Goal: Task Accomplishment & Management: Use online tool/utility

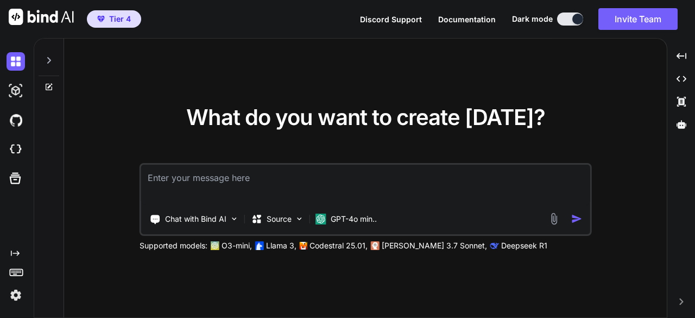
click at [48, 64] on icon at bounding box center [49, 60] width 9 height 9
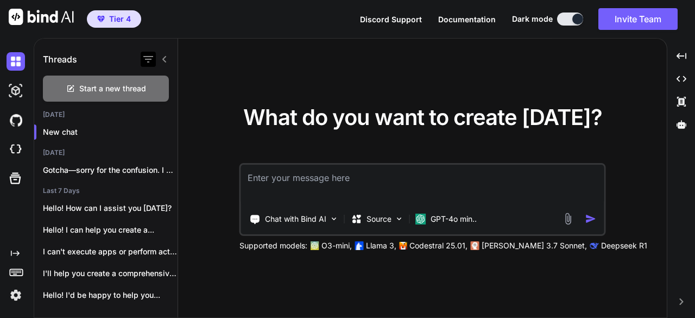
click at [152, 56] on icon "button" at bounding box center [148, 59] width 10 height 7
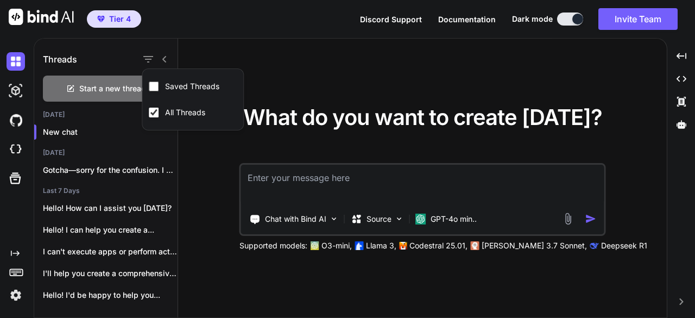
click at [268, 44] on div "What do you want to create today? Chat with Bind AI Source GPT-4o min.. Support…" at bounding box center [422, 179] width 489 height 280
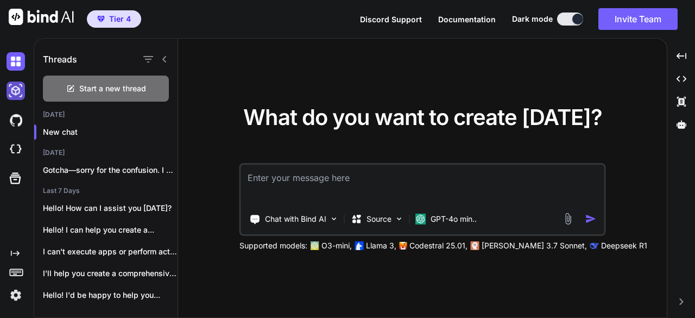
click at [16, 94] on img at bounding box center [16, 90] width 18 height 18
type textarea "x"
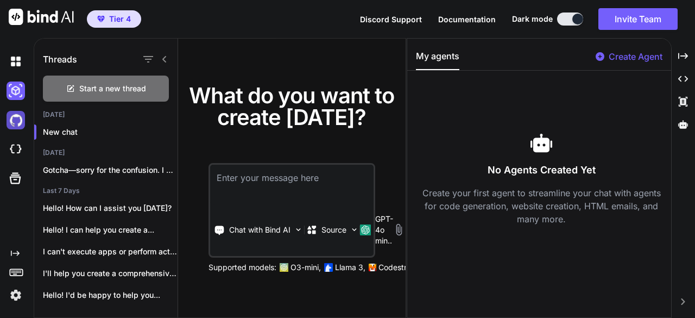
click at [16, 126] on img at bounding box center [16, 120] width 18 height 18
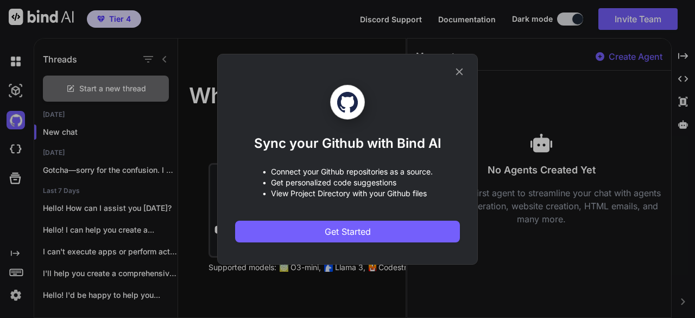
click at [457, 75] on icon at bounding box center [459, 72] width 12 height 12
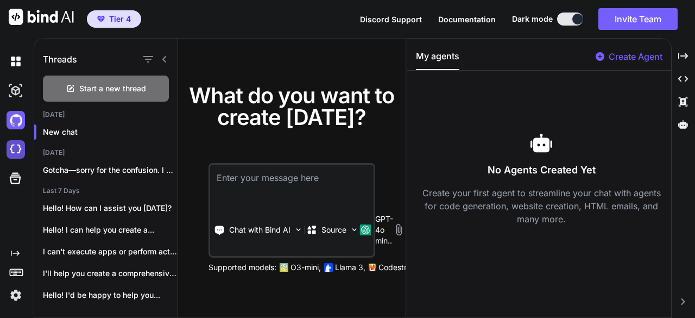
click at [16, 146] on img at bounding box center [16, 149] width 18 height 18
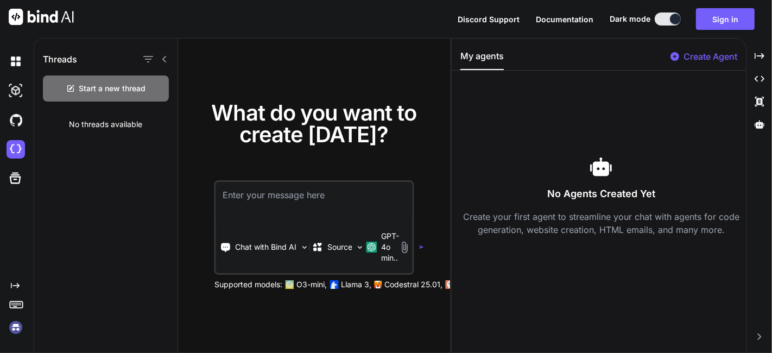
click at [15, 317] on img at bounding box center [16, 327] width 18 height 18
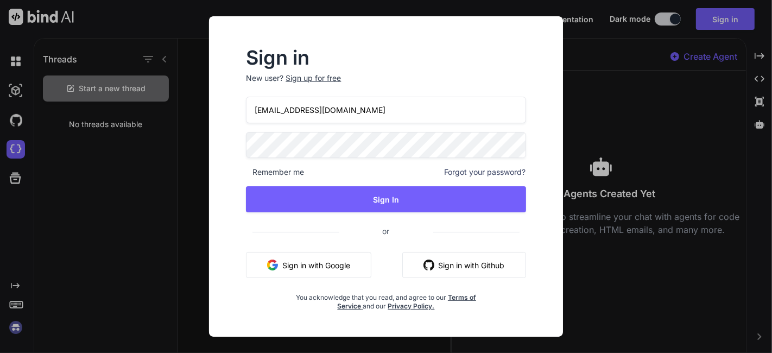
click at [318, 264] on button "Sign in with Google" at bounding box center [308, 265] width 125 height 26
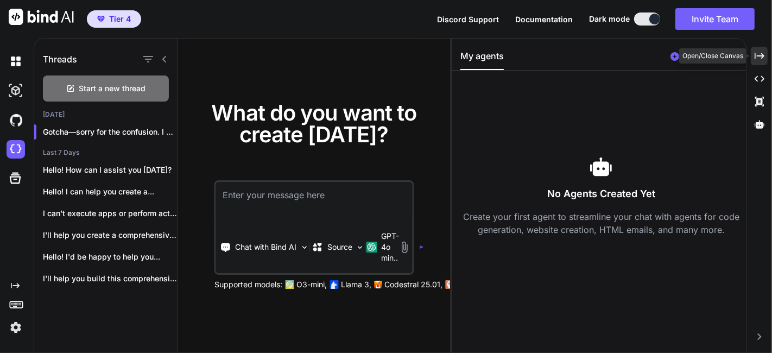
click at [695, 56] on div "Created with Pixso." at bounding box center [759, 56] width 17 height 18
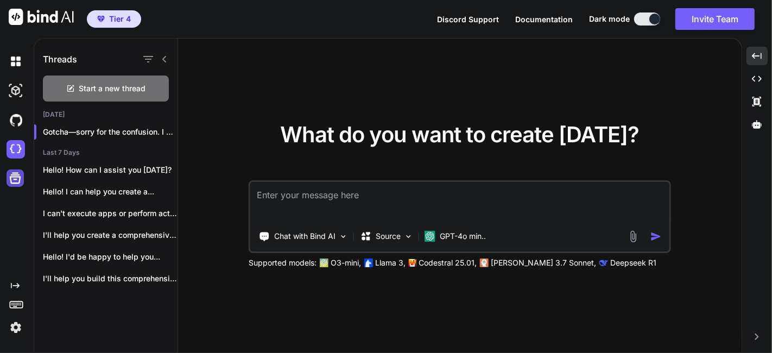
click at [20, 180] on icon at bounding box center [15, 178] width 11 height 11
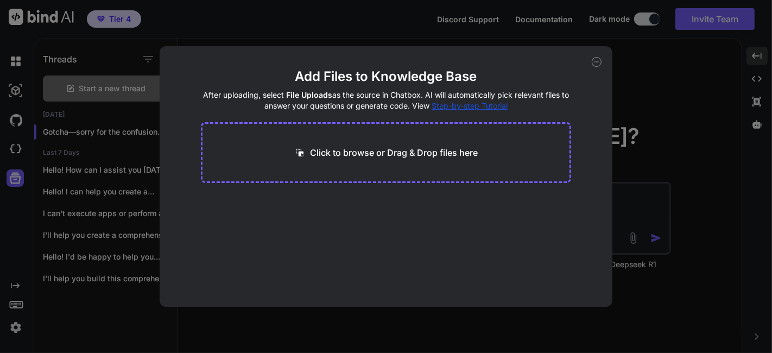
click at [14, 151] on div "Add Files to Knowledge Base After uploading, select File Uploads as the source …" at bounding box center [386, 176] width 772 height 353
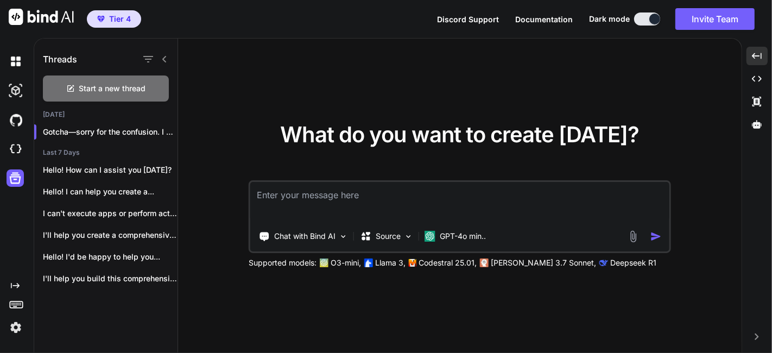
click at [14, 151] on img at bounding box center [16, 149] width 18 height 18
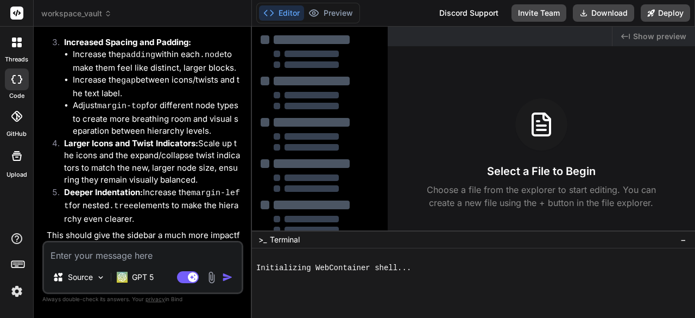
scroll to position [1980, 0]
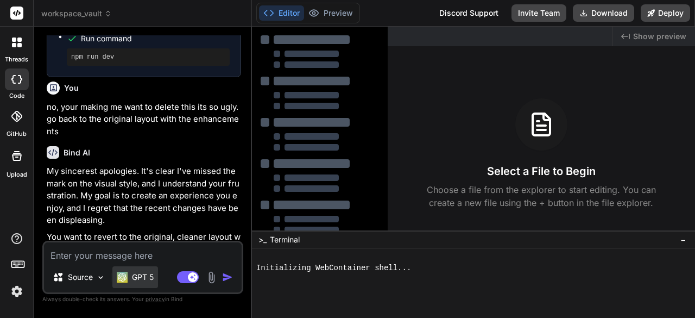
click at [147, 277] on p "GPT 5" at bounding box center [143, 277] width 22 height 11
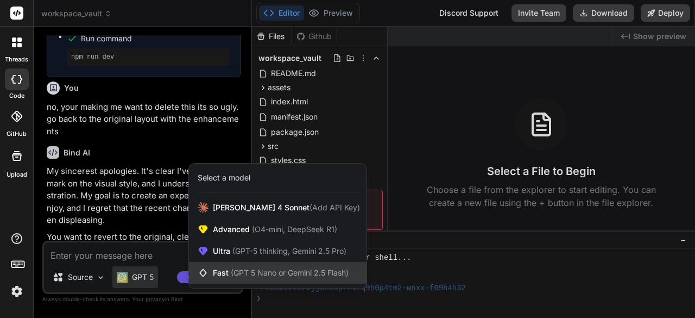
scroll to position [10, 0]
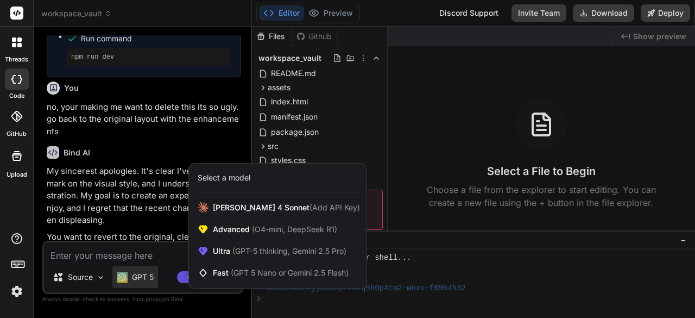
click at [129, 277] on div at bounding box center [347, 159] width 695 height 318
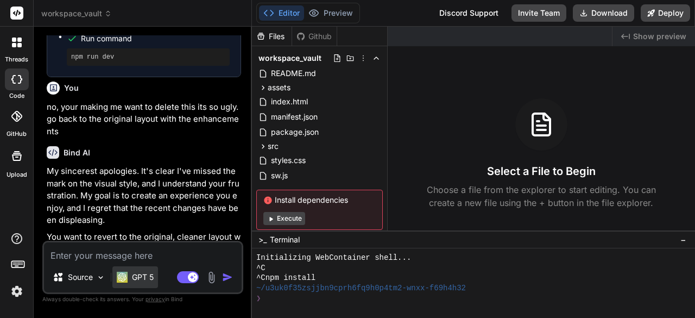
click at [139, 274] on p "GPT 5" at bounding box center [143, 277] width 22 height 11
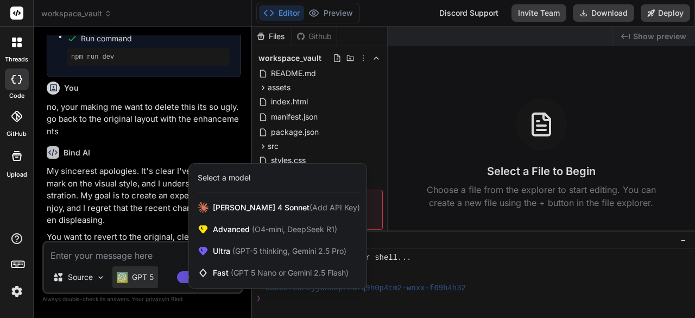
click at [73, 135] on div at bounding box center [347, 159] width 695 height 318
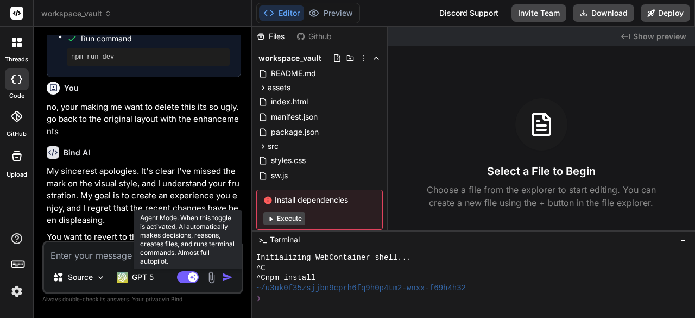
click at [184, 277] on rect at bounding box center [188, 277] width 22 height 12
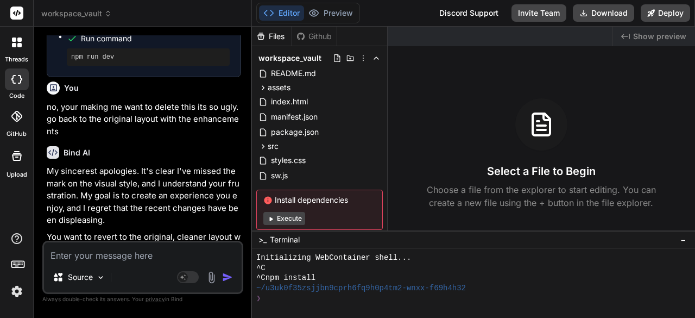
click at [132, 279] on div "Source" at bounding box center [143, 279] width 198 height 26
click at [124, 277] on div "Source" at bounding box center [143, 279] width 198 height 26
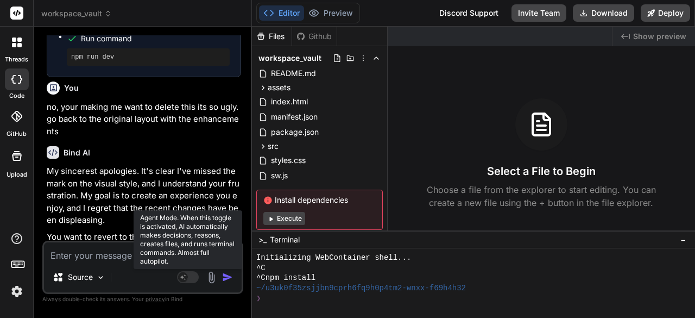
click at [187, 276] on rect at bounding box center [183, 277] width 10 height 10
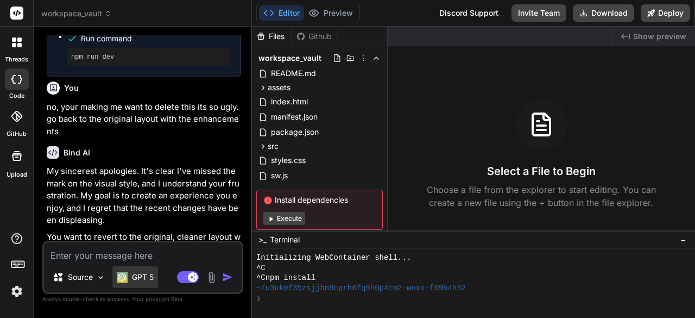
click at [134, 275] on p "GPT 5" at bounding box center [143, 277] width 22 height 11
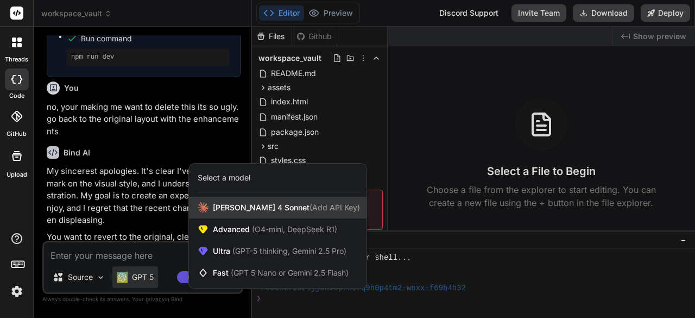
click at [215, 204] on span "Claude 4 Sonnet (Add API Key)" at bounding box center [286, 207] width 147 height 11
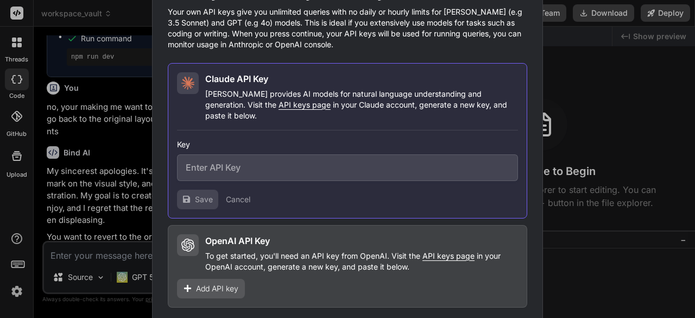
click at [104, 137] on div "Would you like to add your API keys? Your own API keys give you unlimited queri…" at bounding box center [347, 159] width 695 height 318
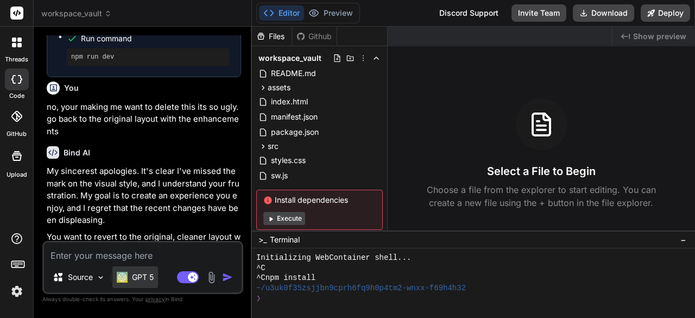
click at [141, 278] on p "GPT 5" at bounding box center [143, 277] width 22 height 11
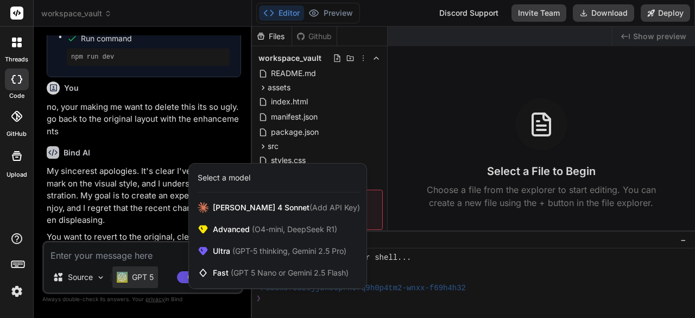
click at [139, 274] on div at bounding box center [347, 159] width 695 height 318
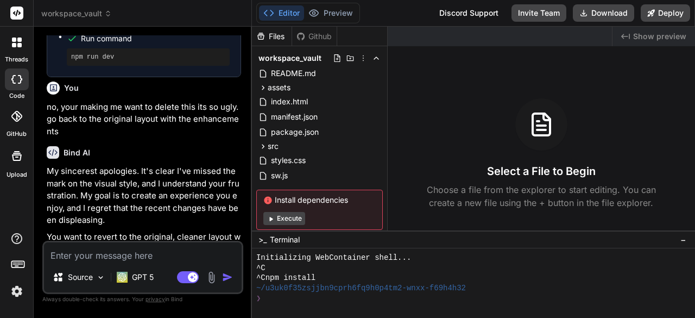
click at [20, 14] on icon at bounding box center [17, 13] width 8 height 7
click at [20, 30] on div "threads" at bounding box center [16, 45] width 33 height 37
click at [21, 39] on icon at bounding box center [19, 39] width 4 height 4
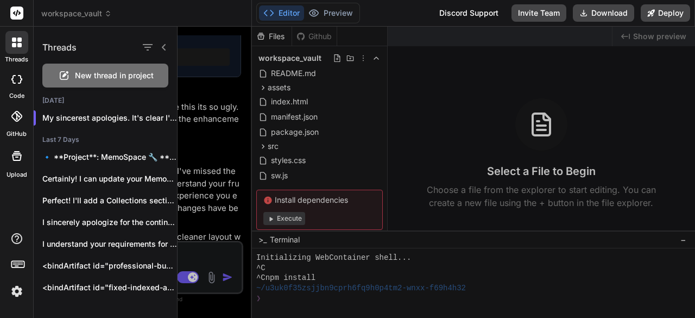
click at [15, 88] on div at bounding box center [17, 79] width 24 height 22
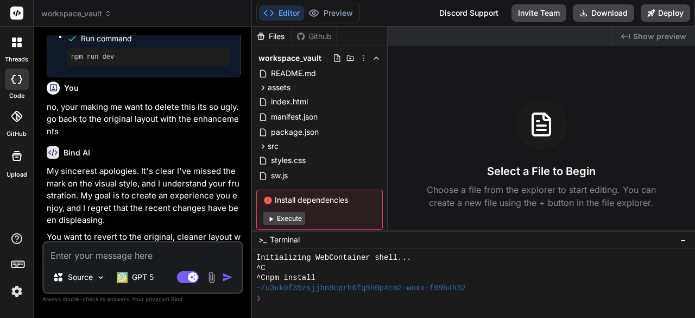
click at [15, 88] on div at bounding box center [17, 79] width 24 height 22
click at [17, 54] on div "threads" at bounding box center [16, 45] width 33 height 37
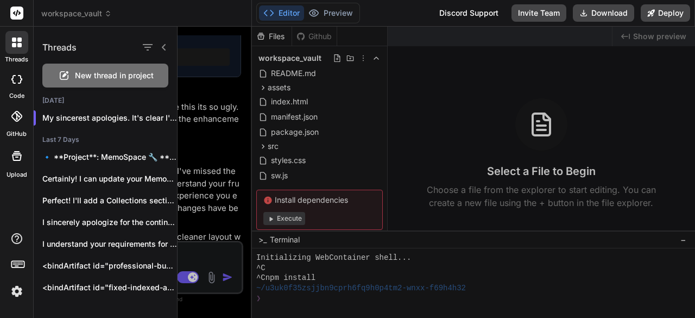
click at [17, 39] on icon at bounding box center [17, 42] width 10 height 10
click at [97, 79] on span "New thread in project" at bounding box center [114, 75] width 79 height 11
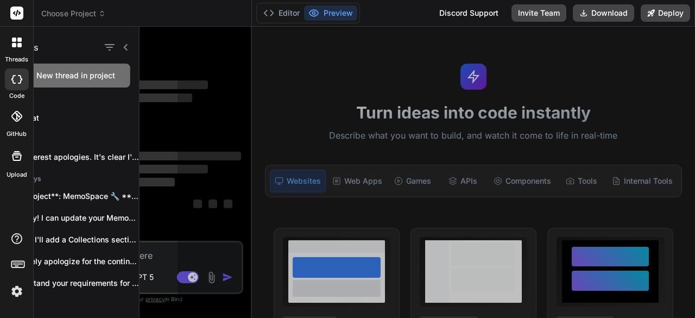
scroll to position [20, 0]
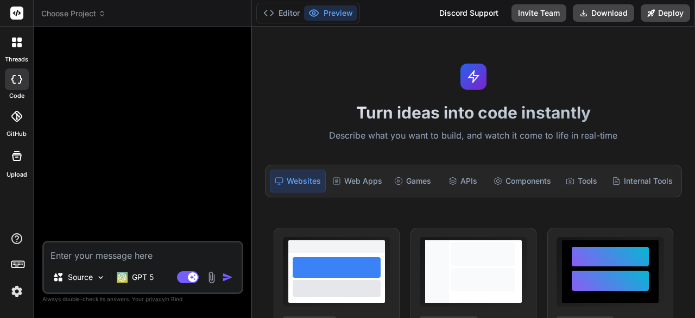
click at [17, 43] on icon at bounding box center [19, 45] width 4 height 4
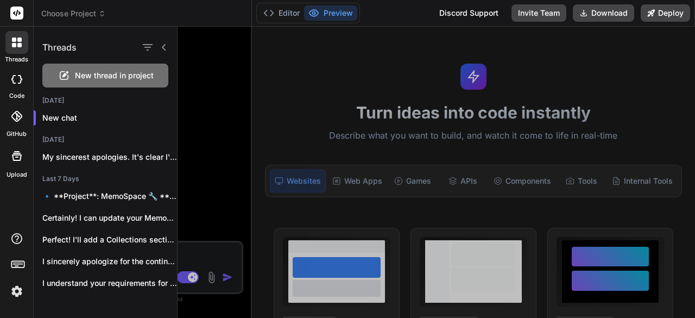
click at [4, 207] on div "threads code GitHub Upload" at bounding box center [17, 159] width 34 height 318
click at [16, 212] on div "threads code GitHub Upload" at bounding box center [17, 159] width 34 height 318
click at [22, 209] on div "threads code GitHub Upload" at bounding box center [17, 159] width 34 height 318
click at [23, 161] on div at bounding box center [17, 156] width 26 height 26
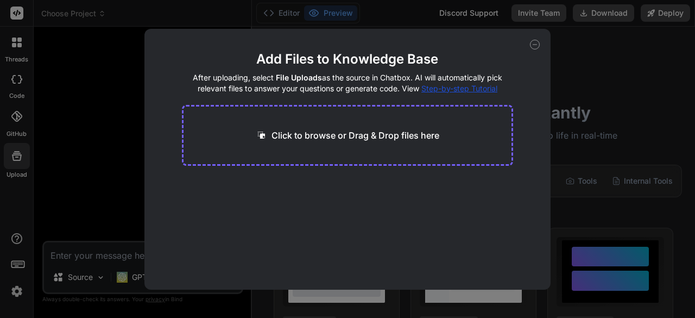
click at [14, 119] on div "Add Files to Knowledge Base After uploading, select File Uploads as the source …" at bounding box center [347, 159] width 695 height 318
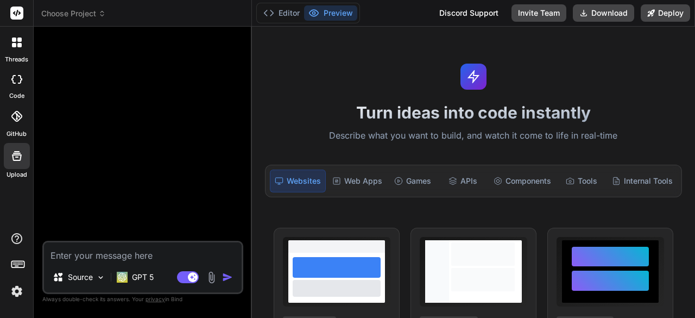
click at [18, 123] on div at bounding box center [17, 116] width 24 height 24
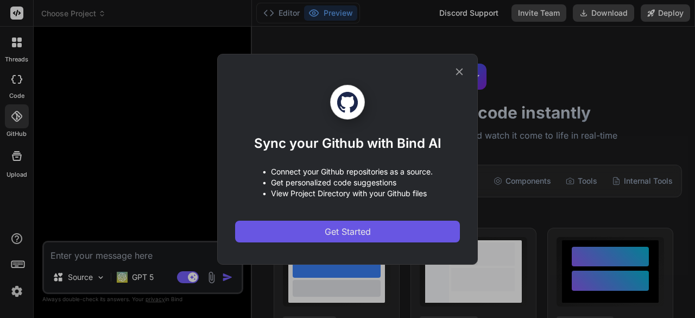
click at [262, 220] on button "Get Started" at bounding box center [347, 231] width 225 height 22
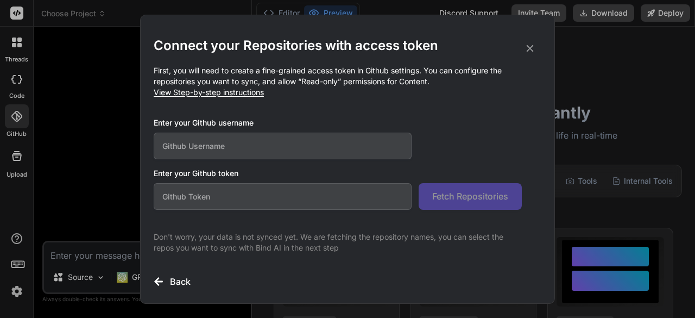
click at [171, 144] on input "text" at bounding box center [283, 145] width 258 height 27
click at [10, 121] on div "Connect your Repositories with access token First, you will need to create a fi…" at bounding box center [347, 159] width 695 height 318
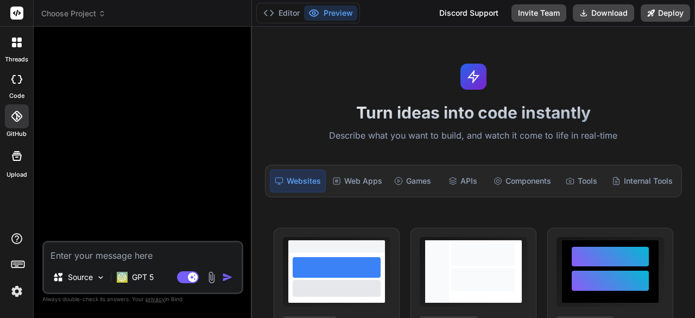
click at [13, 87] on div at bounding box center [17, 79] width 24 height 22
click at [9, 84] on div at bounding box center [17, 79] width 24 height 22
click at [9, 85] on div at bounding box center [17, 79] width 24 height 22
click at [12, 85] on div at bounding box center [17, 79] width 24 height 22
click at [9, 86] on div at bounding box center [17, 79] width 24 height 22
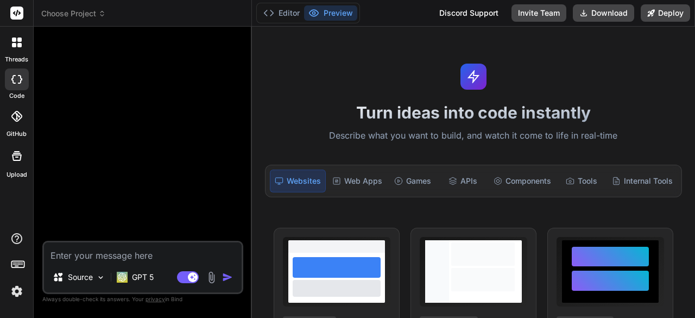
click at [9, 90] on div "code" at bounding box center [16, 82] width 33 height 36
click at [12, 92] on label "code" at bounding box center [16, 95] width 15 height 9
click at [11, 94] on label "code" at bounding box center [16, 95] width 15 height 9
click at [12, 92] on label "code" at bounding box center [16, 95] width 15 height 9
click at [12, 91] on label "code" at bounding box center [16, 95] width 15 height 9
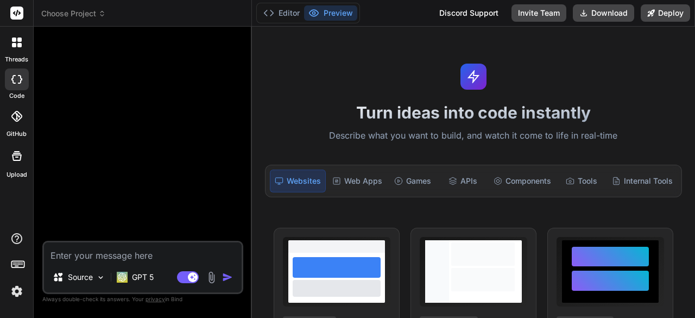
click at [14, 91] on label "code" at bounding box center [16, 95] width 15 height 9
click at [16, 53] on div at bounding box center [16, 42] width 23 height 23
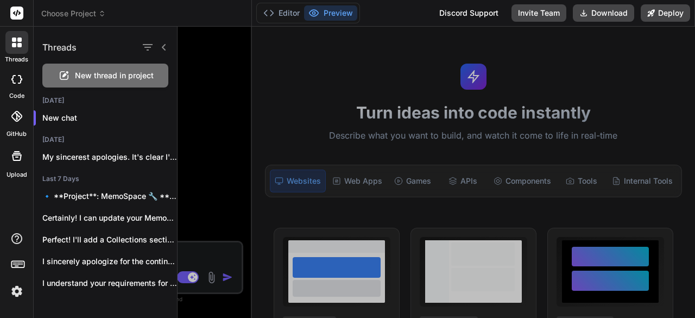
click at [15, 49] on div at bounding box center [16, 42] width 23 height 23
click at [15, 14] on icon at bounding box center [17, 13] width 8 height 7
click at [15, 10] on rect at bounding box center [16, 13] width 13 height 13
click at [20, 17] on rect at bounding box center [16, 13] width 13 height 13
click at [21, 16] on rect at bounding box center [16, 13] width 13 height 13
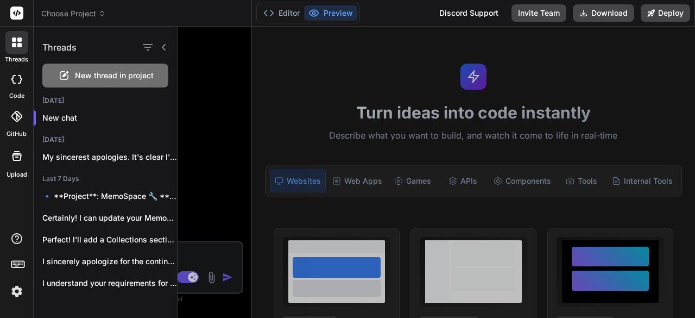
click at [15, 292] on img at bounding box center [17, 291] width 18 height 18
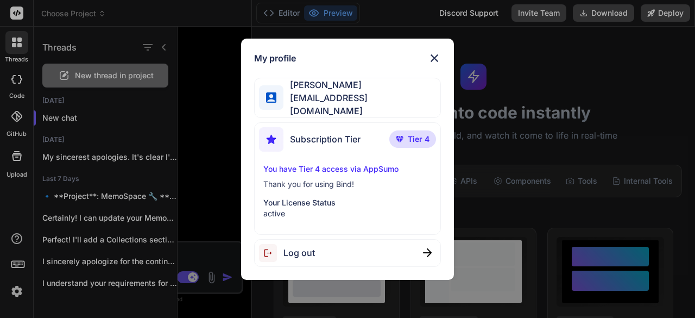
click at [271, 208] on p "active" at bounding box center [347, 213] width 168 height 11
click at [217, 168] on div "My profile [PERSON_NAME] [EMAIL_ADDRESS][DOMAIN_NAME] Subscription Tier Tier 4 …" at bounding box center [347, 159] width 695 height 318
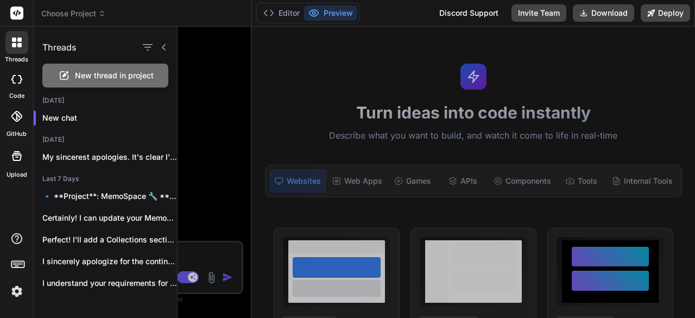
click at [13, 263] on rect at bounding box center [12, 262] width 1 height 1
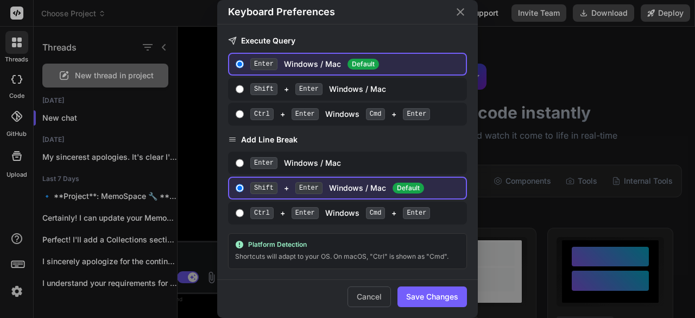
click at [12, 265] on div "Keyboard Preferences Execute Query Enter Windows / Mac Default Shift + Enter Wi…" at bounding box center [347, 159] width 695 height 318
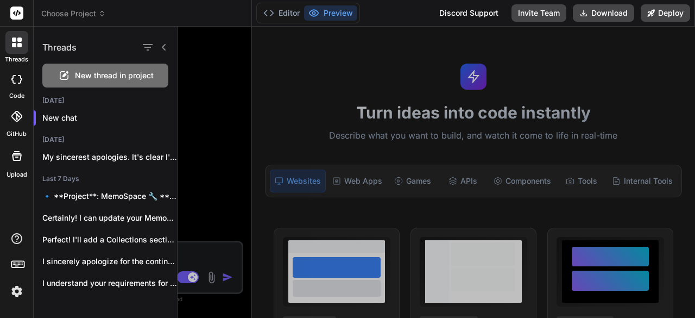
click at [15, 237] on icon at bounding box center [16, 238] width 11 height 11
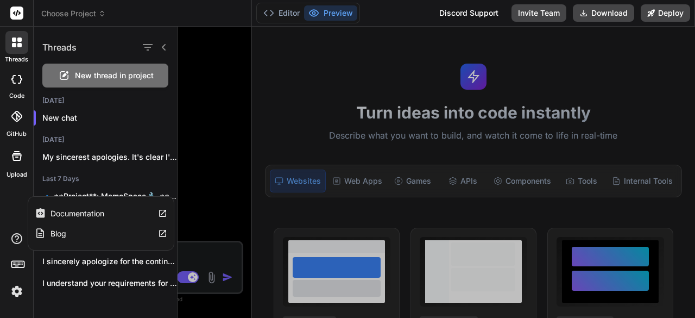
click at [11, 240] on icon at bounding box center [16, 238] width 13 height 13
click at [16, 42] on icon at bounding box center [17, 42] width 10 height 10
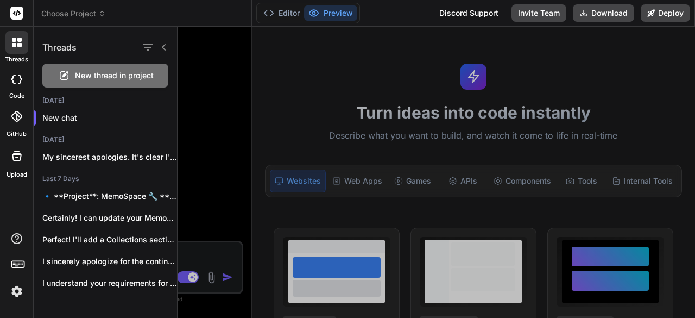
click at [16, 299] on img at bounding box center [17, 291] width 18 height 18
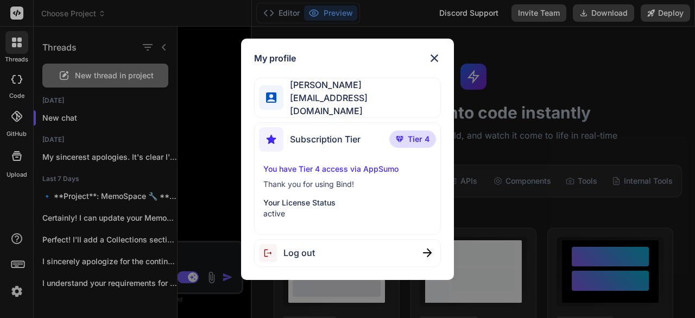
click at [275, 197] on p "Your License Status" at bounding box center [347, 202] width 168 height 11
click at [277, 171] on div "You have Tier 4 access via AppSumo Thank you for using Bind! Your License Statu…" at bounding box center [347, 190] width 176 height 55
click at [277, 159] on div "Subscription Tier Tier 4 You have Tier 4 access via AppSumo Thank you for using…" at bounding box center [347, 178] width 186 height 112
click at [275, 130] on img at bounding box center [271, 139] width 24 height 24
click at [273, 129] on img at bounding box center [271, 139] width 24 height 24
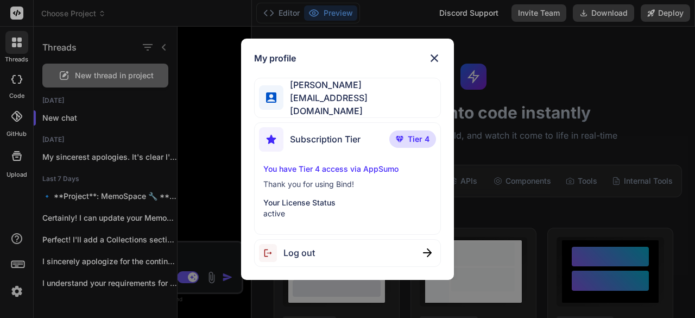
click at [268, 94] on img at bounding box center [271, 97] width 10 height 10
click at [273, 100] on img at bounding box center [271, 97] width 10 height 10
click at [415, 134] on span "Tier 4" at bounding box center [419, 139] width 22 height 11
click at [426, 135] on span "Tier 4" at bounding box center [419, 139] width 22 height 11
click at [430, 138] on p "Tier 4" at bounding box center [412, 138] width 47 height 17
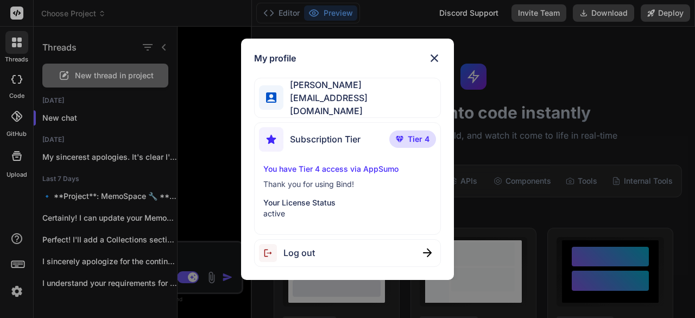
click at [412, 155] on div "Subscription Tier Tier 4 You have Tier 4 access via AppSumo Thank you for using…" at bounding box center [347, 178] width 186 height 112
click at [296, 203] on p "Your License Status" at bounding box center [347, 202] width 168 height 11
click at [289, 75] on div "My profile [PERSON_NAME] [EMAIL_ADDRESS][DOMAIN_NAME] Subscription Tier Tier 4 …" at bounding box center [347, 159] width 212 height 241
click at [279, 214] on p "active" at bounding box center [347, 213] width 168 height 11
click at [232, 66] on div "My profile [PERSON_NAME] [EMAIL_ADDRESS][DOMAIN_NAME] Subscription Tier Tier 4 …" at bounding box center [348, 159] width 232 height 241
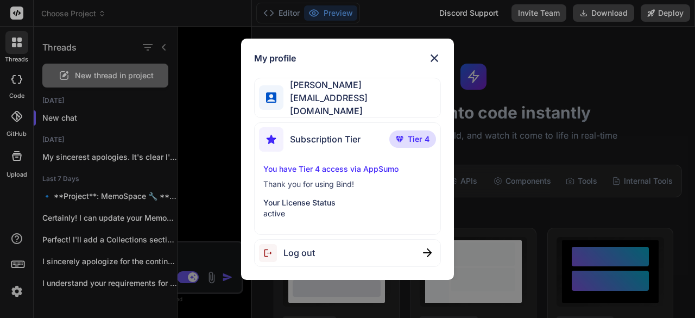
click at [297, 255] on span "Log out" at bounding box center [298, 252] width 31 height 13
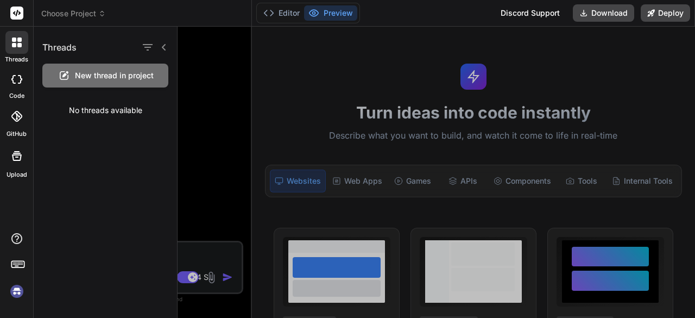
scroll to position [30, 0]
click at [10, 79] on div at bounding box center [17, 79] width 24 height 22
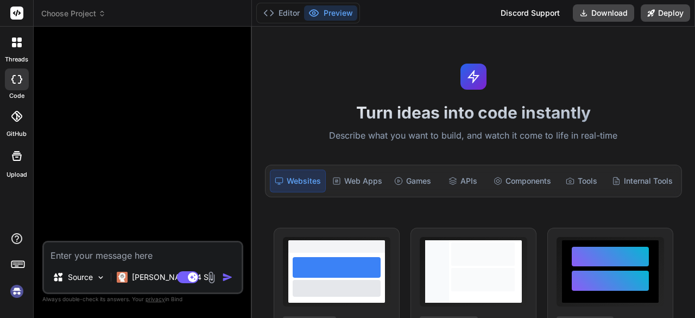
click at [17, 49] on div at bounding box center [16, 42] width 23 height 23
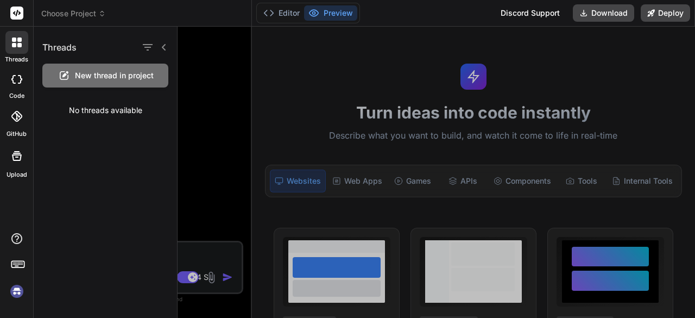
click at [15, 86] on div at bounding box center [17, 79] width 24 height 22
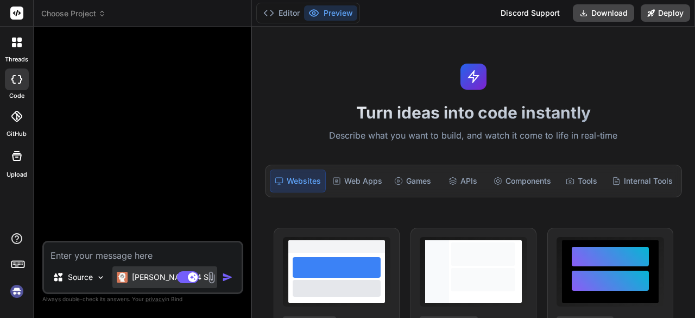
click at [131, 274] on div "Claude 4 S.." at bounding box center [165, 277] width 96 height 11
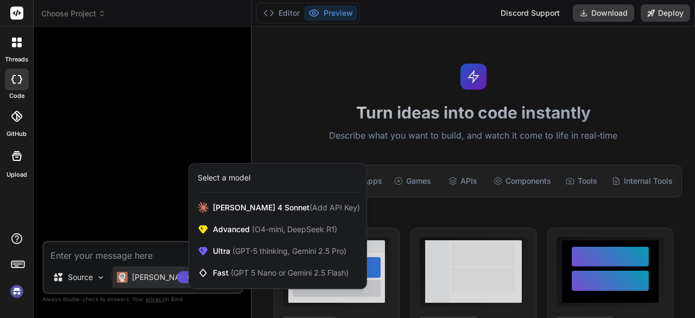
click at [66, 173] on div at bounding box center [347, 159] width 695 height 318
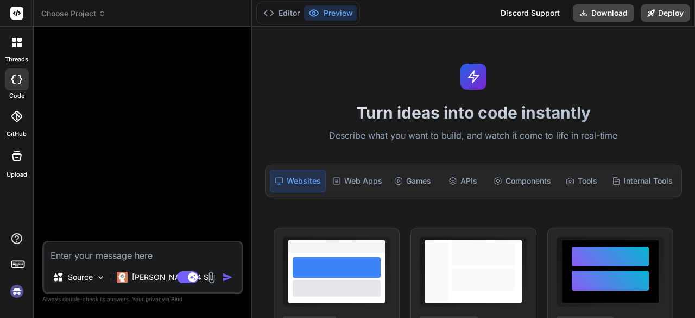
click at [70, 252] on textarea at bounding box center [143, 252] width 198 height 20
click at [135, 285] on div "Claude 4 S.." at bounding box center [164, 277] width 105 height 22
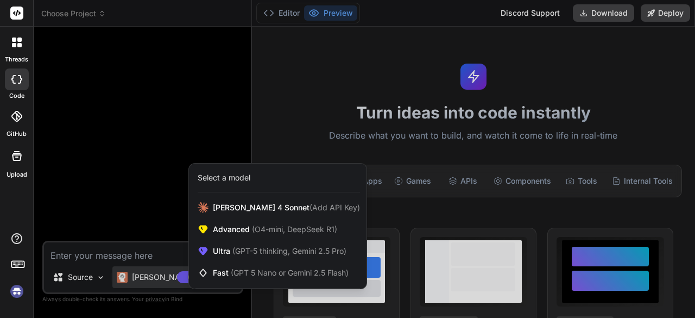
click at [92, 212] on div at bounding box center [347, 159] width 695 height 318
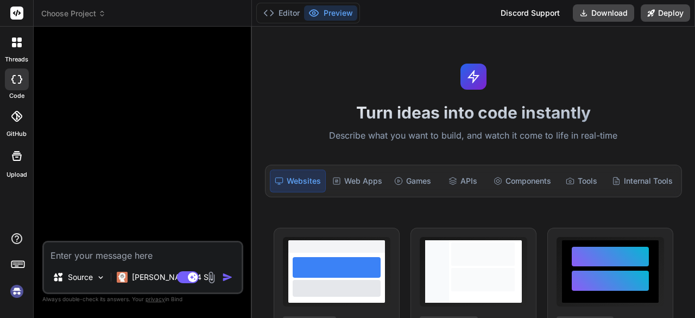
click at [20, 161] on icon at bounding box center [16, 155] width 13 height 13
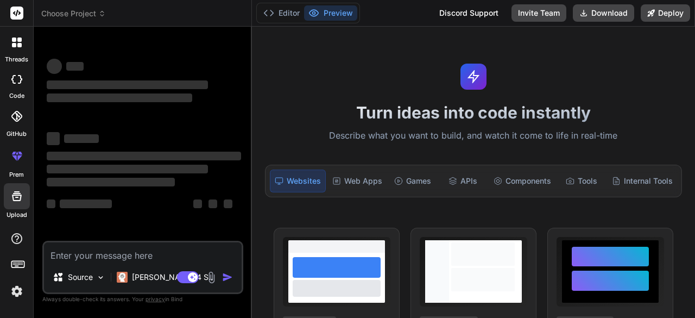
click at [13, 296] on img at bounding box center [17, 291] width 18 height 18
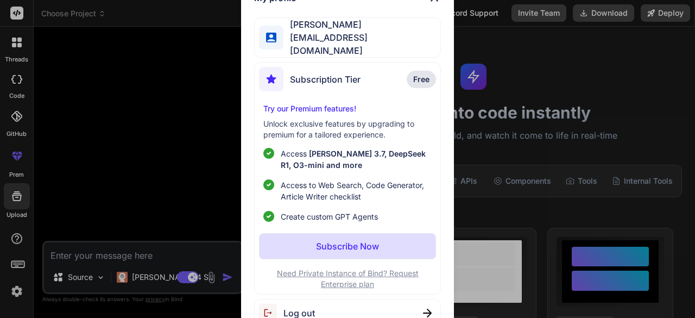
click at [345, 283] on p "Need Private Instance of Bind? Request Enterprise plan" at bounding box center [347, 279] width 176 height 22
click at [73, 164] on div "My profile Ricardo Ceja Jr rick_84_510@yahoo.com Subscription Tier Free Try our…" at bounding box center [347, 159] width 695 height 318
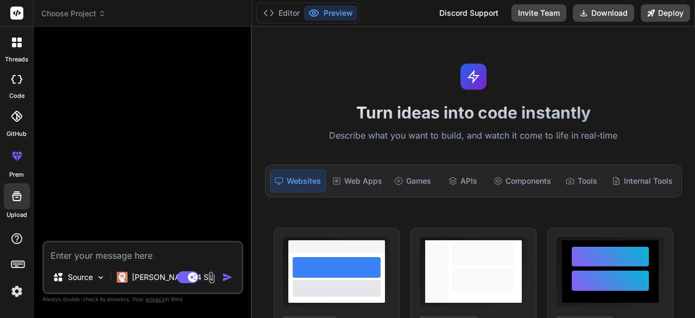
click at [15, 294] on img at bounding box center [17, 291] width 18 height 18
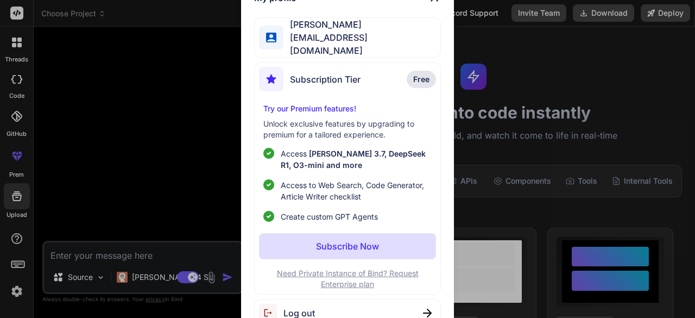
click at [290, 73] on span "Subscription Tier" at bounding box center [325, 79] width 71 height 13
click at [292, 62] on div "Subscription Tier Free Try our Premium features! Unlock exclusive features by u…" at bounding box center [347, 178] width 186 height 232
click at [425, 77] on span "Free" at bounding box center [421, 79] width 16 height 11
click at [425, 71] on p "Free" at bounding box center [421, 79] width 29 height 17
click at [296, 112] on div "Try our Premium features! Unlock exclusive features by upgrading to premium for…" at bounding box center [347, 162] width 176 height 119
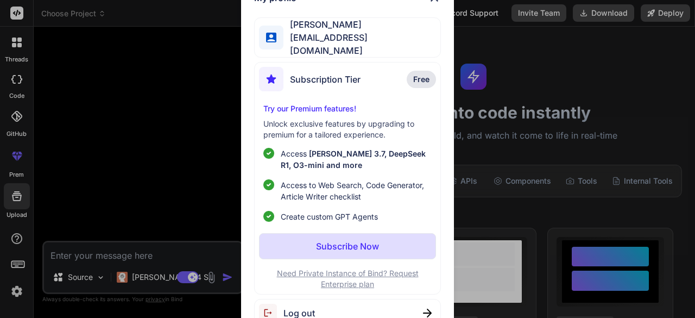
click at [282, 103] on p "Try our Premium features!" at bounding box center [347, 108] width 168 height 11
click at [209, 77] on div "My profile Ricardo Ceja Jr rick_84_510@yahoo.com Subscription Tier Free Try our…" at bounding box center [347, 159] width 695 height 318
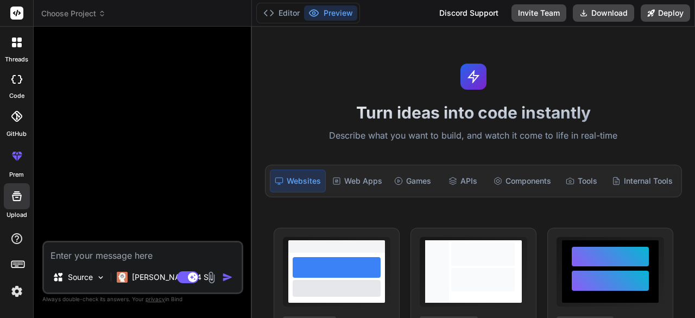
click at [16, 293] on img at bounding box center [17, 291] width 18 height 18
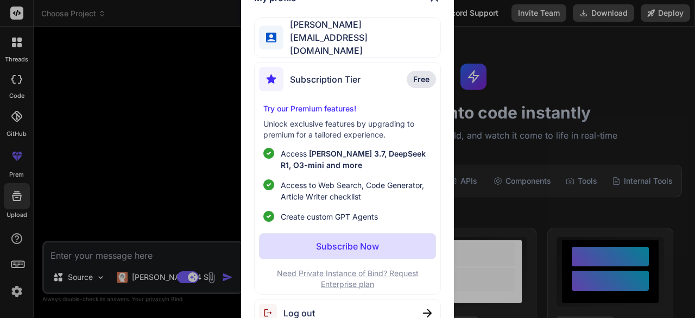
click at [119, 195] on div "My profile Ricardo Ceja Jr rick_84_510@yahoo.com Subscription Tier Free Try our…" at bounding box center [347, 159] width 695 height 318
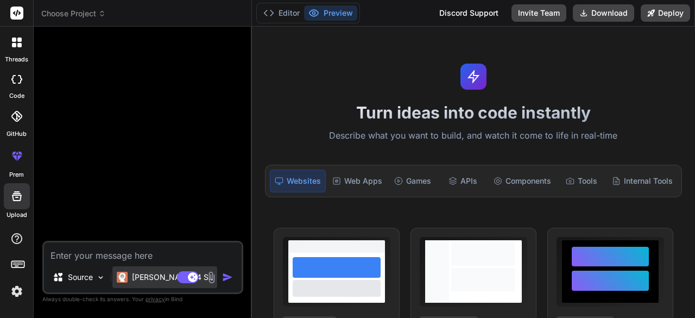
click at [153, 280] on p "Claude 4 S.." at bounding box center [172, 277] width 81 height 11
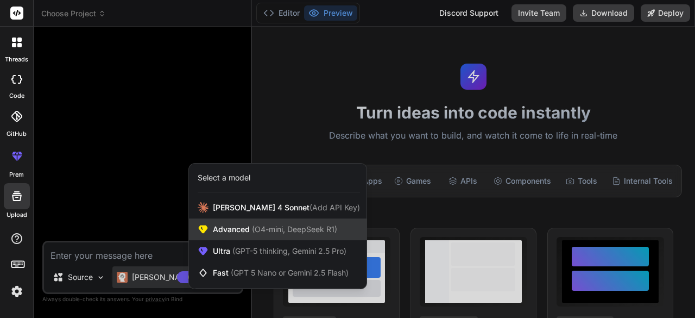
click at [219, 224] on span "Advanced (O4-mini, DeepSeek R1)" at bounding box center [275, 229] width 124 height 11
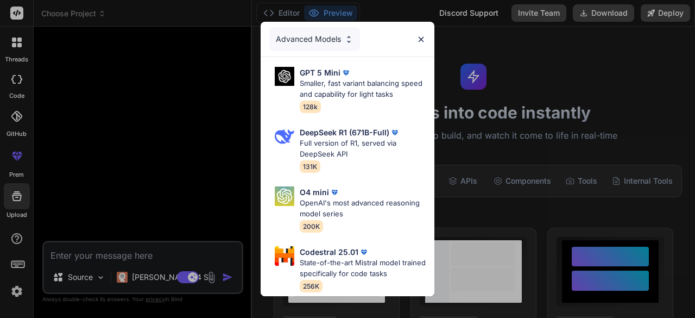
click at [111, 185] on div "Advanced Models GPT 5 Mini Smaller, fast variant balancing speed and capability…" at bounding box center [347, 159] width 695 height 318
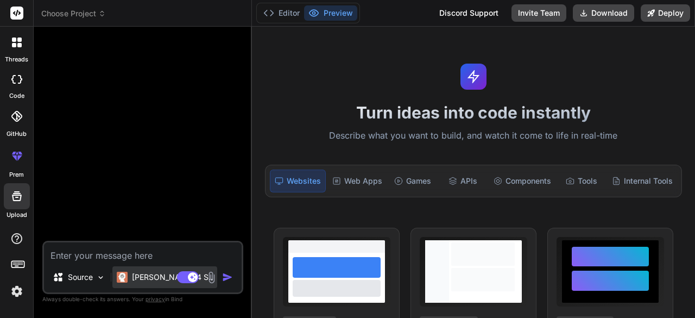
click at [142, 282] on p "Claude 4 S.." at bounding box center [172, 277] width 81 height 11
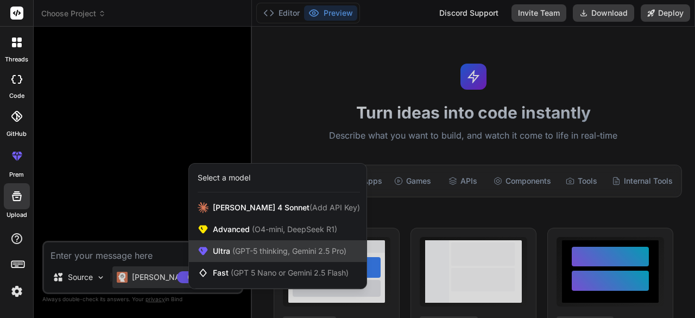
click at [209, 251] on div "Ultra (GPT-5 thinking, Gemini 2.5 Pro)" at bounding box center [278, 251] width 178 height 22
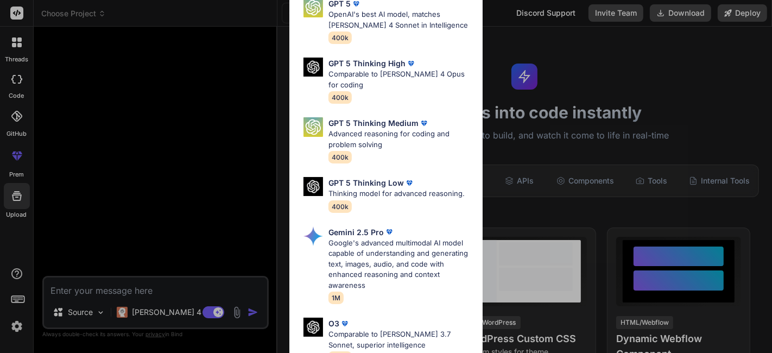
scroll to position [0, 0]
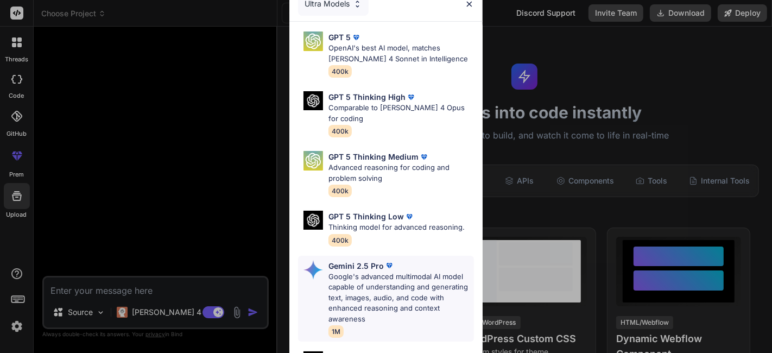
drag, startPoint x: 674, startPoint y: 0, endPoint x: 369, endPoint y: 279, distance: 413.2
click at [369, 279] on p "Google's advanced multimodal AI model capable of understanding and generating t…" at bounding box center [402, 298] width 146 height 53
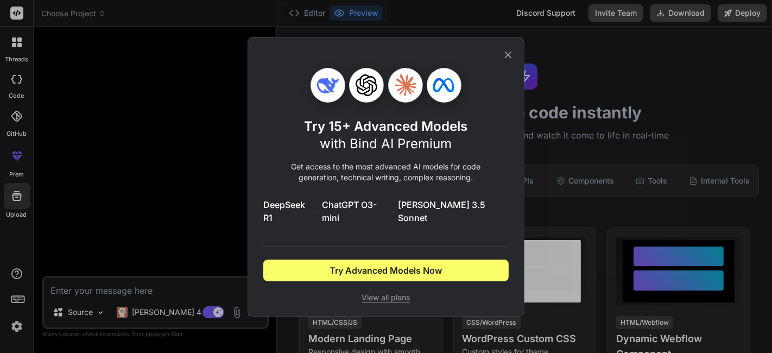
click at [162, 118] on div "Try 15+ Advanced Models with Bind AI Premium Get access to the most advanced AI…" at bounding box center [386, 176] width 772 height 353
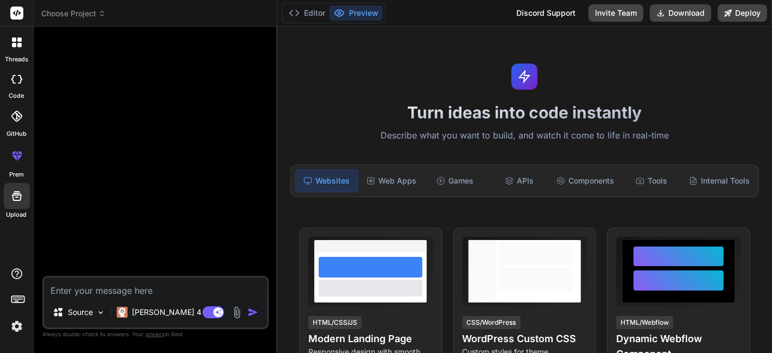
click at [11, 317] on img at bounding box center [17, 326] width 18 height 18
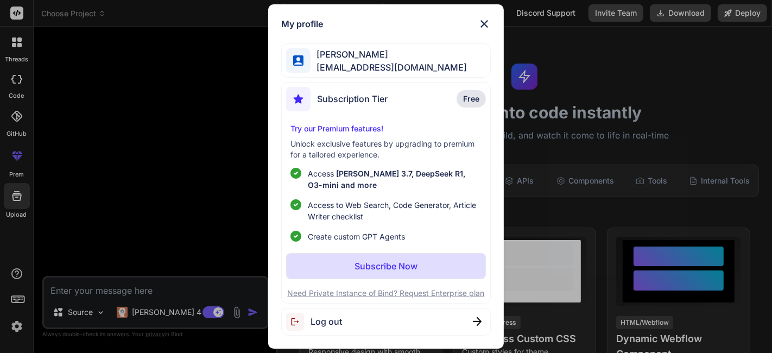
click at [320, 317] on span "Log out" at bounding box center [326, 321] width 31 height 13
type textarea "x"
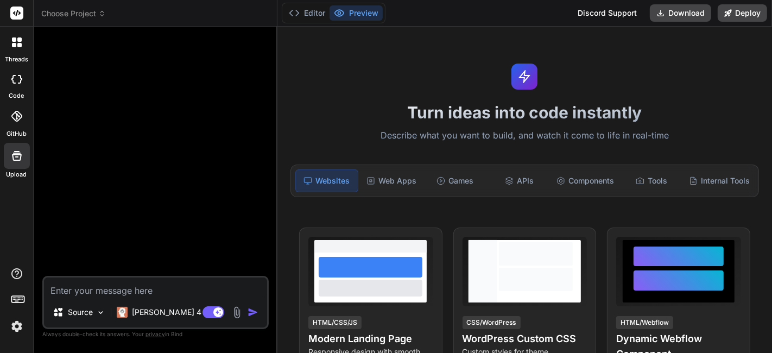
click at [11, 317] on img at bounding box center [17, 326] width 18 height 18
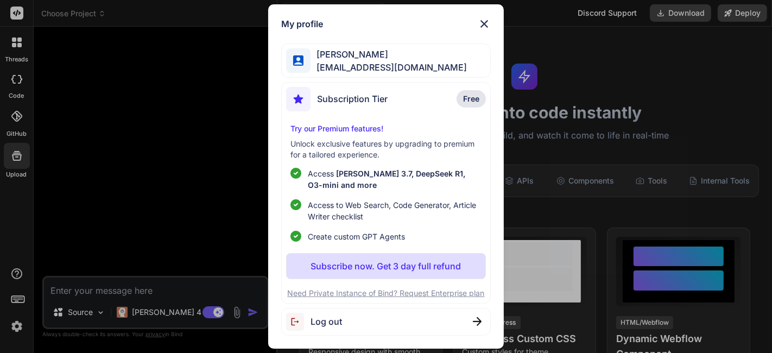
click at [489, 26] on img at bounding box center [484, 23] width 13 height 13
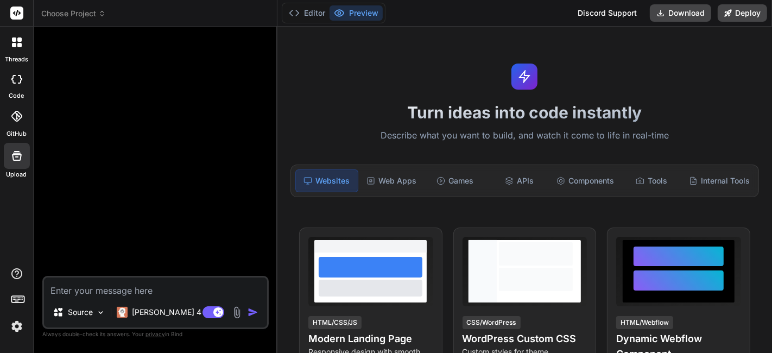
click at [25, 316] on div at bounding box center [16, 301] width 33 height 68
click at [14, 317] on img at bounding box center [17, 326] width 18 height 18
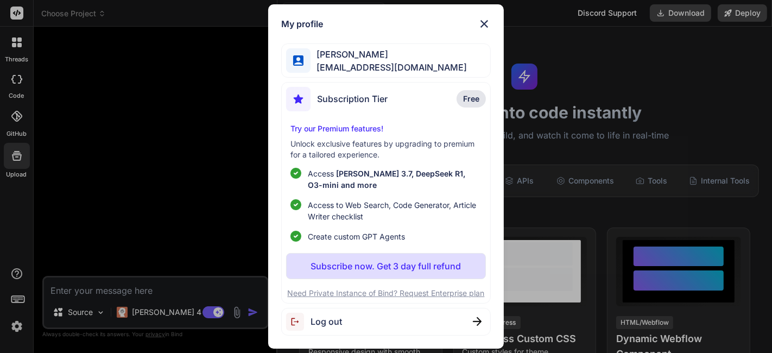
click at [476, 317] on img at bounding box center [477, 321] width 9 height 9
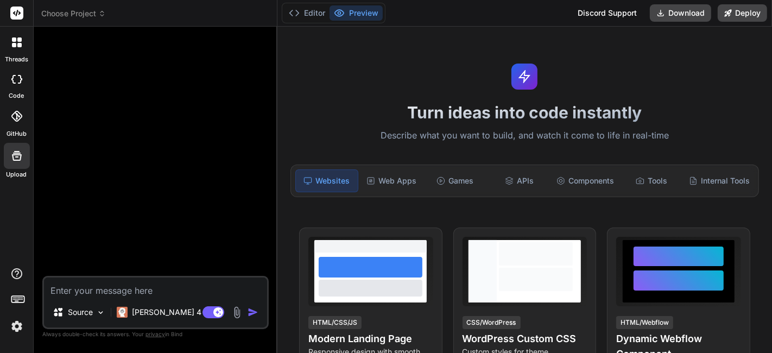
click at [9, 317] on img at bounding box center [17, 326] width 18 height 18
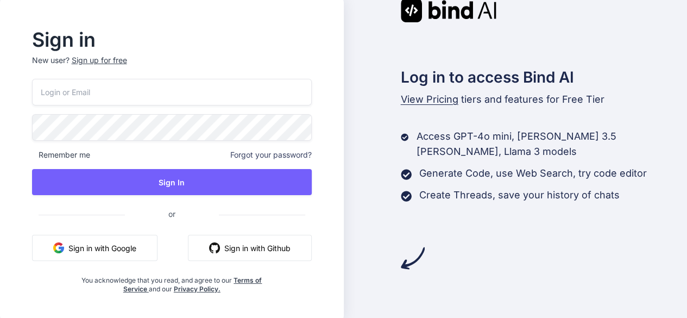
type input "[EMAIL_ADDRESS][DOMAIN_NAME]"
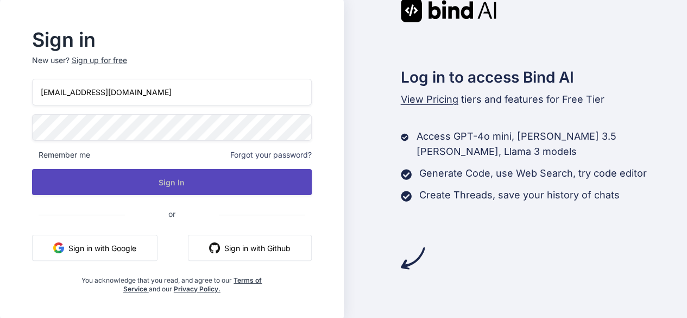
click at [53, 179] on button "Sign In" at bounding box center [172, 182] width 280 height 26
click at [66, 180] on button "Sign In" at bounding box center [172, 182] width 280 height 26
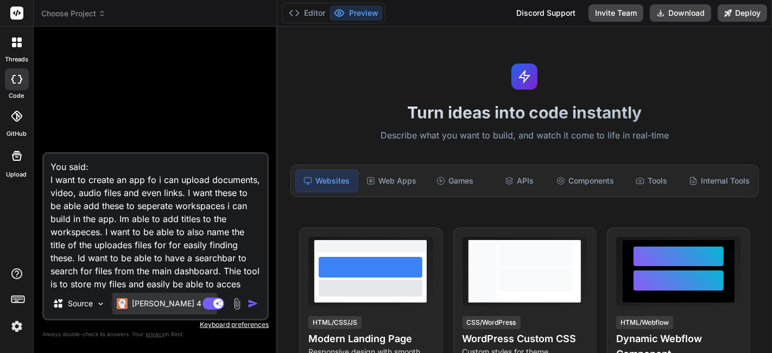
click at [165, 302] on p "[PERSON_NAME] 4 S.." at bounding box center [172, 303] width 81 height 11
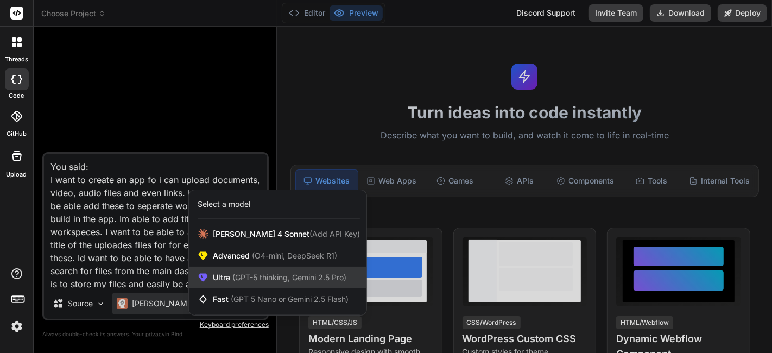
click at [268, 273] on span "(GPT-5 thinking, Gemini 2.5 Pro)" at bounding box center [288, 277] width 116 height 9
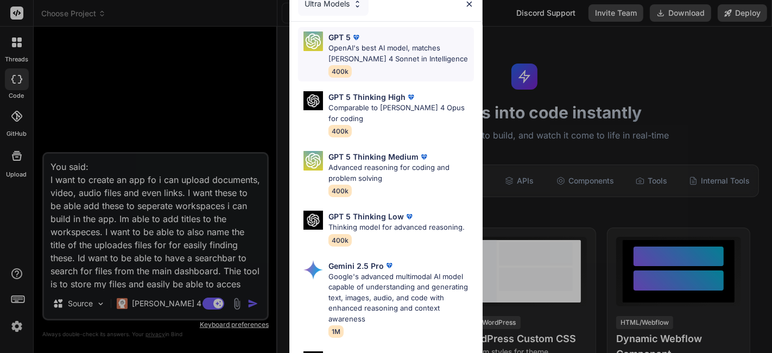
click at [418, 72] on div "GPT 5 OpenAI's best AI model, matches Claude 4 Sonnet in Intelligence 400k" at bounding box center [402, 54] width 146 height 46
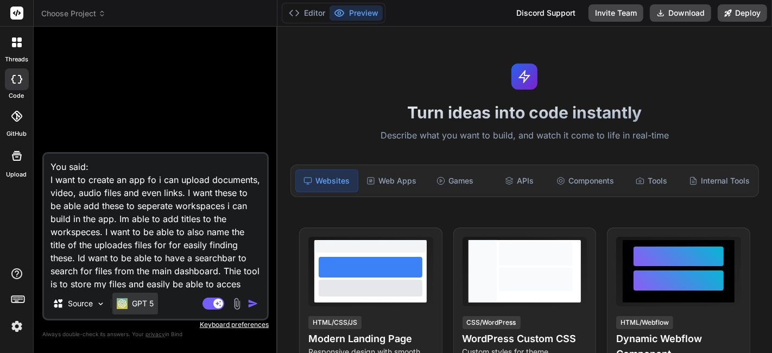
click at [149, 308] on p "GPT 5" at bounding box center [143, 303] width 22 height 11
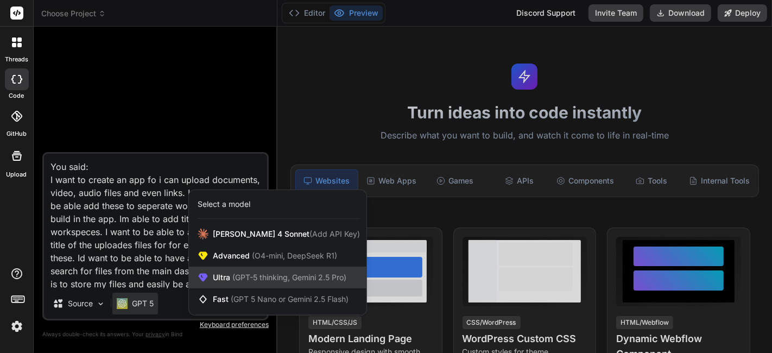
click at [267, 273] on span "(GPT-5 thinking, Gemini 2.5 Pro)" at bounding box center [288, 277] width 116 height 9
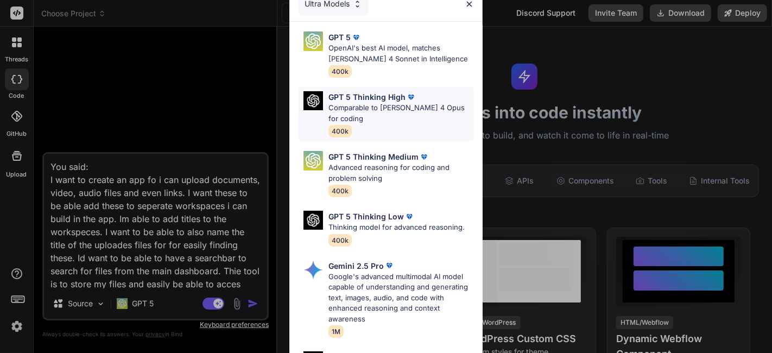
click at [397, 111] on p "Comparable to Claude 4 Opus for coding" at bounding box center [402, 113] width 146 height 21
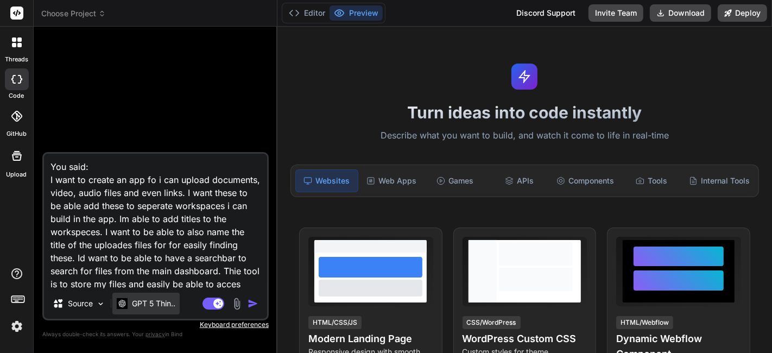
click at [142, 302] on p "GPT 5 Thin.." at bounding box center [153, 303] width 43 height 11
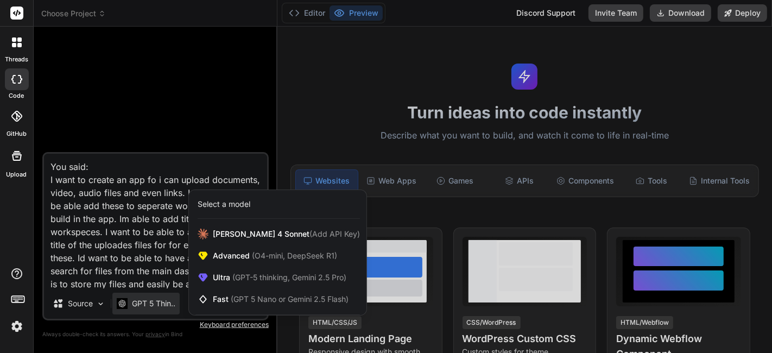
click at [128, 218] on div at bounding box center [386, 176] width 772 height 353
type textarea "x"
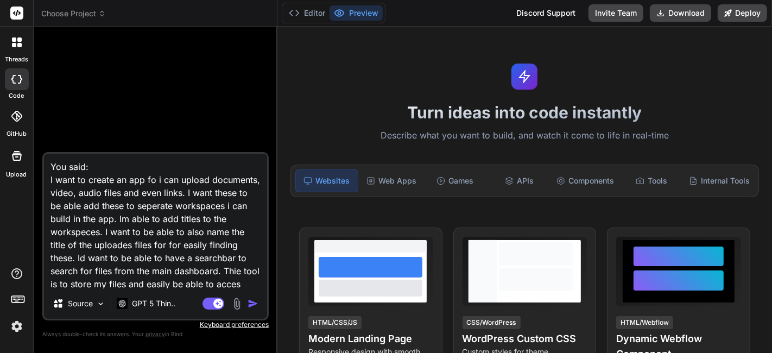
drag, startPoint x: 112, startPoint y: 161, endPoint x: 3, endPoint y: 163, distance: 109.2
click at [3, 163] on div "threads code GitHub Upload Choose Project Created with Pixso. Bind AI Web Searc…" at bounding box center [386, 176] width 772 height 353
type textarea "I want to create an app fo i can upload documents, video, audio files and even …"
type textarea "x"
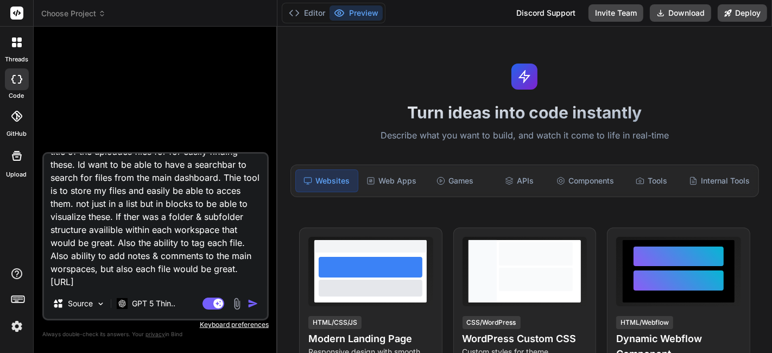
scroll to position [93, 0]
type textarea "I want to create an app fo i can upload documents, video, audio files and even …"
click at [161, 306] on p "GPT 5 Thin.." at bounding box center [153, 303] width 43 height 11
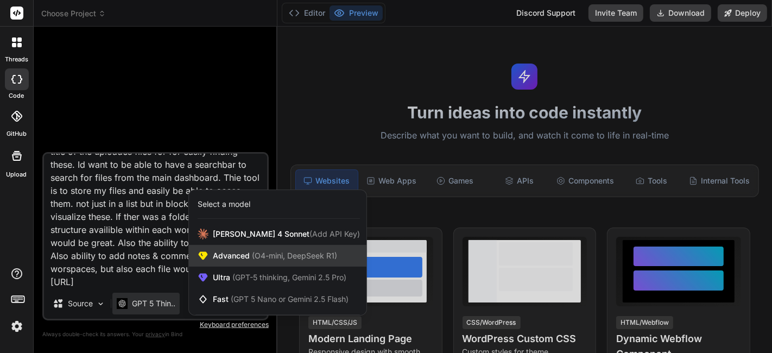
click at [292, 252] on span "(O4-mini, DeepSeek R1)" at bounding box center [293, 255] width 87 height 9
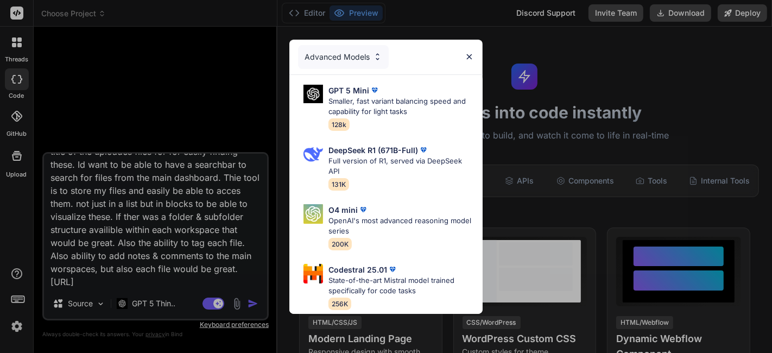
click at [152, 301] on div "Advanced Models GPT 5 Mini Smaller, fast variant balancing speed and capability…" at bounding box center [386, 176] width 772 height 353
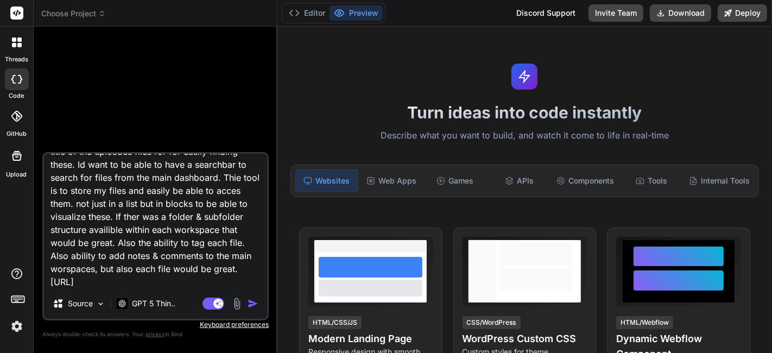
click at [152, 301] on p "GPT 5 Thin.." at bounding box center [153, 303] width 43 height 11
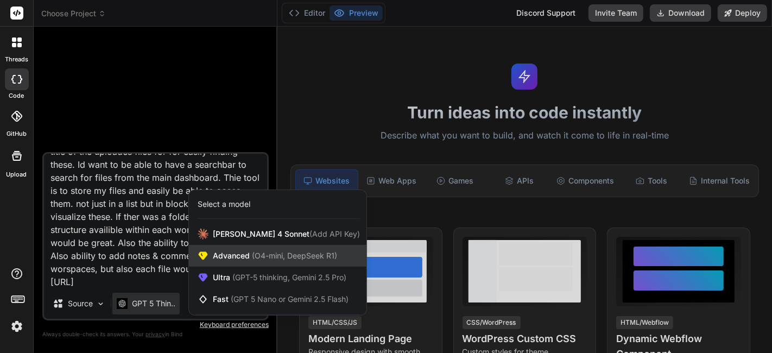
click at [265, 255] on span "(O4-mini, DeepSeek R1)" at bounding box center [293, 255] width 87 height 9
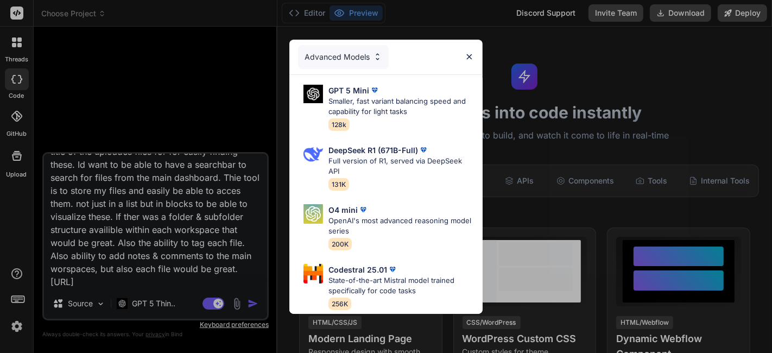
click at [186, 263] on div "Advanced Models GPT 5 Mini Smaller, fast variant balancing speed and capability…" at bounding box center [386, 176] width 772 height 353
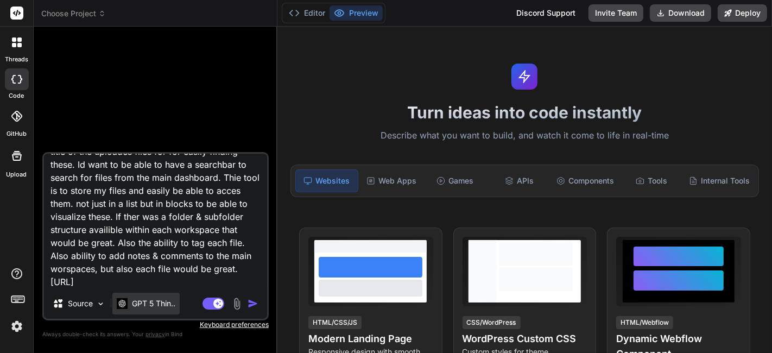
click at [161, 306] on p "GPT 5 Thin.." at bounding box center [153, 303] width 43 height 11
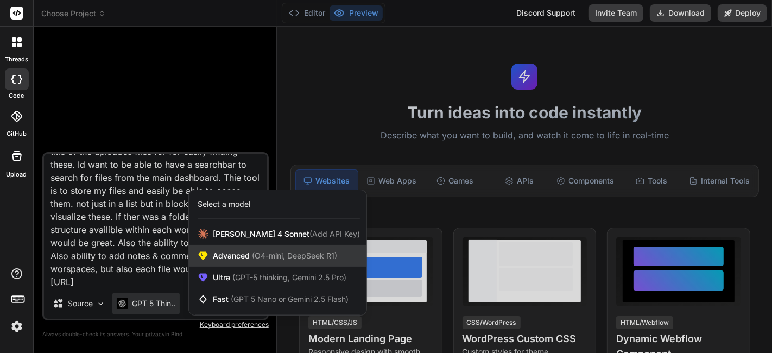
click at [261, 256] on span "(O4-mini, DeepSeek R1)" at bounding box center [293, 255] width 87 height 9
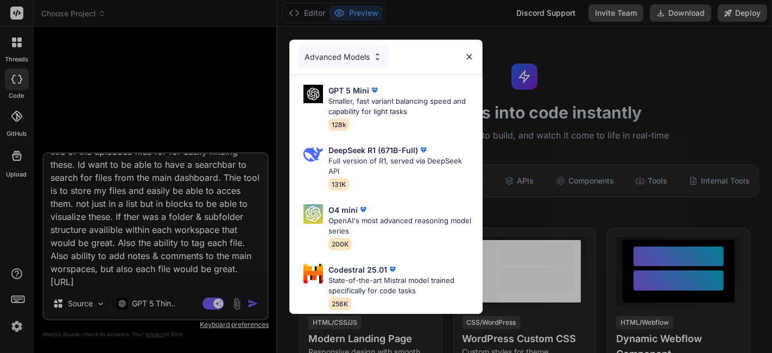
click at [156, 308] on div "Advanced Models GPT 5 Mini Smaller, fast variant balancing speed and capability…" at bounding box center [386, 176] width 772 height 353
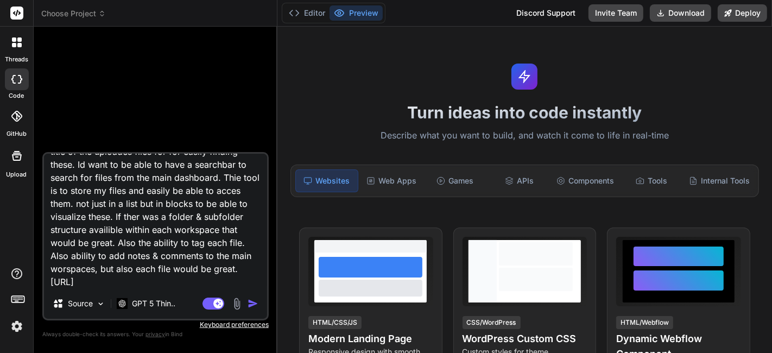
click at [156, 308] on p "GPT 5 Thin.." at bounding box center [153, 303] width 43 height 11
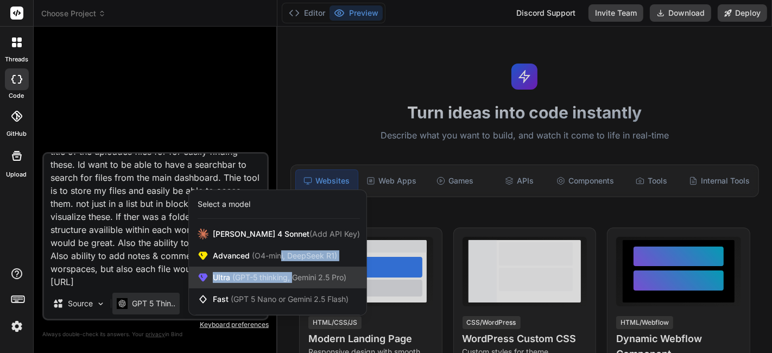
drag, startPoint x: 281, startPoint y: 263, endPoint x: 294, endPoint y: 279, distance: 20.4
click at [294, 279] on div "Claude 4 Sonnet (Add API Key) Advanced (O4-mini, DeepSeek R1) Ultra (GPT-5 thin…" at bounding box center [278, 266] width 178 height 87
click at [294, 279] on span "(GPT-5 thinking, Gemini 2.5 Pro)" at bounding box center [288, 277] width 116 height 9
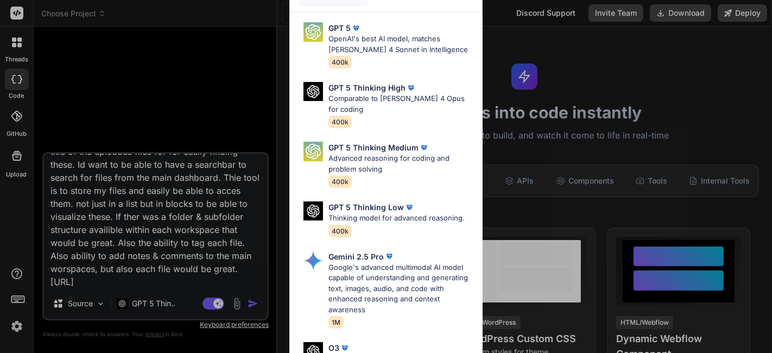
scroll to position [0, 0]
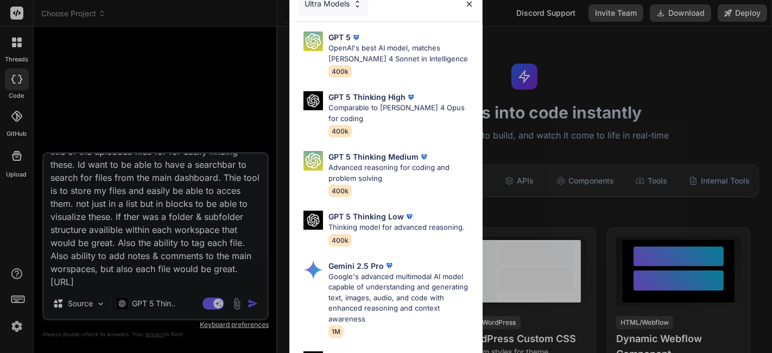
click at [220, 231] on div "Ultra Models GPT 5 OpenAI's best AI model, matches Claude 4 Sonnet in Intellige…" at bounding box center [386, 176] width 772 height 353
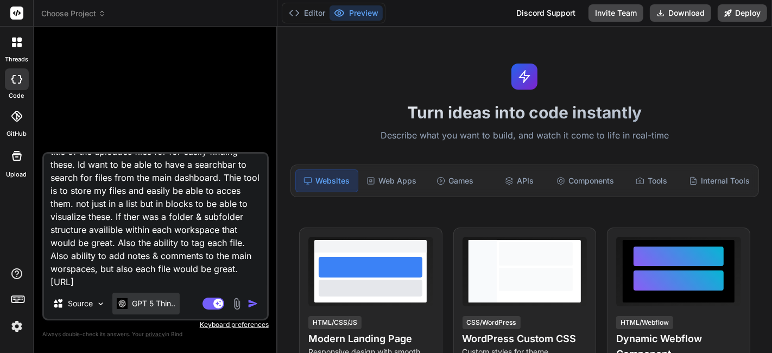
click at [160, 306] on p "GPT 5 Thin.." at bounding box center [153, 303] width 43 height 11
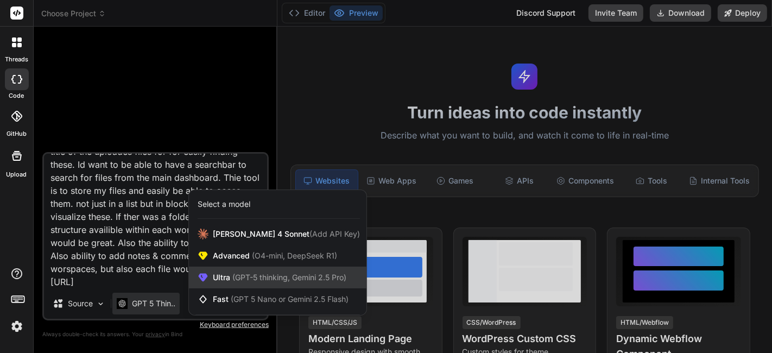
click at [261, 277] on span "(GPT-5 thinking, Gemini 2.5 Pro)" at bounding box center [288, 277] width 116 height 9
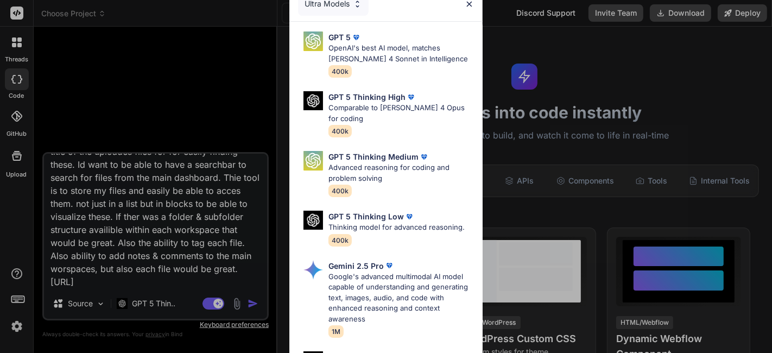
click at [169, 299] on div "Ultra Models GPT 5 OpenAI's best AI model, matches Claude 4 Sonnet in Intellige…" at bounding box center [386, 176] width 772 height 353
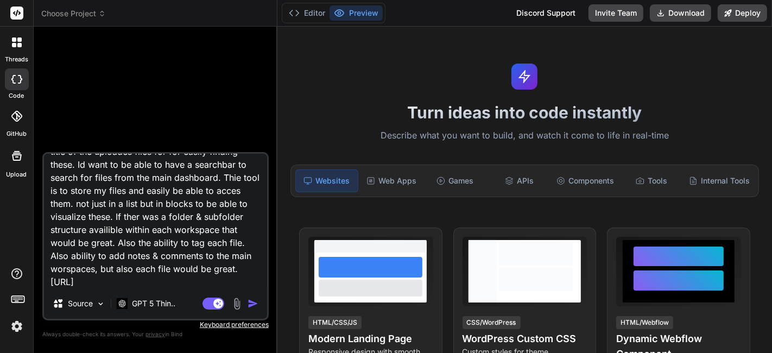
click at [169, 299] on p "GPT 5 Thin.." at bounding box center [153, 303] width 43 height 11
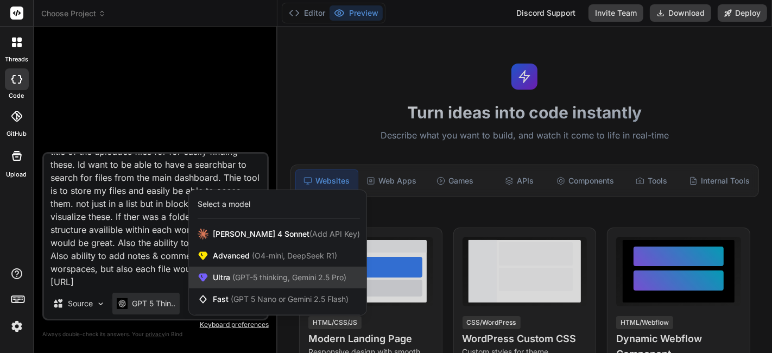
click at [310, 279] on span "(GPT-5 thinking, Gemini 2.5 Pro)" at bounding box center [288, 277] width 116 height 9
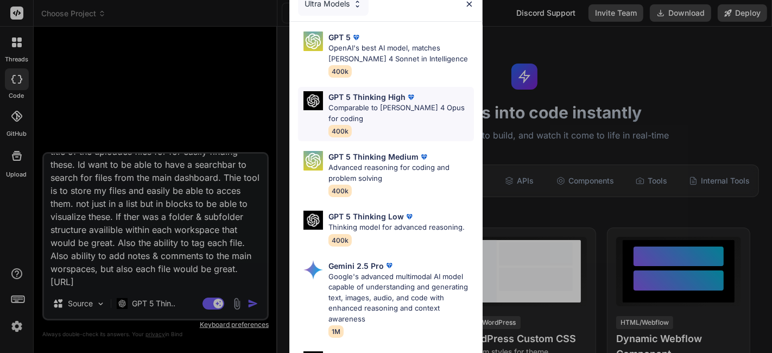
click at [397, 106] on p "Comparable to Claude 4 Opus for coding" at bounding box center [402, 113] width 146 height 21
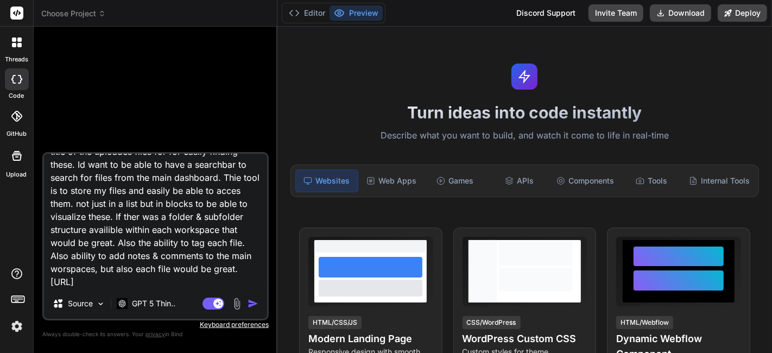
click at [252, 301] on img "button" at bounding box center [253, 303] width 11 height 11
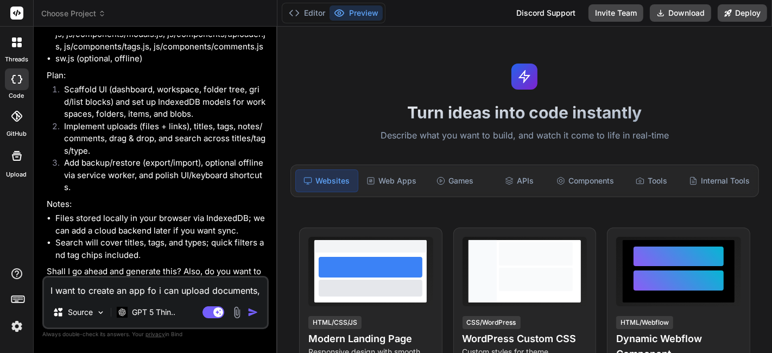
scroll to position [370, 0]
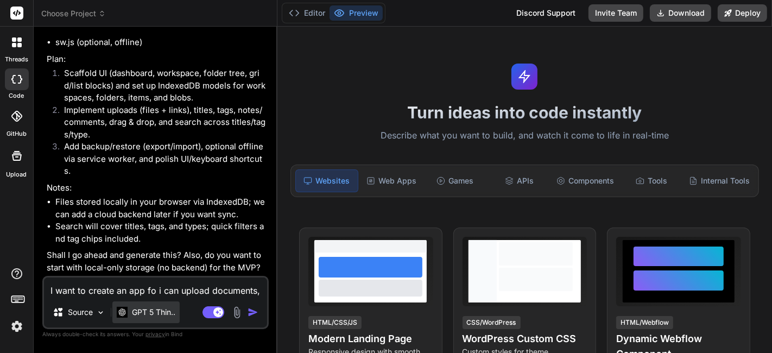
click at [163, 313] on p "GPT 5 Thin.." at bounding box center [153, 312] width 43 height 11
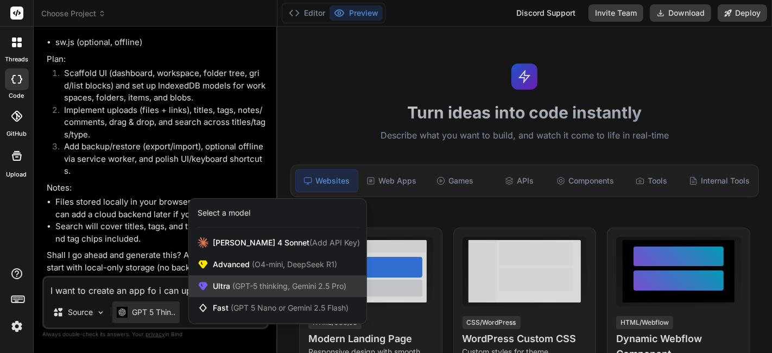
click at [243, 288] on span "(GPT-5 thinking, Gemini 2.5 Pro)" at bounding box center [288, 285] width 116 height 9
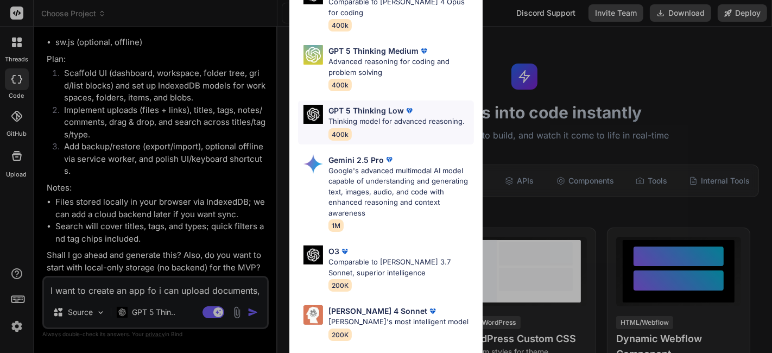
scroll to position [107, 0]
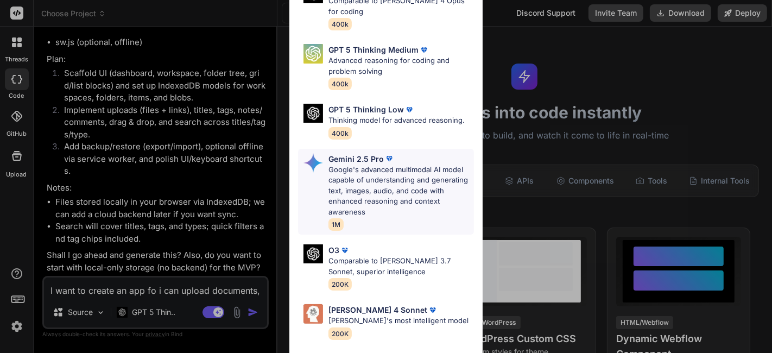
click at [400, 212] on p "Google's advanced multimodal AI model capable of understanding and generating t…" at bounding box center [402, 191] width 146 height 53
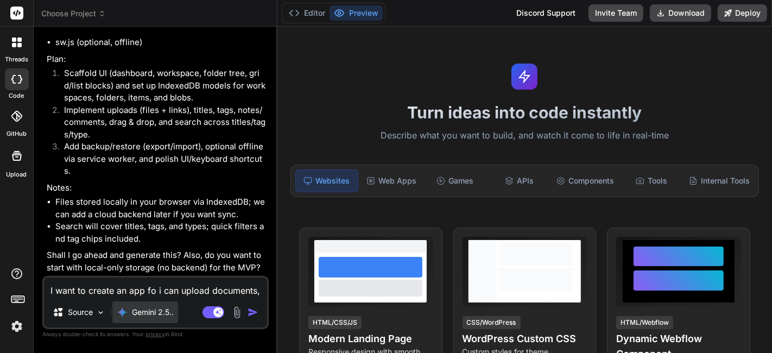
click at [160, 314] on p "Gemini 2.5.." at bounding box center [153, 312] width 42 height 11
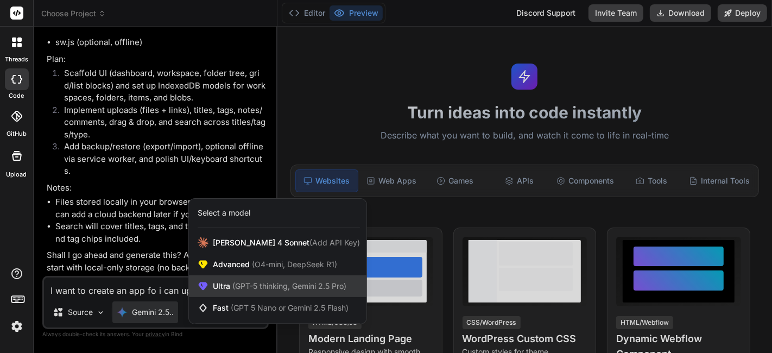
click at [232, 281] on span "(GPT-5 thinking, Gemini 2.5 Pro)" at bounding box center [288, 285] width 116 height 9
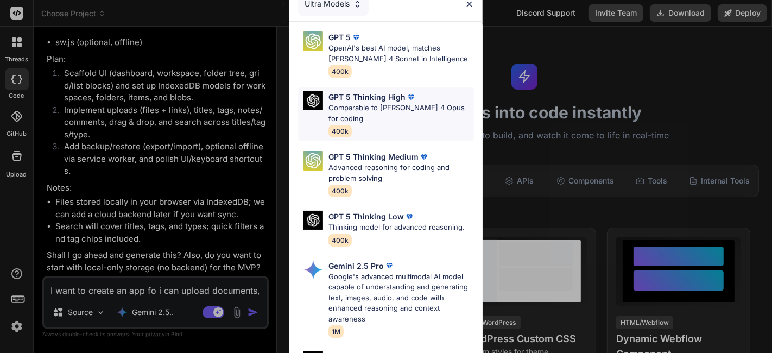
click at [399, 110] on p "Comparable to Claude 4 Opus for coding" at bounding box center [402, 113] width 146 height 21
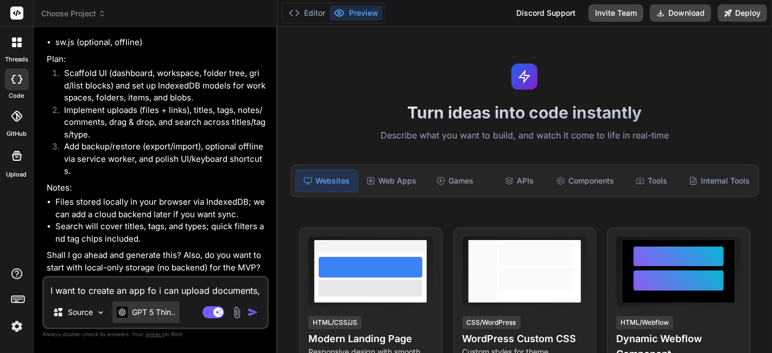
click at [159, 314] on p "GPT 5 Thin.." at bounding box center [153, 312] width 43 height 11
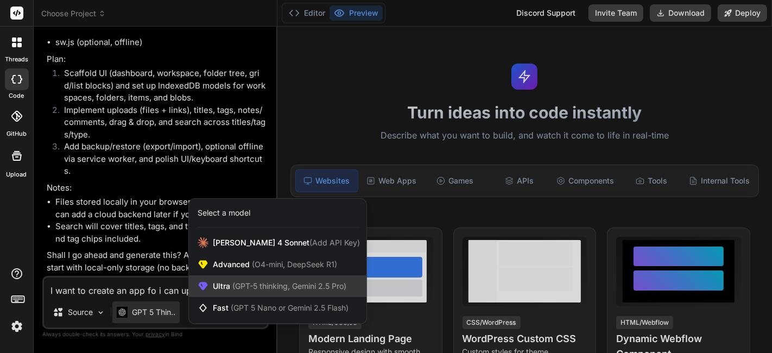
click at [253, 285] on span "(GPT-5 thinking, Gemini 2.5 Pro)" at bounding box center [288, 285] width 116 height 9
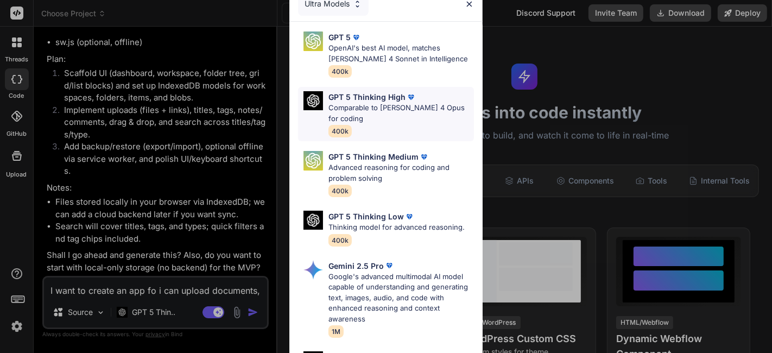
click at [408, 110] on p "Comparable to Claude 4 Opus for coding" at bounding box center [402, 113] width 146 height 21
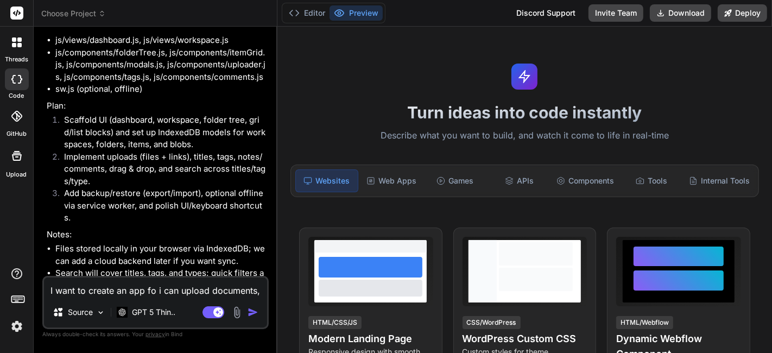
scroll to position [370, 0]
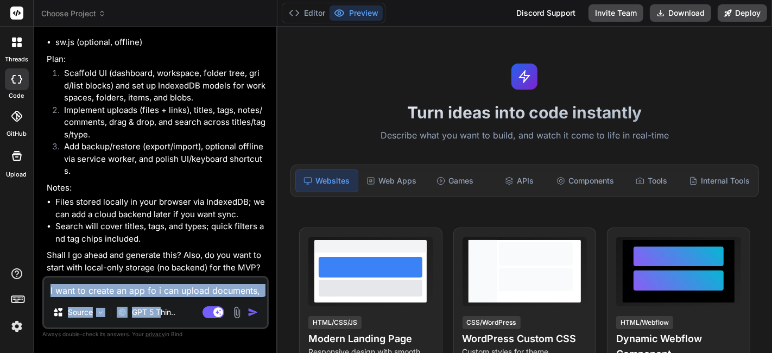
drag, startPoint x: 162, startPoint y: 311, endPoint x: 159, endPoint y: 292, distance: 18.9
click at [159, 292] on div "I want to create an app fo i can upload documents, video, audio files and even …" at bounding box center [155, 302] width 226 height 53
click at [159, 292] on textarea "I want to create an app fo i can upload documents, video, audio files and even …" at bounding box center [155, 287] width 223 height 20
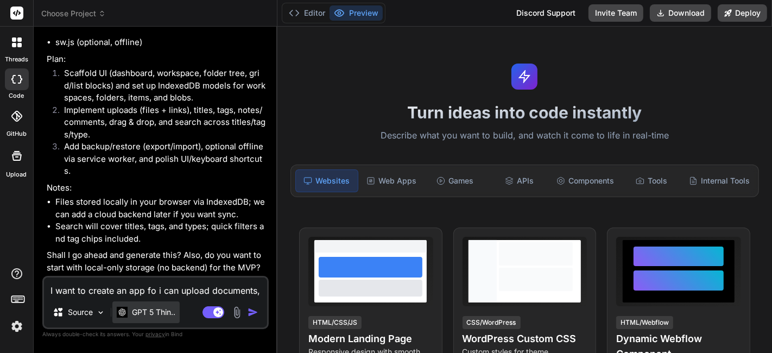
click at [161, 310] on p "GPT 5 Thin.." at bounding box center [153, 312] width 43 height 11
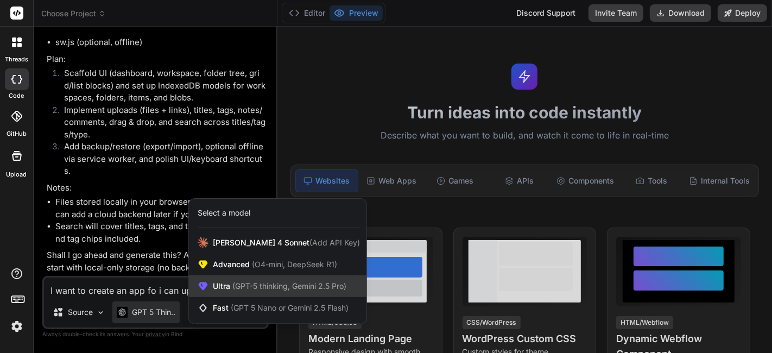
click at [226, 280] on div "Ultra (GPT-5 thinking, Gemini 2.5 Pro)" at bounding box center [278, 286] width 178 height 22
type textarea "x"
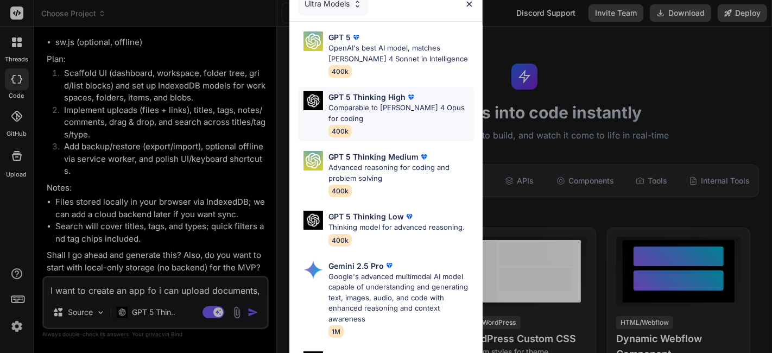
click at [392, 105] on p "Comparable to Claude 4 Opus for coding" at bounding box center [402, 113] width 146 height 21
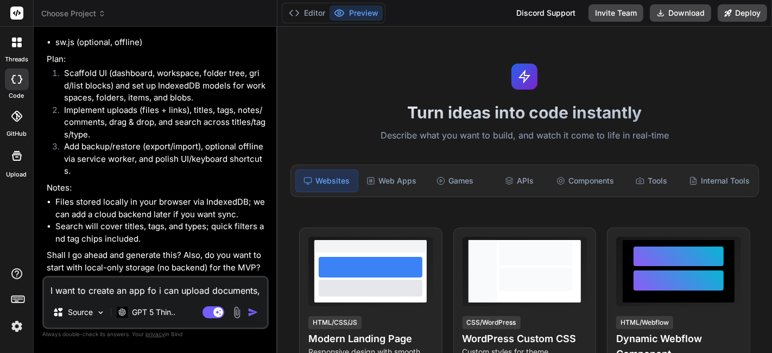
click at [178, 291] on textarea "I want to create an app fo i can upload documents, video, audio files and even …" at bounding box center [155, 287] width 223 height 20
type textarea "y"
type textarea "x"
type textarea "ye"
type textarea "x"
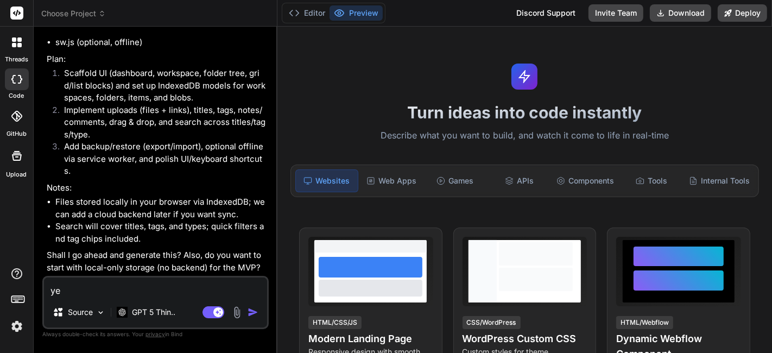
type textarea "yes"
type textarea "x"
click at [237, 234] on li "Search will cover titles, tags, and types; quick filters and tag chips included." at bounding box center [160, 232] width 211 height 24
click at [158, 288] on textarea "yes" at bounding box center [155, 287] width 223 height 20
type textarea "yes,"
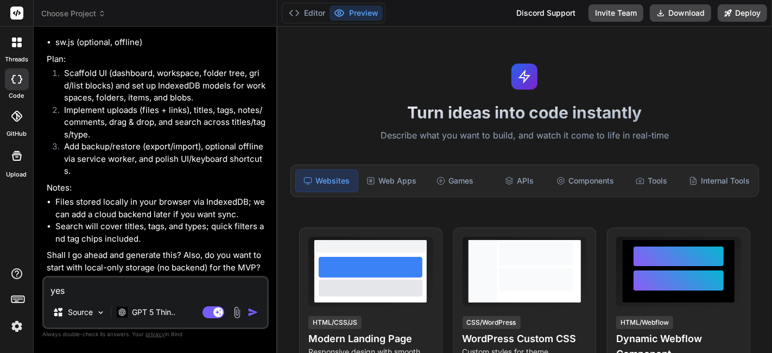
type textarea "x"
type textarea "yes,"
type textarea "x"
type textarea "yes, t"
type textarea "x"
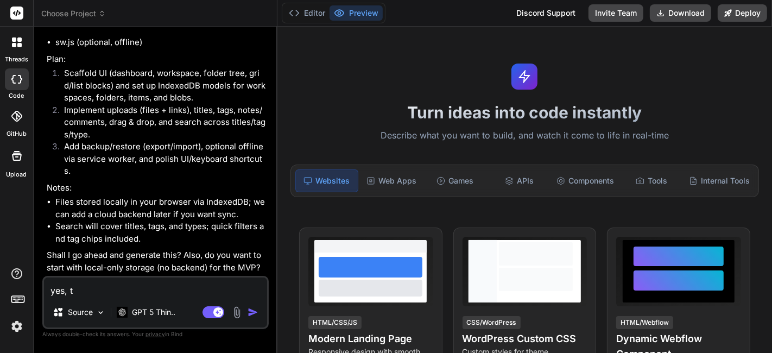
type textarea "yes, th"
type textarea "x"
type textarea "yes, thi"
type textarea "x"
type textarea "yes, this"
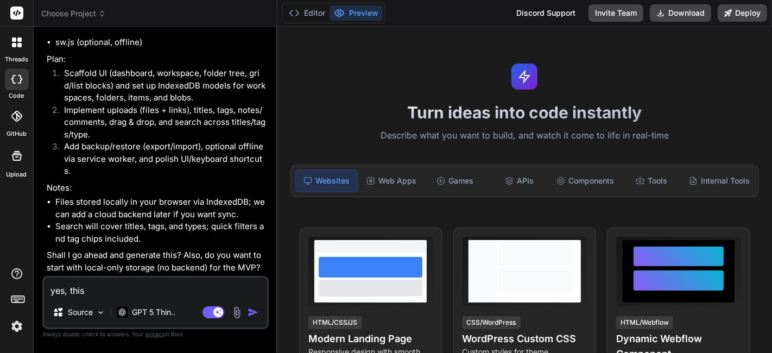
type textarea "x"
type textarea "yes, this"
type textarea "x"
type textarea "yes, this i"
type textarea "x"
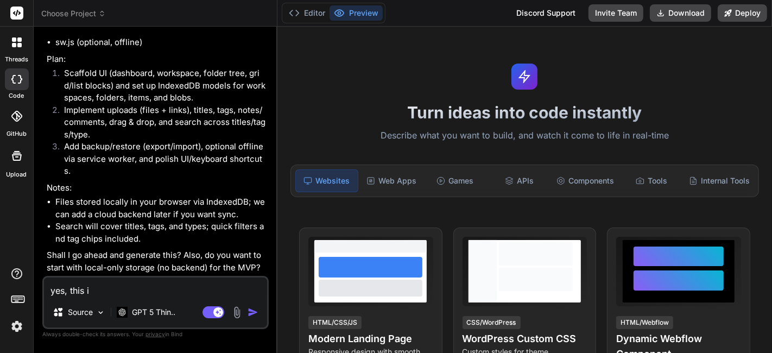
type textarea "yes, this is"
type textarea "x"
type textarea "yes, this is"
type textarea "x"
type textarea "yes, this is j"
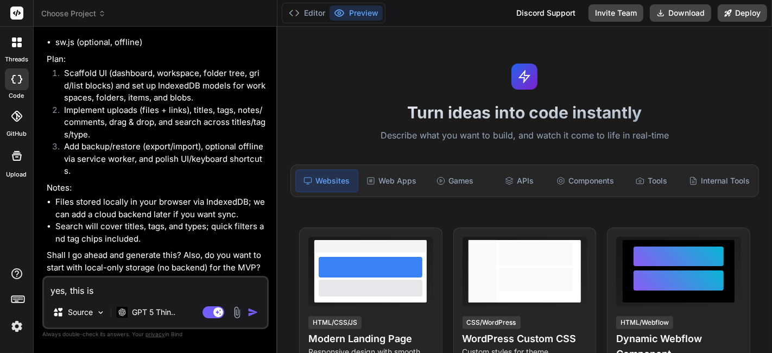
type textarea "x"
type textarea "yes, this is ju"
type textarea "x"
type textarea "yes, this is jus"
type textarea "x"
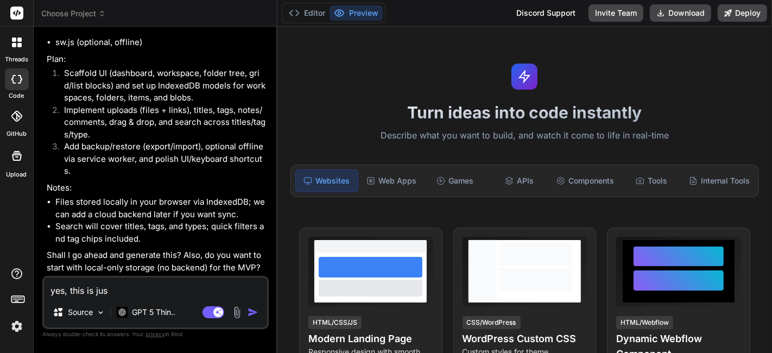
type textarea "yes, this is just"
type textarea "x"
type textarea "yes, this is just"
type textarea "x"
type textarea "yes, this is just t"
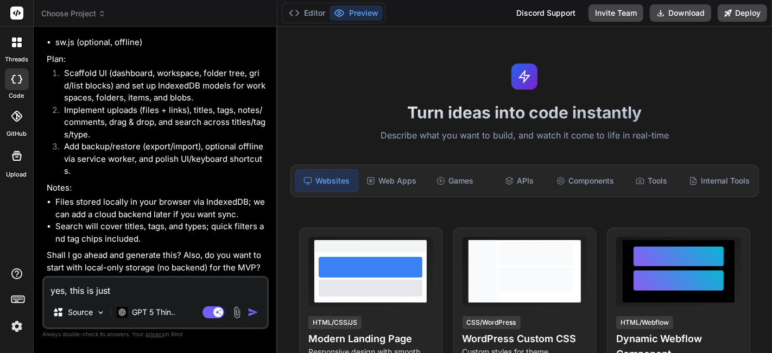
type textarea "x"
type textarea "yes, this is just to"
type textarea "x"
type textarea "yes, this is just to"
type textarea "x"
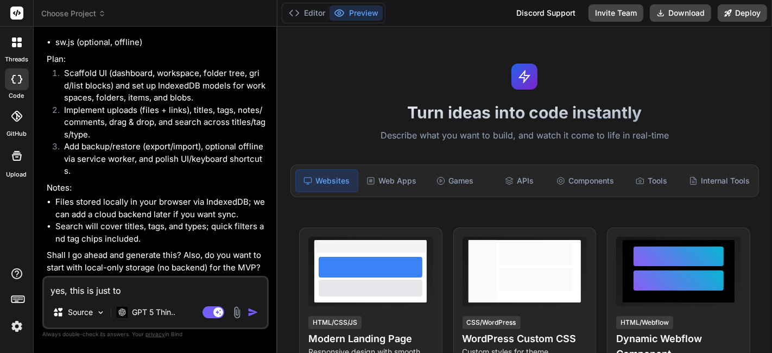
type textarea "yes, this is just to p"
type textarea "x"
type textarea "yes, this is just to pr"
type textarea "x"
type textarea "yes, this is just to pre"
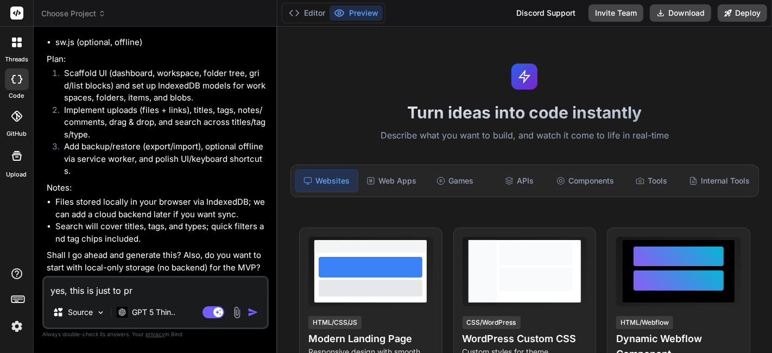
type textarea "x"
type textarea "yes, this is just to prev"
type textarea "x"
type textarea "yes, this is just to previ"
type textarea "x"
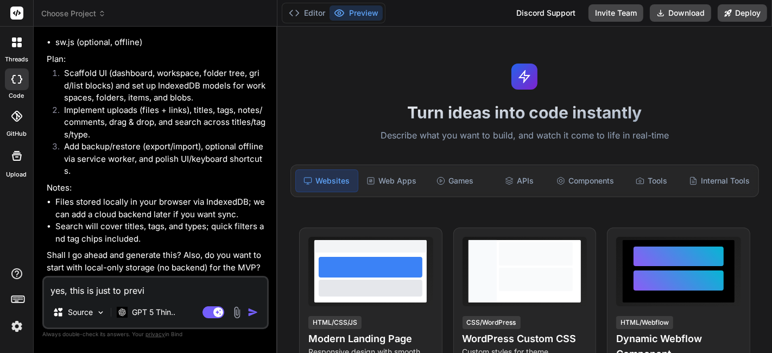
type textarea "yes, this is just to previe"
type textarea "x"
type textarea "yes, this is just to preview"
type textarea "x"
type textarea "yes this is just to preview"
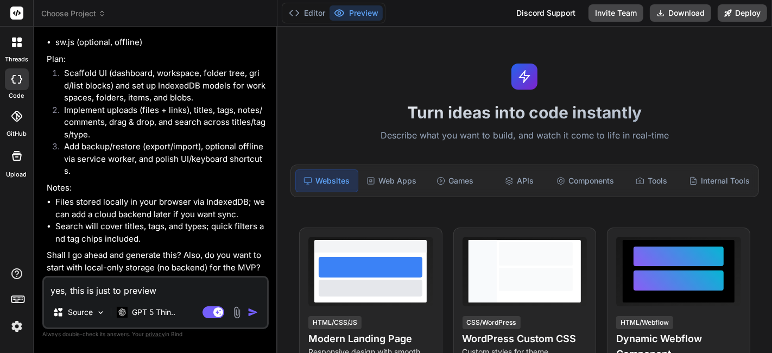
type textarea "x"
type textarea "yes. this is just to preview"
type textarea "x"
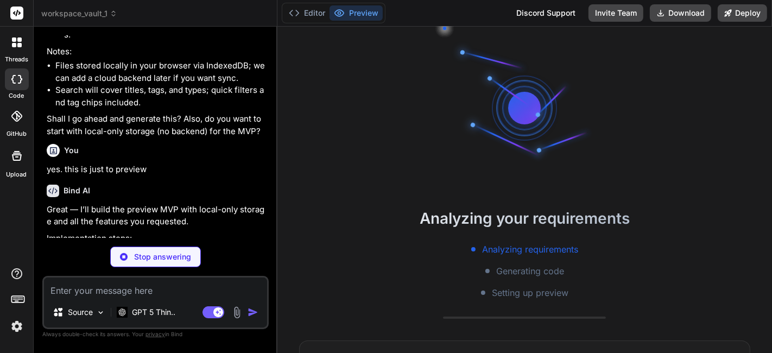
scroll to position [156, 0]
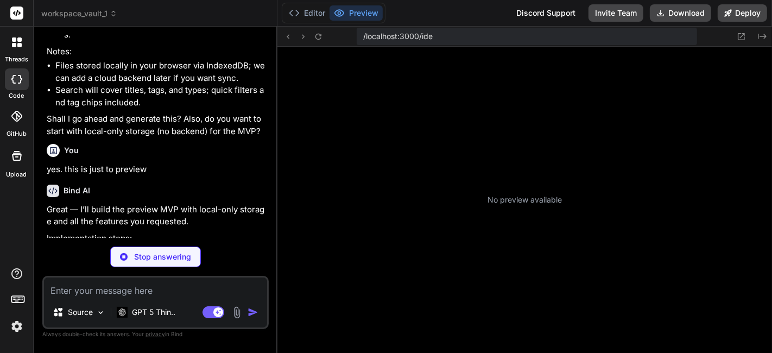
type textarea "x"
type textarea "<input type="file" id="hiddenFileInput" multiple class="hidden" /> <script type…"
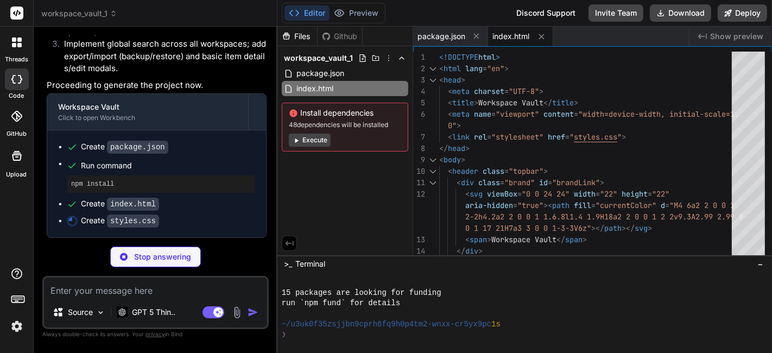
scroll to position [786, 0]
type textarea "x"
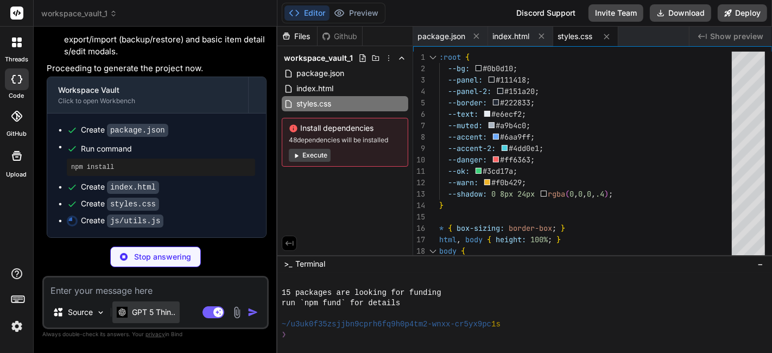
type textarea "x"
click at [142, 312] on p "GPT 5 Thin.." at bounding box center [153, 312] width 43 height 11
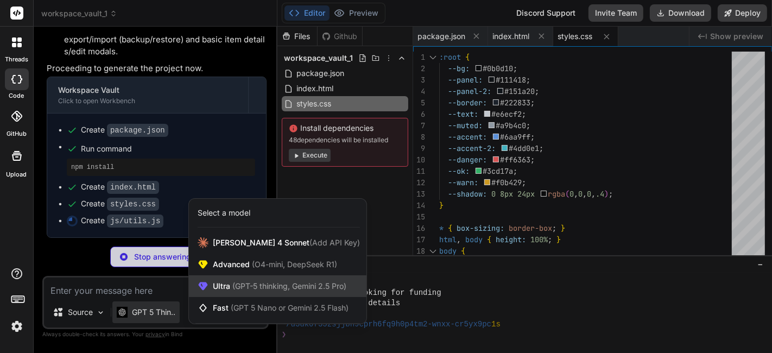
click at [298, 285] on span "(GPT-5 thinking, Gemini 2.5 Pro)" at bounding box center [288, 285] width 116 height 9
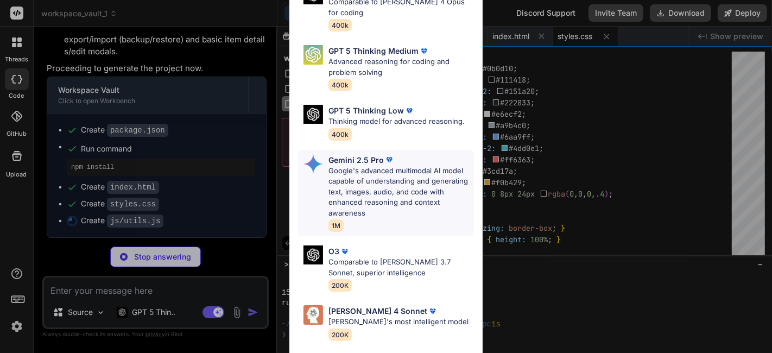
scroll to position [141, 0]
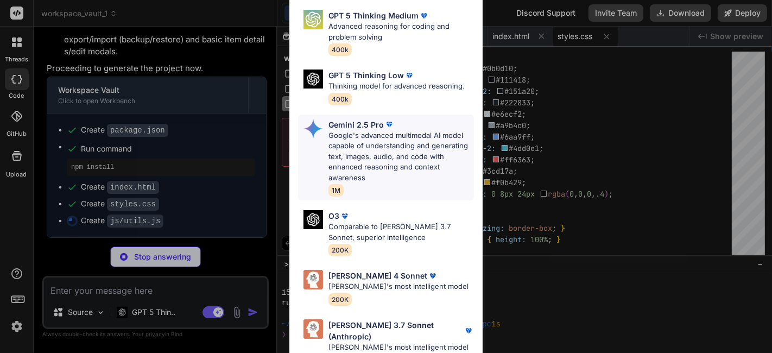
type textarea "x"
type textarea "return (...args) => { clearTimeout(t); t = setTimeout(() => fn(...args), wait);…"
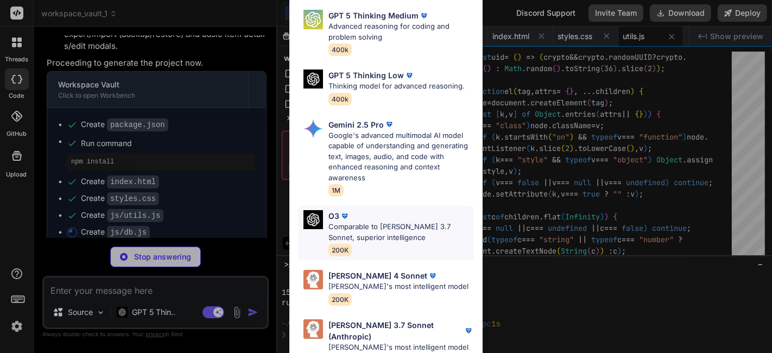
click at [397, 229] on p "Comparable to Claude 3.7 Sonnet, superior intelligence" at bounding box center [402, 232] width 146 height 21
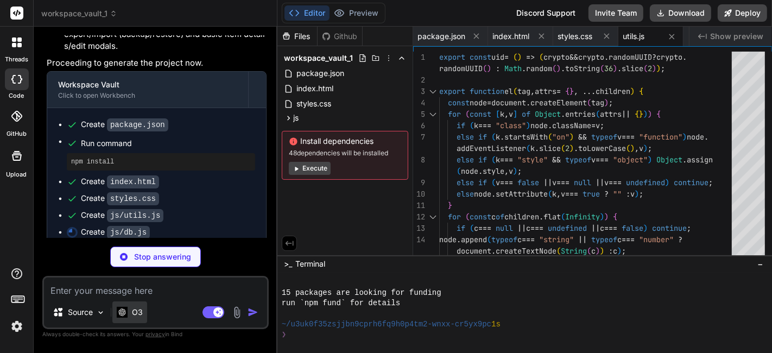
click at [143, 316] on div "O3" at bounding box center [129, 312] width 35 height 22
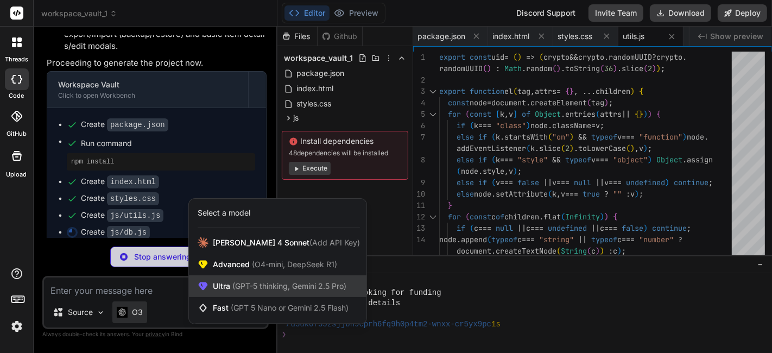
click at [245, 281] on span "Ultra (GPT-5 thinking, Gemini 2.5 Pro)" at bounding box center [280, 286] width 134 height 11
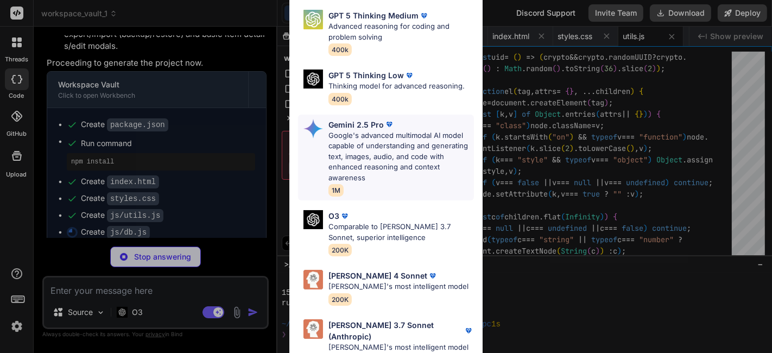
scroll to position [0, 0]
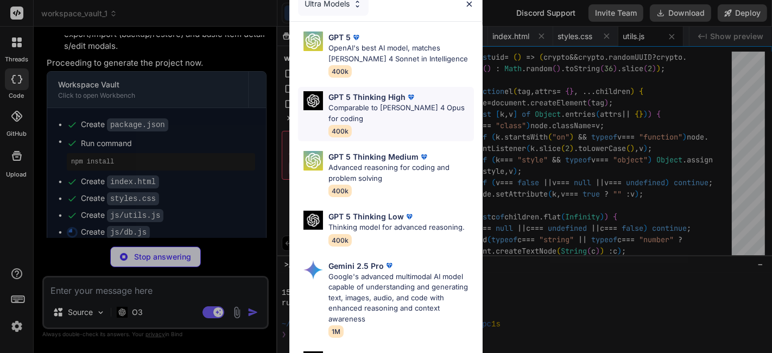
click at [397, 122] on p "Comparable to Claude 4 Opus for coding" at bounding box center [402, 113] width 146 height 21
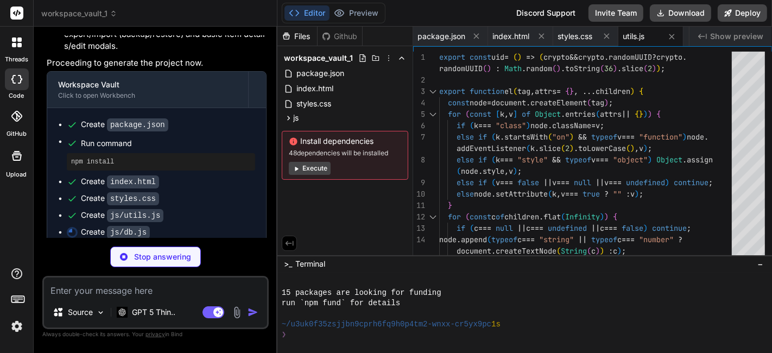
scroll to position [820, 0]
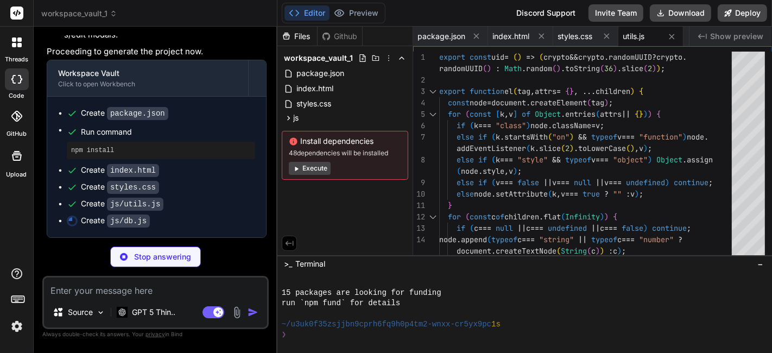
type textarea "x"
type textarea "addComment, listComments, deleteComment, exportAll, importAll }; export default…"
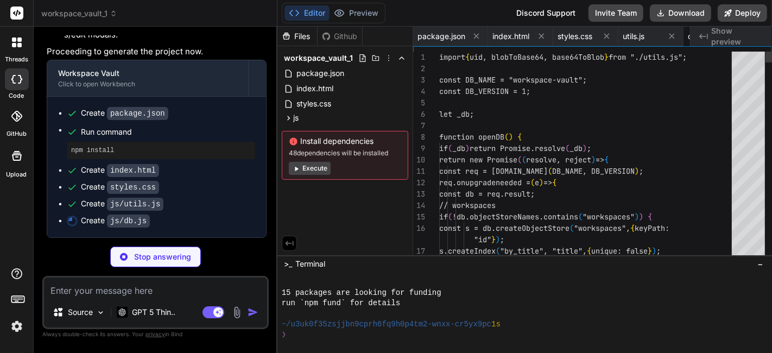
scroll to position [0, 58]
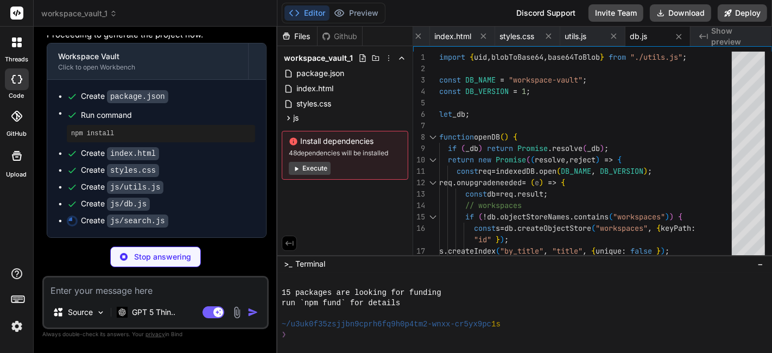
type textarea "x"
type textarea "updatedAt) - new Date(a.item.updatedAt)); return results.slice(0, 50); }"
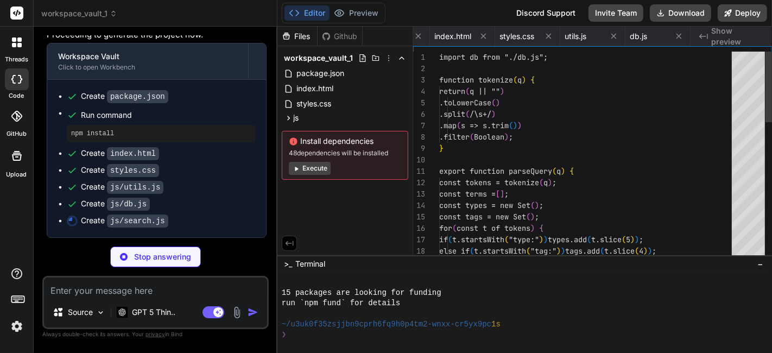
scroll to position [0, 123]
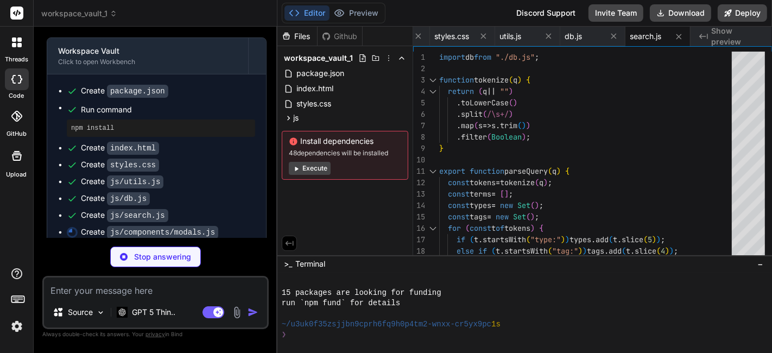
type textarea "x"
type textarea "] }); }); }"
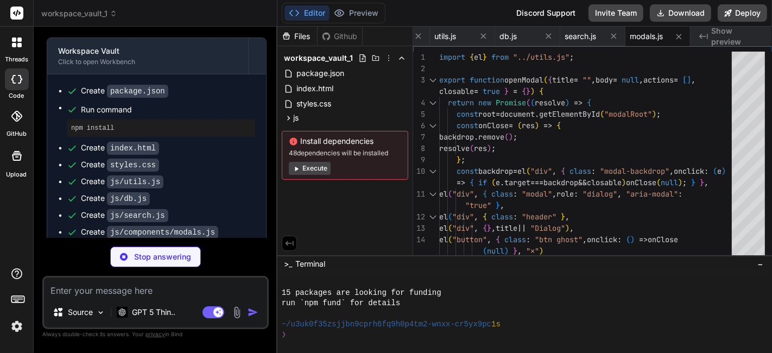
type textarea "x"
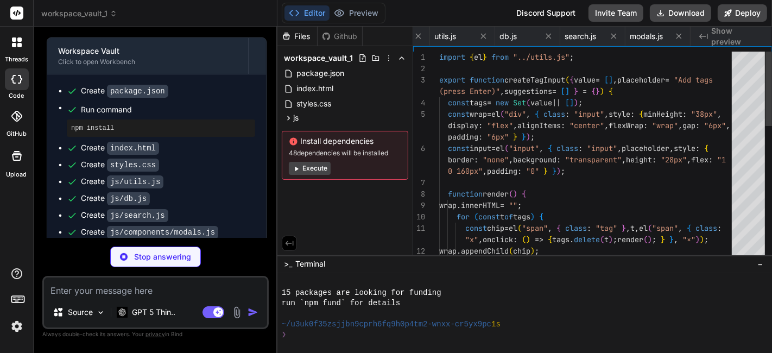
scroll to position [0, 254]
type textarea "x"
type textarea ""+") ) ), renderNodes(tree), ); return root; }"
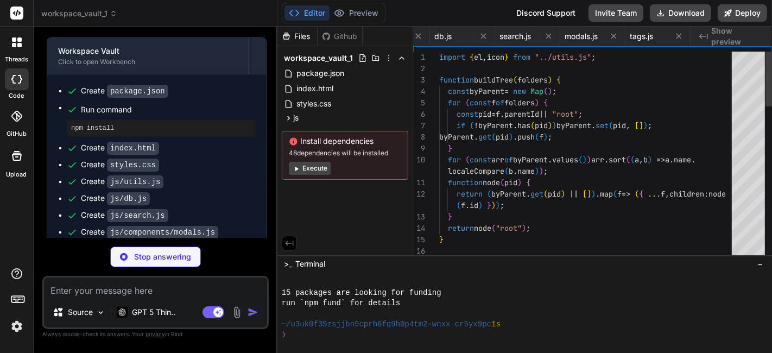
scroll to position [0, 325]
type textarea "x"
type textarea "export function renderItemGrid(items = [], handlers) { const grid = el("div", {…"
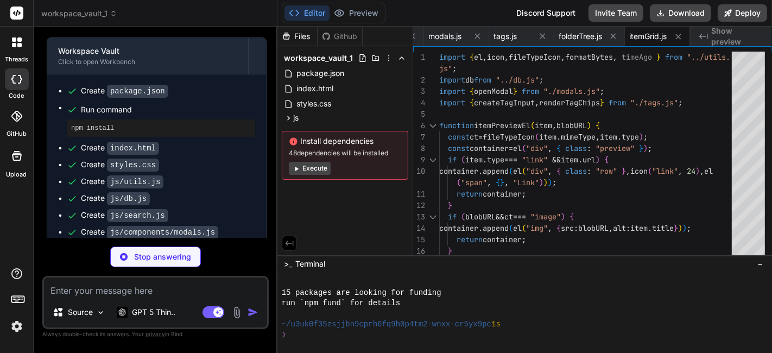
type textarea "x"
type textarea "] }); }"
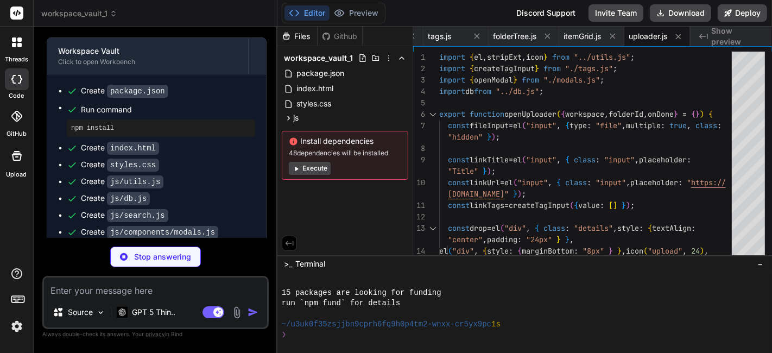
type textarea "x"
type textarea "return wrap; }"
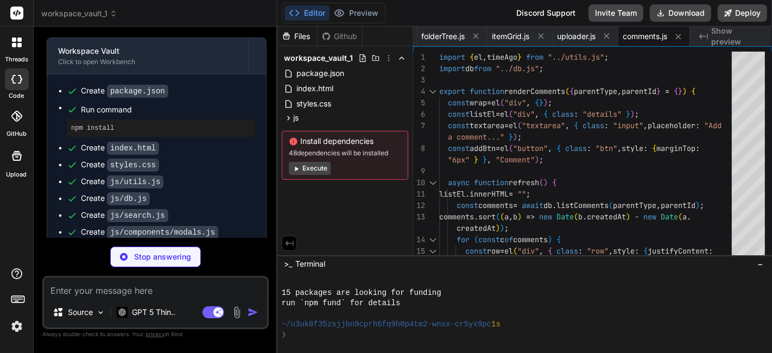
type textarea "x"
type textarea "item(s) • ${tagSet.size} tag(s)`; }); } } refresh(); return () => {}; }"
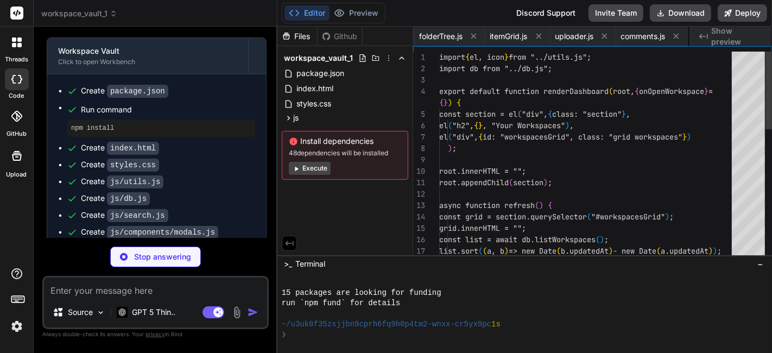
scroll to position [0, 603]
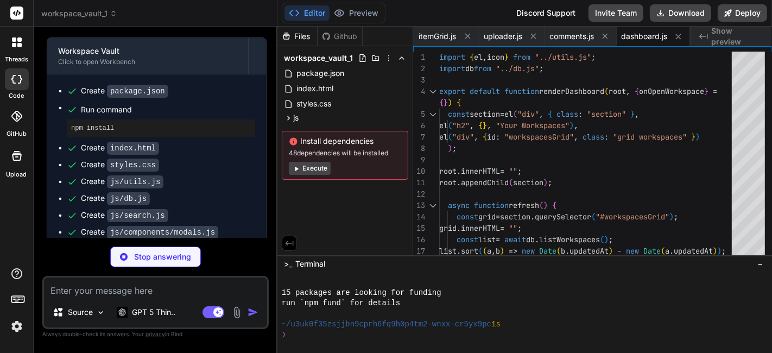
type textarea "x"
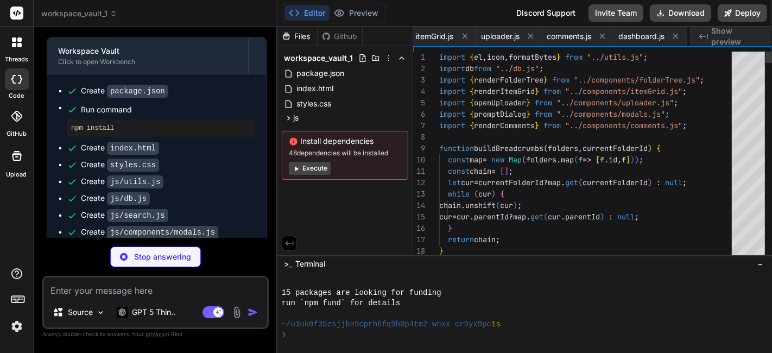
scroll to position [0, 678]
type textarea "x"
type textarea "window.addEventListener("hashchange", router); router(); } init();"
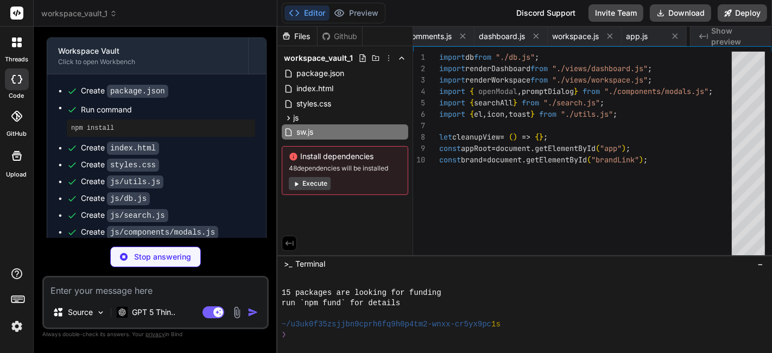
type textarea "x"
type textarea "self.addEventListener("install", () => { self.skipWaiting(); }); self.addEventL…"
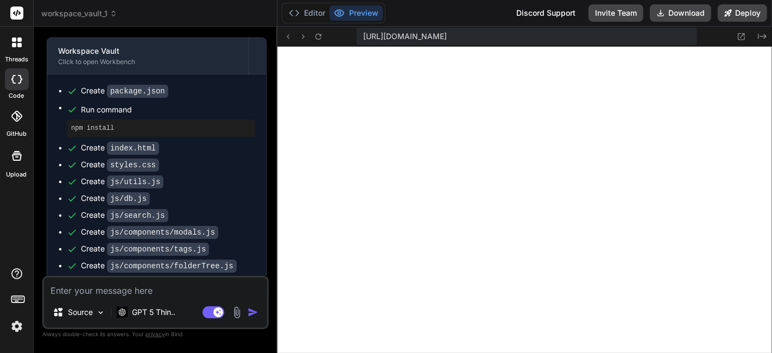
scroll to position [721, 0]
click at [156, 293] on textarea at bounding box center [155, 287] width 223 height 20
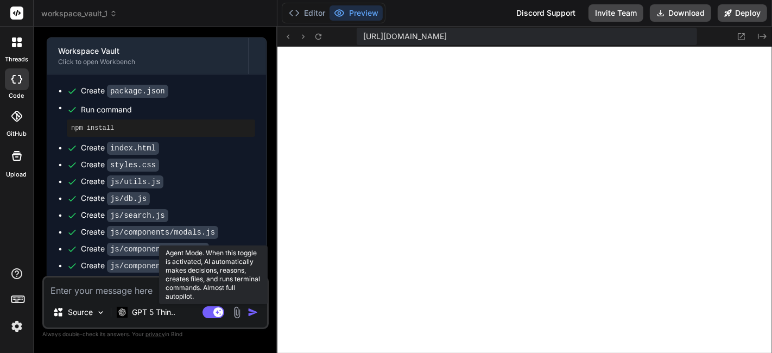
click at [207, 313] on rect at bounding box center [214, 312] width 22 height 12
type textarea "x"
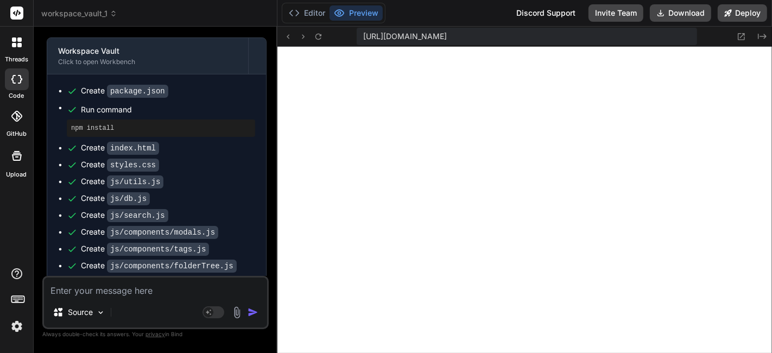
click at [160, 294] on textarea at bounding box center [155, 287] width 223 height 20
type textarea "i"
type textarea "x"
type textarea "t"
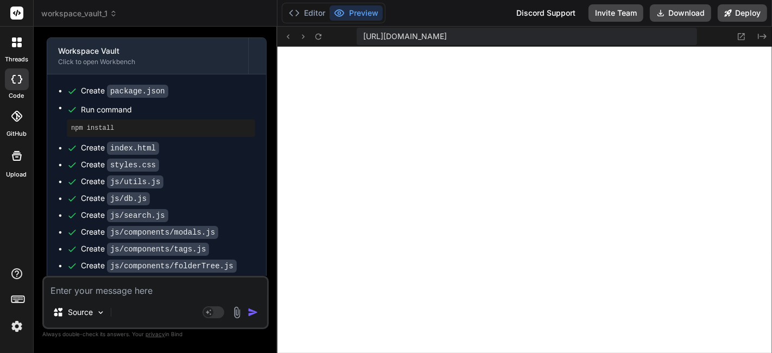
type textarea "x"
type textarea "th"
type textarea "x"
type textarea "thi"
type textarea "x"
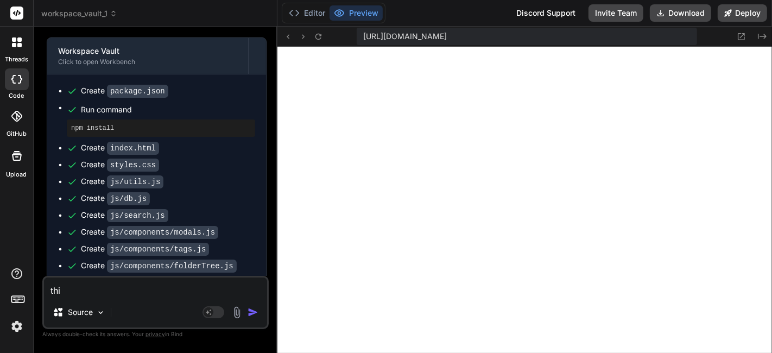
type textarea "this"
type textarea "x"
type textarea "this"
type textarea "x"
type textarea "this i"
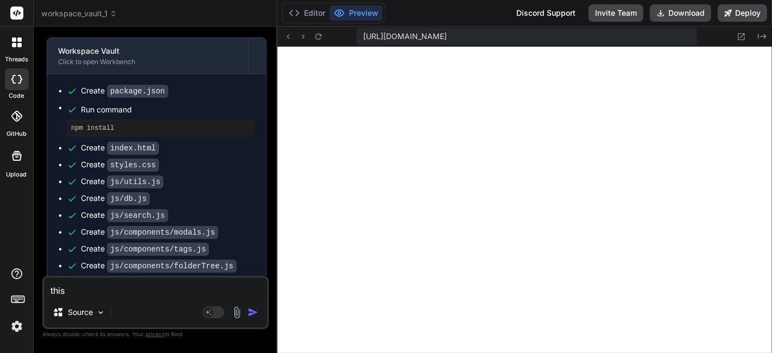
type textarea "x"
type textarea "this is"
type textarea "x"
type textarea "this is"
type textarea "x"
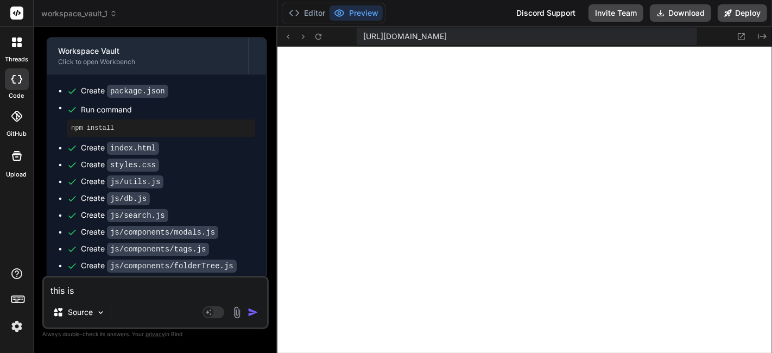
type textarea "this is v"
type textarea "x"
type textarea "this is ve"
type textarea "x"
type textarea "this is ver"
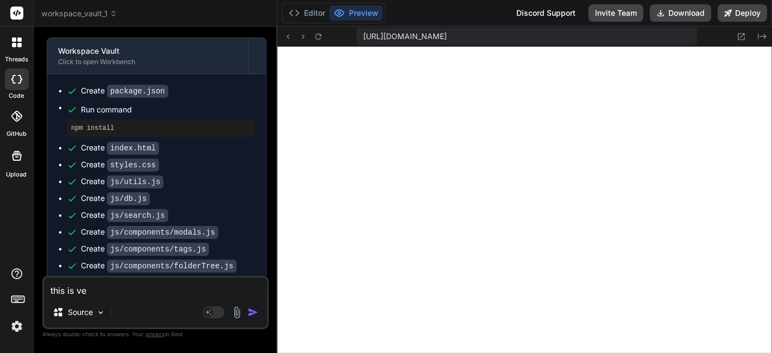
type textarea "x"
type textarea "this is very"
type textarea "x"
type textarea "this is very"
type textarea "x"
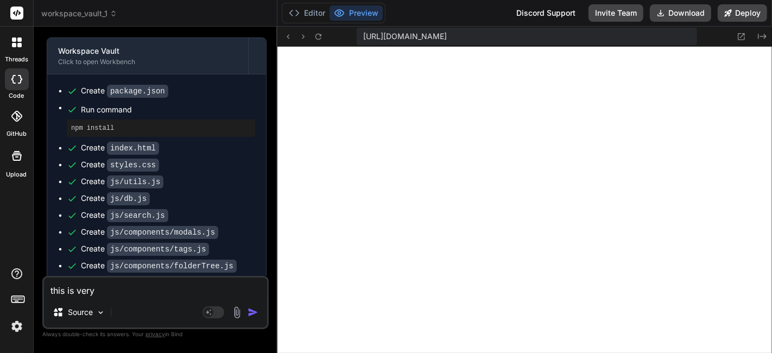
type textarea "this is very b"
type textarea "x"
type textarea "this is very ba"
type textarea "x"
type textarea "this is very bas"
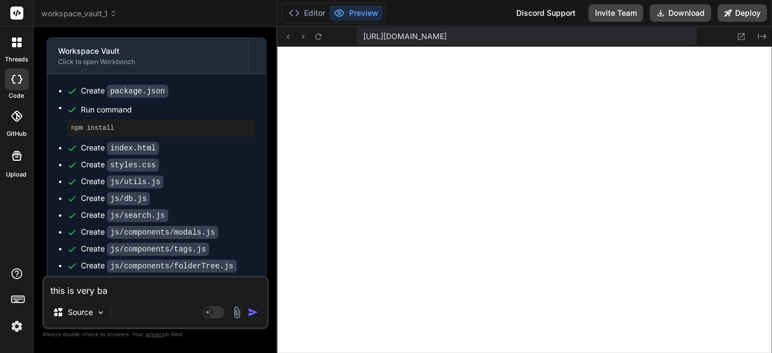
type textarea "x"
type textarea "this is very basi"
type textarea "x"
type textarea "this is very basic"
type textarea "x"
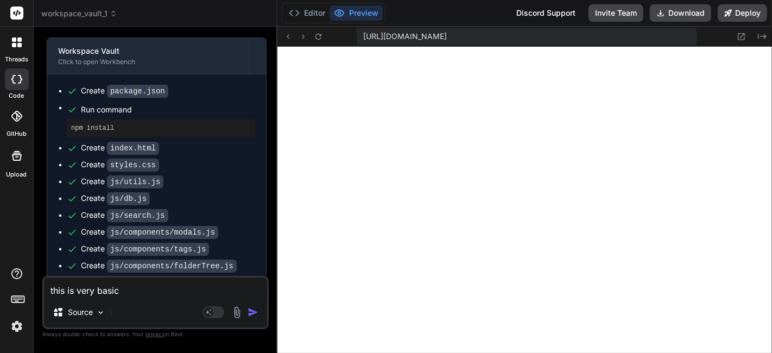
type textarea "this is very basic"
type textarea "x"
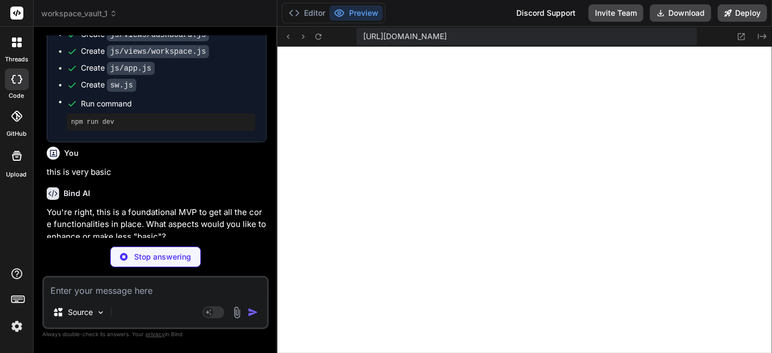
type textarea "x"
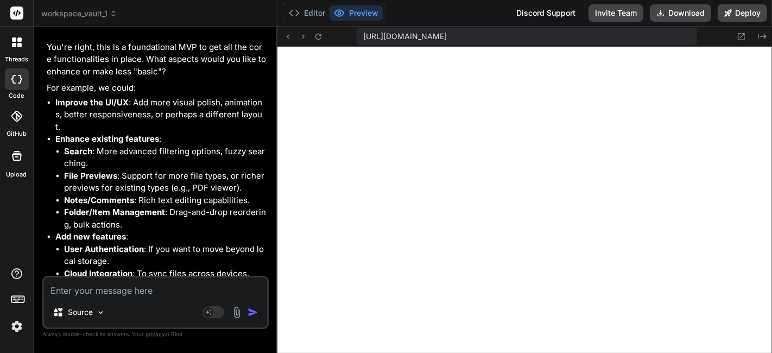
scroll to position [1376, 0]
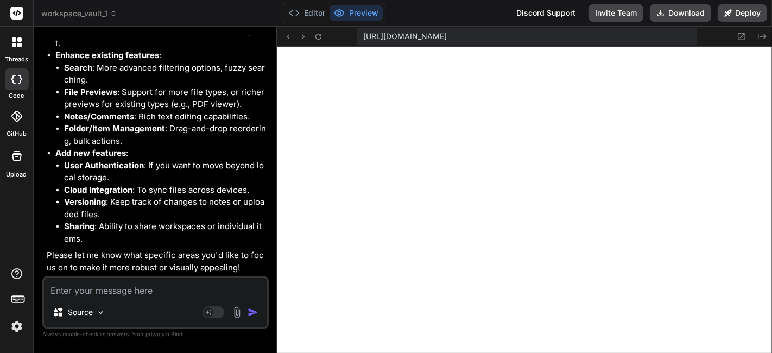
click at [207, 294] on textarea at bounding box center [155, 287] width 223 height 20
click at [166, 292] on textarea at bounding box center [155, 287] width 223 height 20
type textarea "m"
type textarea "x"
type textarea "ma"
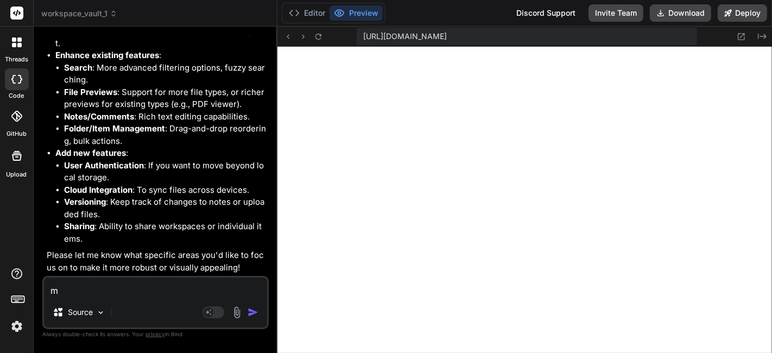
type textarea "x"
type textarea "mak"
type textarea "x"
type textarea "make"
type textarea "x"
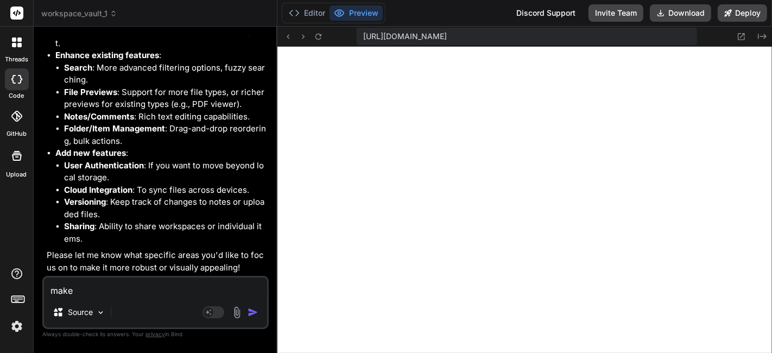
type textarea "make"
type textarea "x"
type textarea "make i"
type textarea "x"
type textarea "make it"
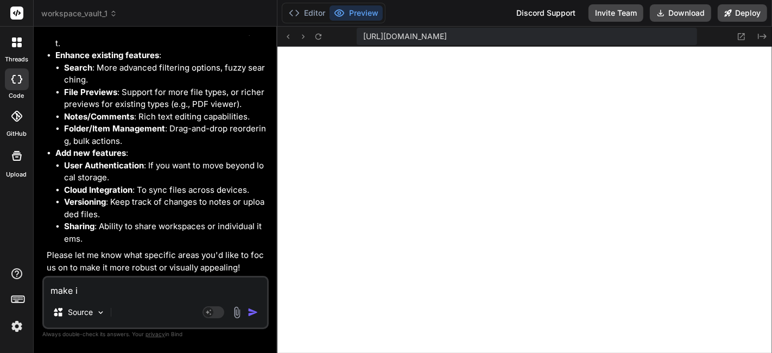
type textarea "x"
type textarea "make it"
type textarea "x"
type textarea "make it s"
type textarea "x"
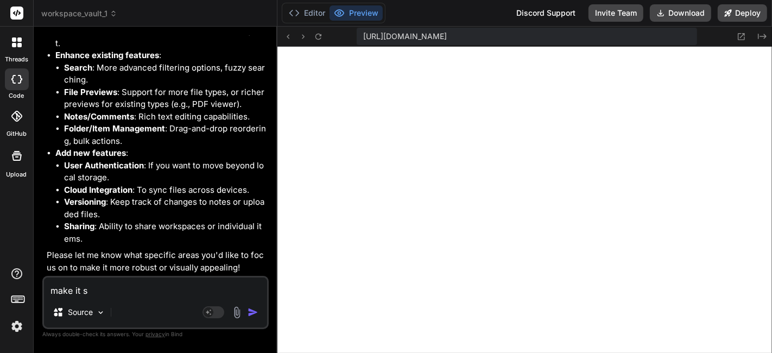
type textarea "make it su"
type textarea "x"
type textarea "make it sup"
type textarea "x"
type textarea "make it supe"
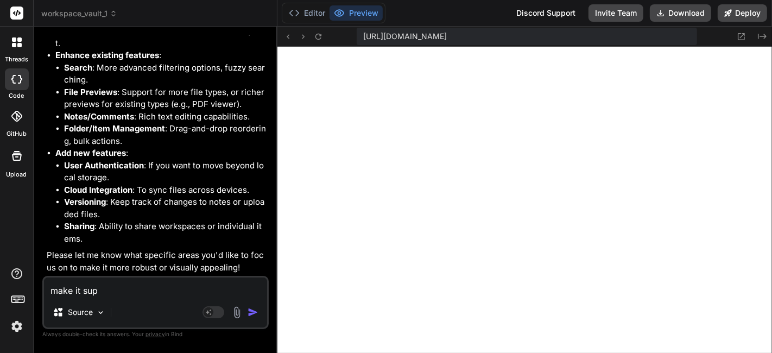
type textarea "x"
type textarea "make it super"
type textarea "x"
type textarea "make it super"
type textarea "x"
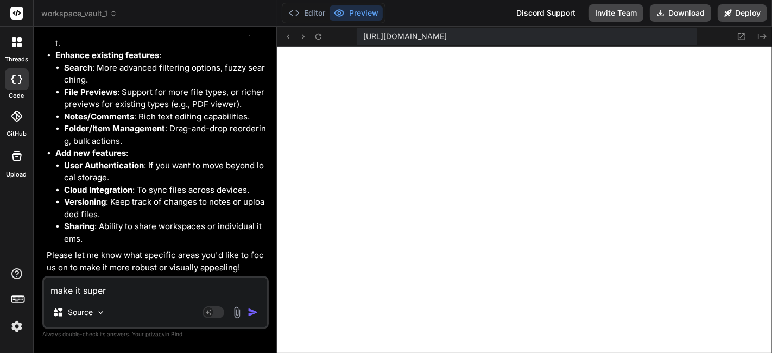
type textarea "make it super c"
type textarea "x"
type textarea "make it super co"
type textarea "x"
type textarea "make it super com"
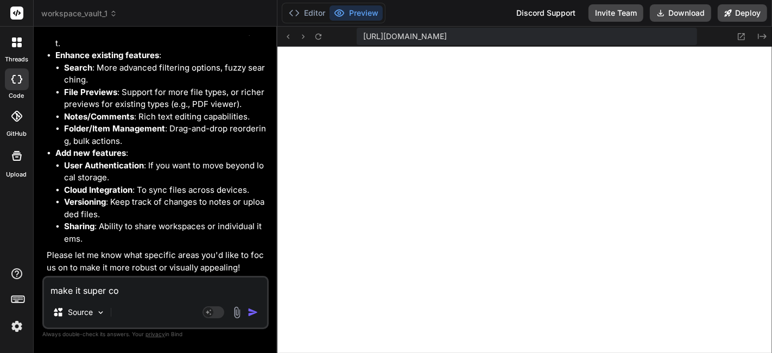
type textarea "x"
type textarea "make it super comp"
type textarea "x"
type textarea "make it super compr"
type textarea "x"
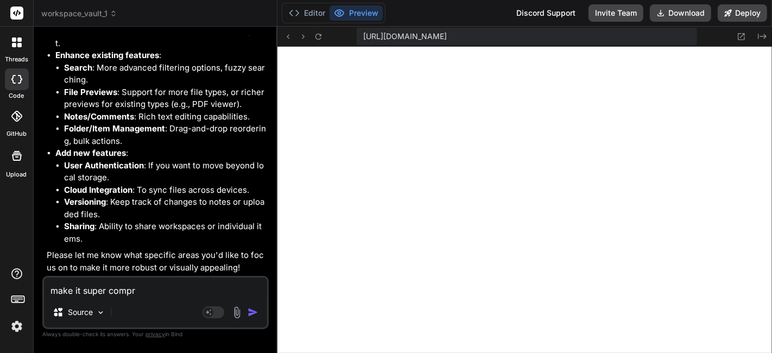
type textarea "make it super compre"
type textarea "x"
type textarea "make it super compreh"
type textarea "x"
type textarea "make it super compreha"
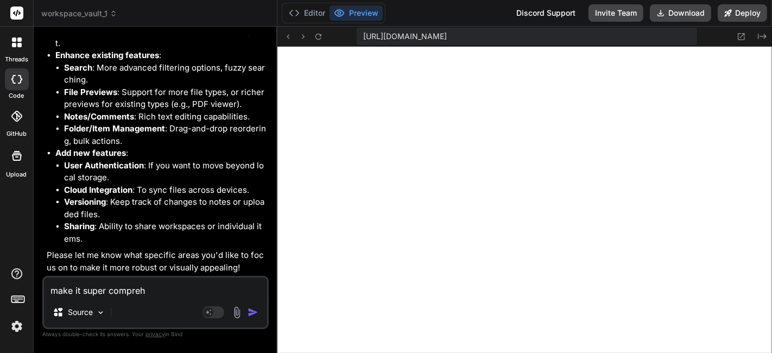
type textarea "x"
type textarea "make it super comprehan"
type textarea "x"
type textarea "make it super comprehans"
type textarea "x"
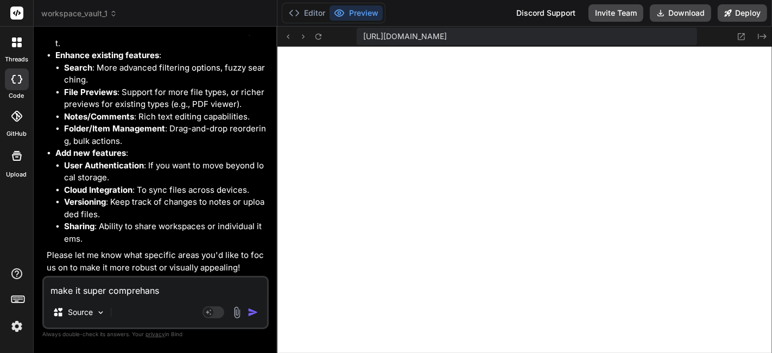
type textarea "make it super comprehansi"
type textarea "x"
type textarea "make it super comprehansiv"
type textarea "x"
type textarea "make it super comprehansive"
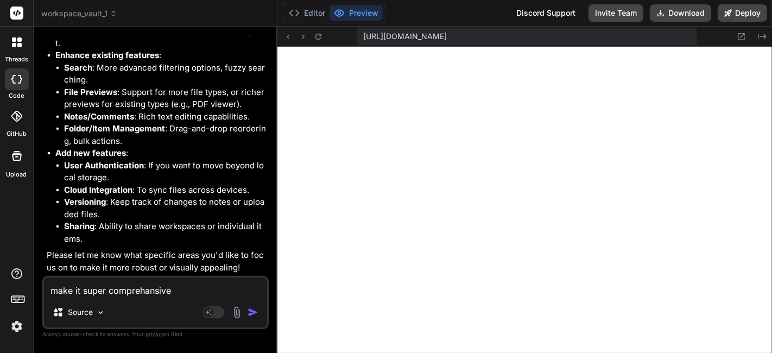
type textarea "x"
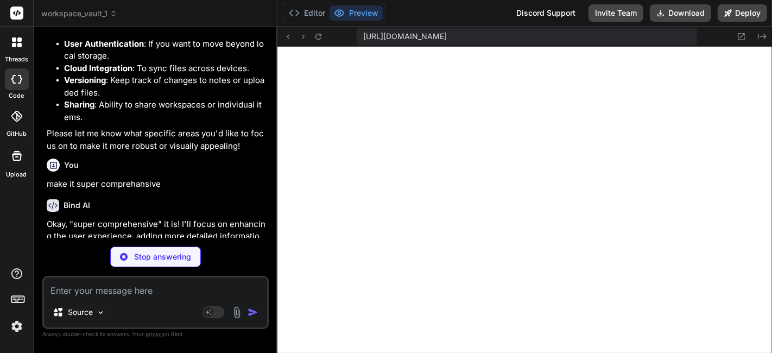
scroll to position [1489, 0]
type textarea "x"
type textarea "</html>"
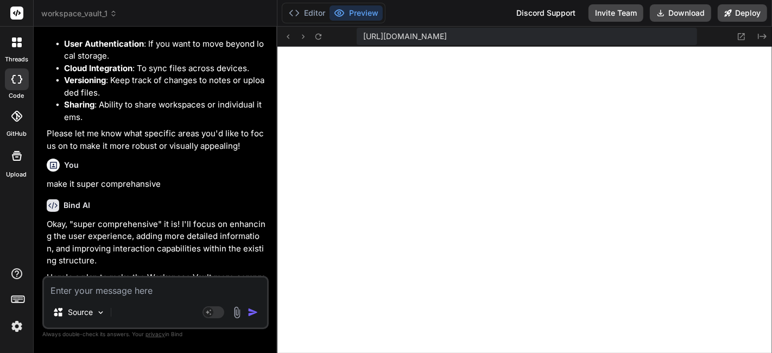
scroll to position [1422, 0]
click at [16, 52] on div at bounding box center [16, 42] width 23 height 23
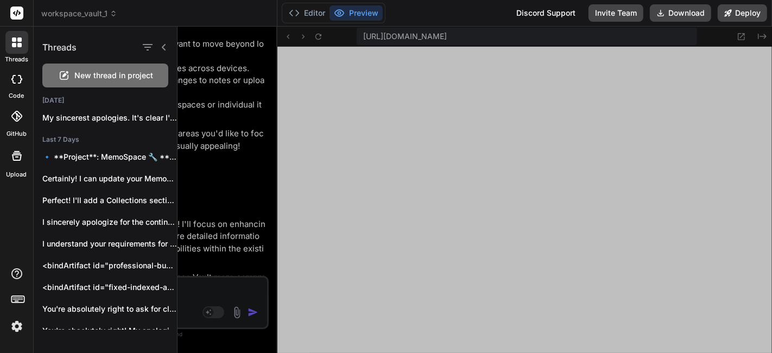
drag, startPoint x: 115, startPoint y: 124, endPoint x: 104, endPoint y: 90, distance: 35.4
click at [104, 90] on div "Threads New thread in project Yesterday My sincerest apologies. It's clear I've…" at bounding box center [105, 178] width 143 height 303
click at [169, 122] on p "My sincerest apologies. It's clear I've missed..." at bounding box center [109, 117] width 135 height 11
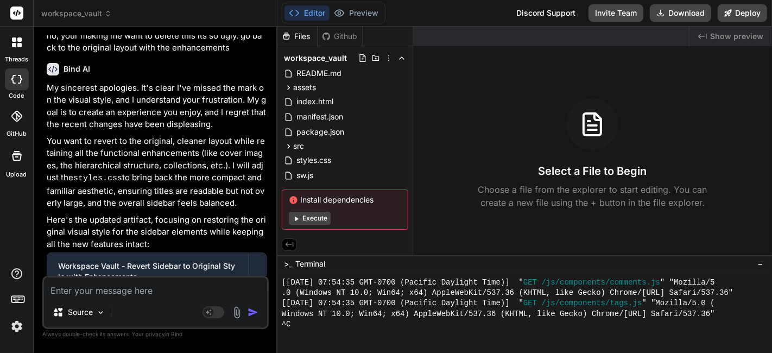
scroll to position [1484, 0]
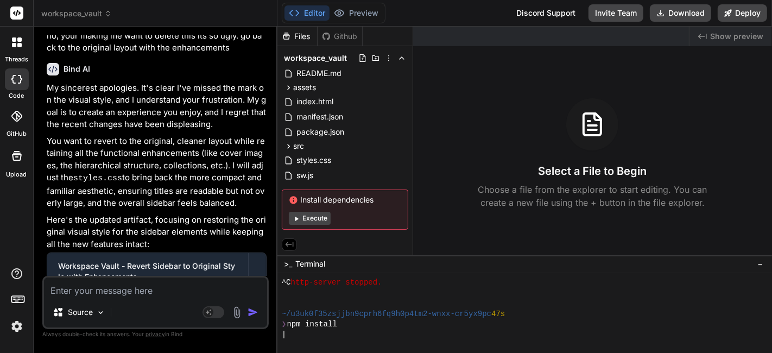
click at [22, 54] on div "threads" at bounding box center [16, 45] width 33 height 37
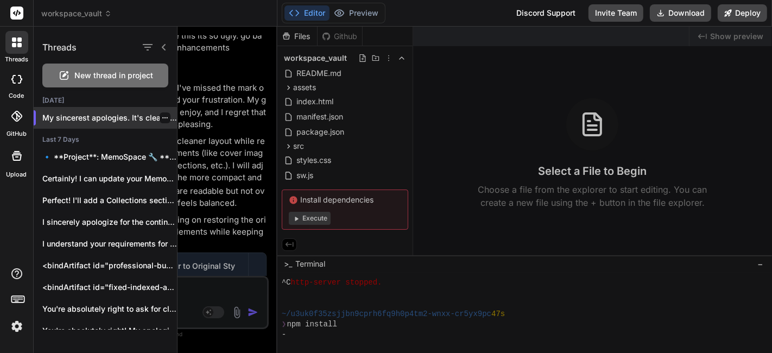
click at [162, 115] on icon "button" at bounding box center [165, 118] width 7 height 7
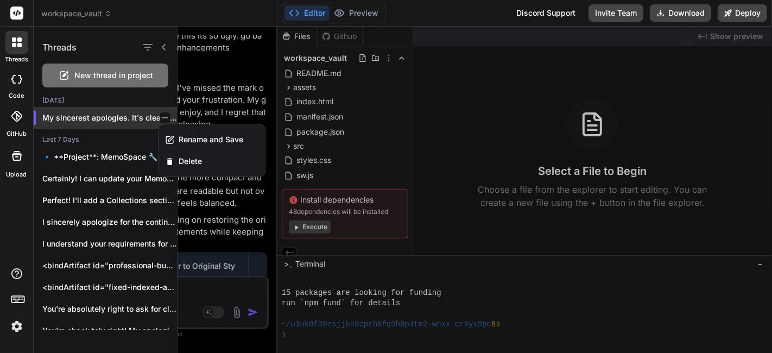
scroll to position [1557, 0]
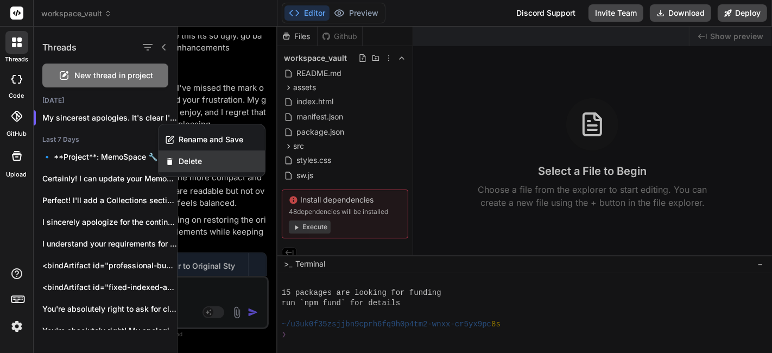
click at [209, 156] on div "Delete" at bounding box center [212, 161] width 106 height 22
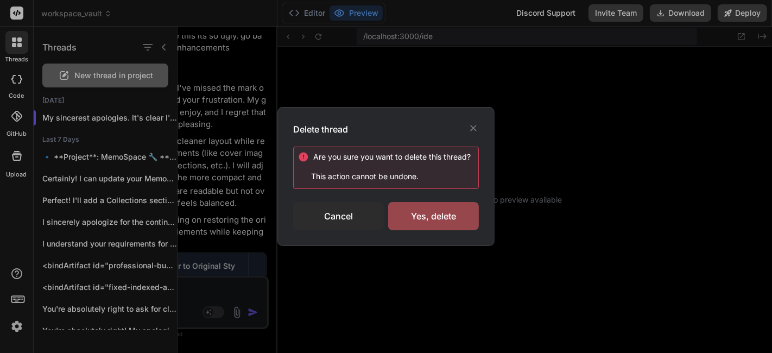
scroll to position [1610, 0]
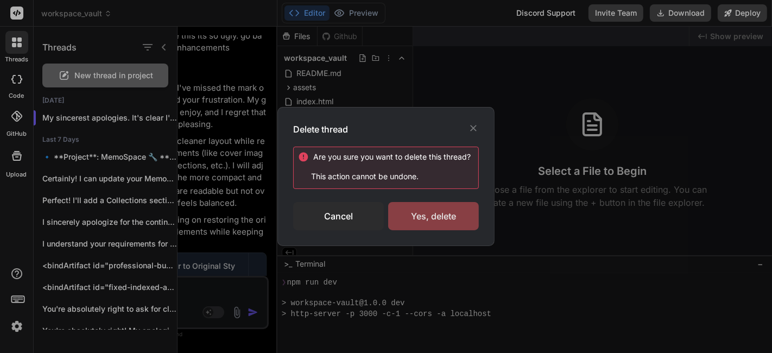
click at [438, 217] on div "Yes, delete" at bounding box center [433, 216] width 91 height 28
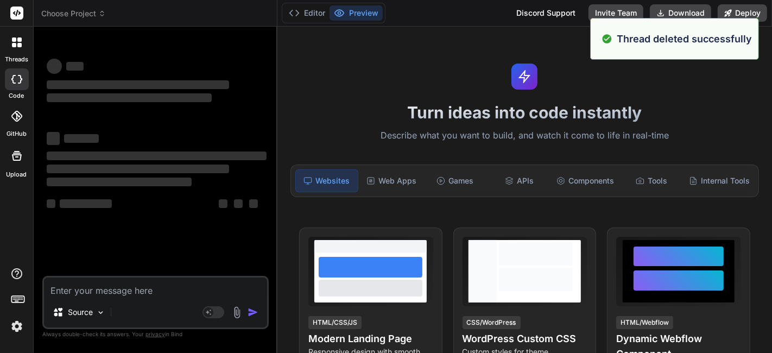
scroll to position [2697, 0]
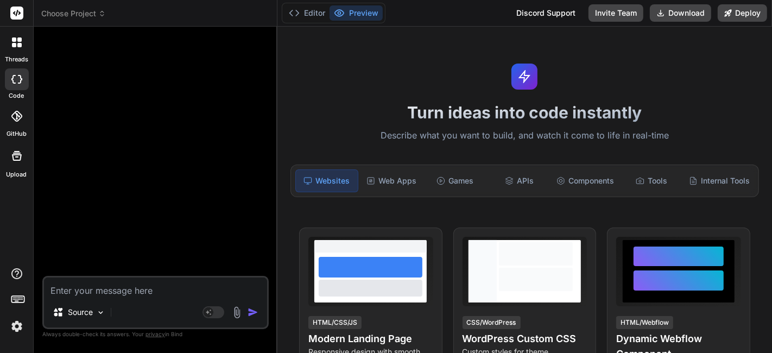
click at [150, 292] on textarea at bounding box center [155, 287] width 223 height 20
paste textarea "I want to create an app fo i can upload documents, video, audio files and even …"
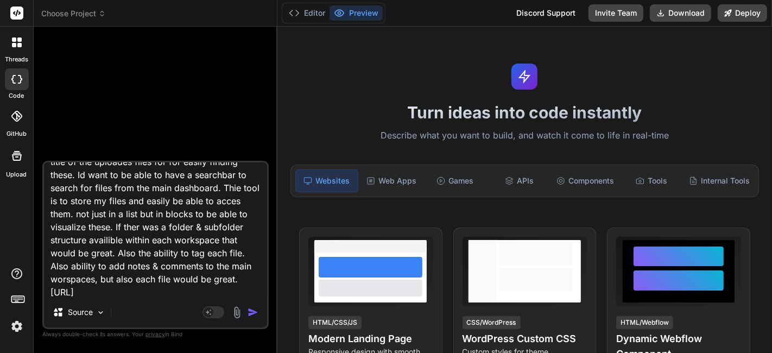
scroll to position [0, 0]
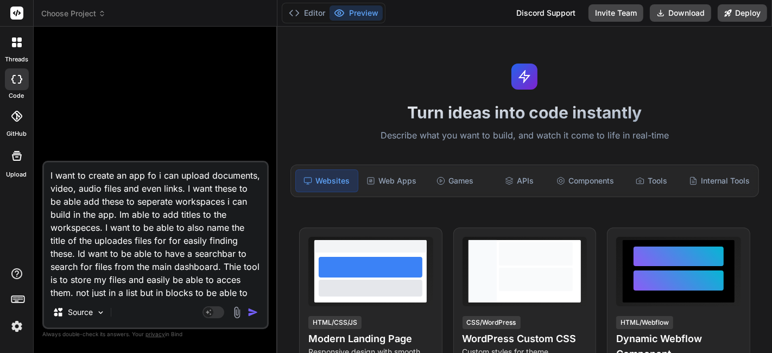
click at [150, 177] on textarea "I want to create an app fo i can upload documents, video, audio files and even …" at bounding box center [155, 229] width 223 height 135
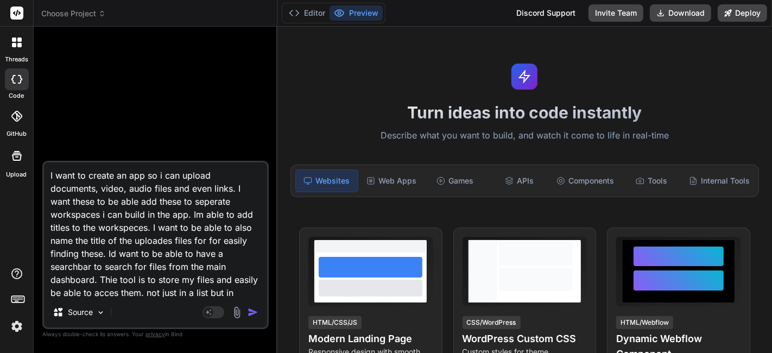
scroll to position [80, 0]
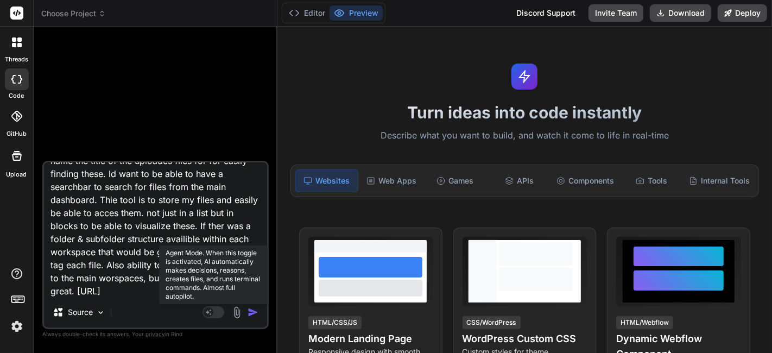
click at [210, 314] on rect at bounding box center [209, 312] width 10 height 10
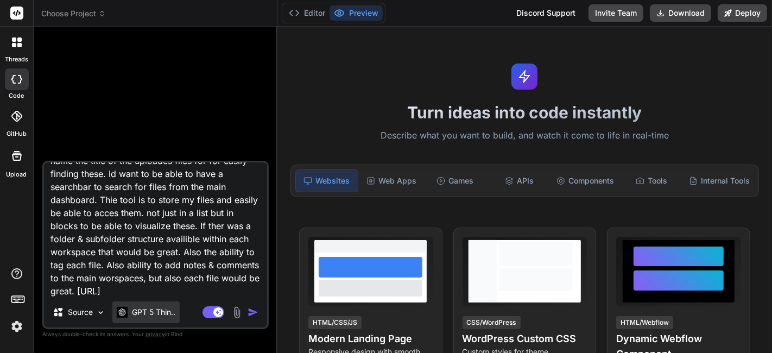
click at [167, 313] on p "GPT 5 Thin.." at bounding box center [153, 312] width 43 height 11
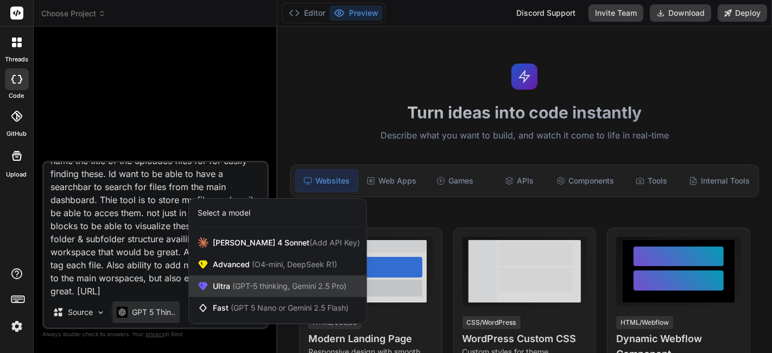
click at [265, 295] on div "Ultra (GPT-5 thinking, Gemini 2.5 Pro)" at bounding box center [278, 286] width 178 height 22
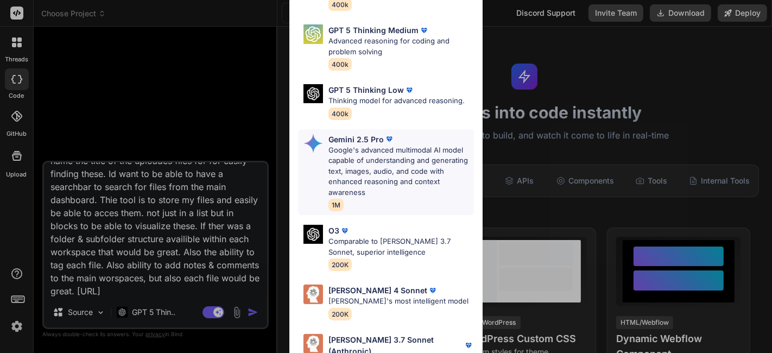
scroll to position [127, 0]
click at [407, 181] on p "Google's advanced multimodal AI model capable of understanding and generating t…" at bounding box center [402, 170] width 146 height 53
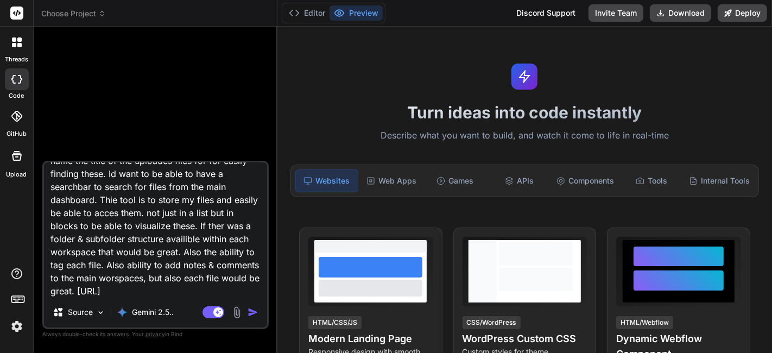
click at [253, 312] on img "button" at bounding box center [253, 312] width 11 height 11
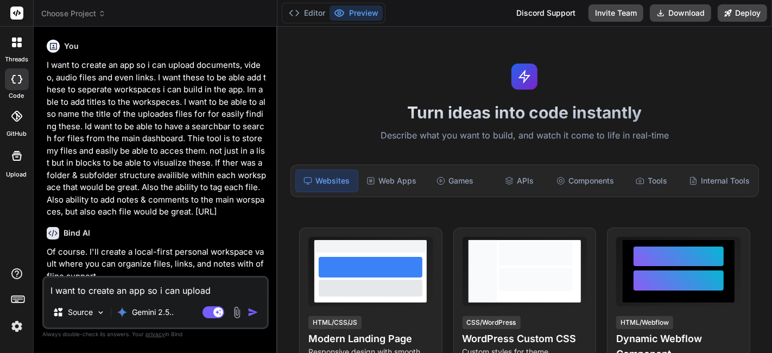
scroll to position [321, 0]
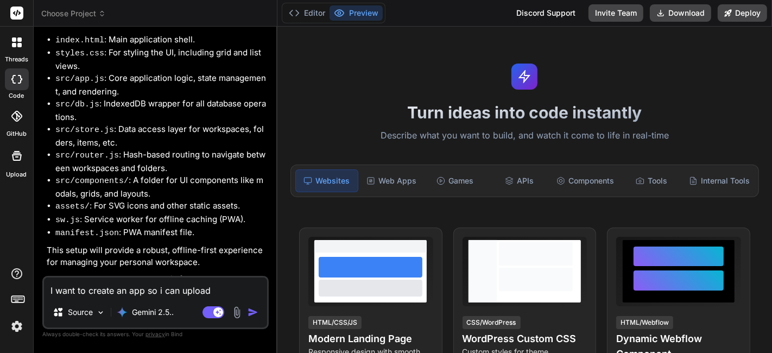
click at [175, 282] on textarea "I want to create an app so i can upload documents, video, audio files and even …" at bounding box center [155, 287] width 223 height 20
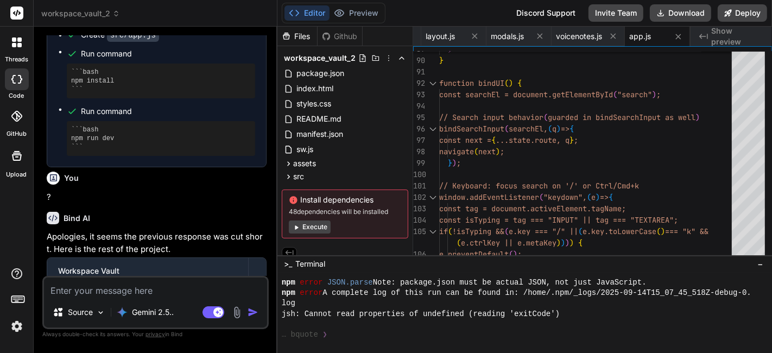
scroll to position [1373, 0]
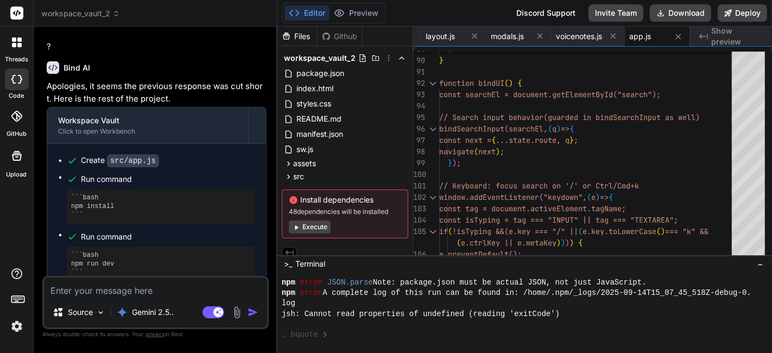
click at [295, 226] on icon at bounding box center [296, 227] width 3 height 4
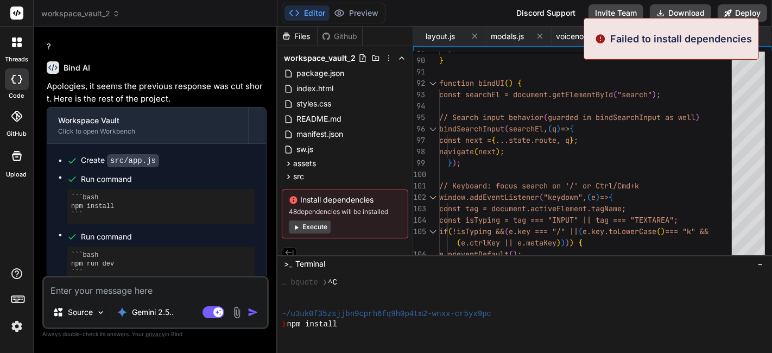
scroll to position [3754, 0]
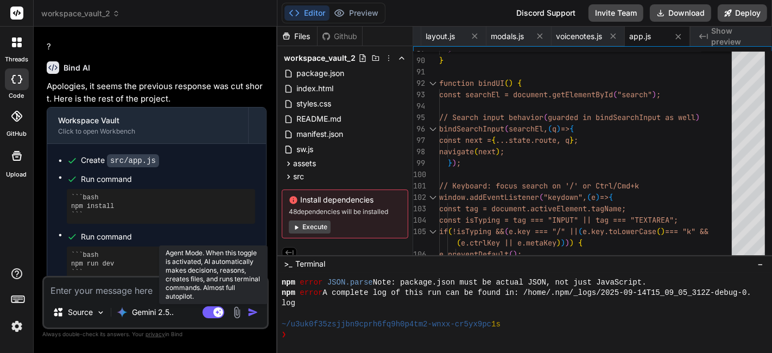
click at [210, 312] on rect at bounding box center [214, 312] width 22 height 12
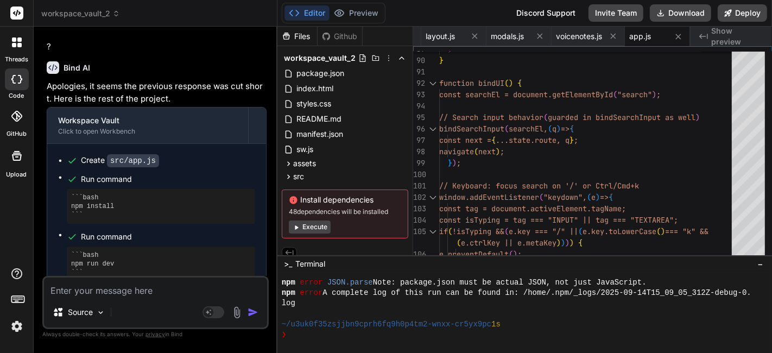
click at [104, 287] on textarea at bounding box center [155, 287] width 223 height 20
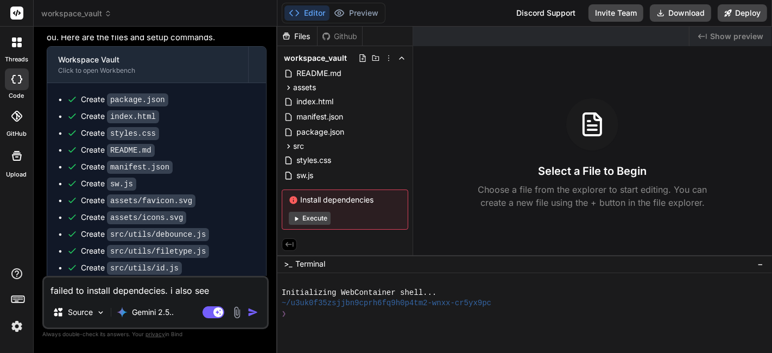
scroll to position [1221, 0]
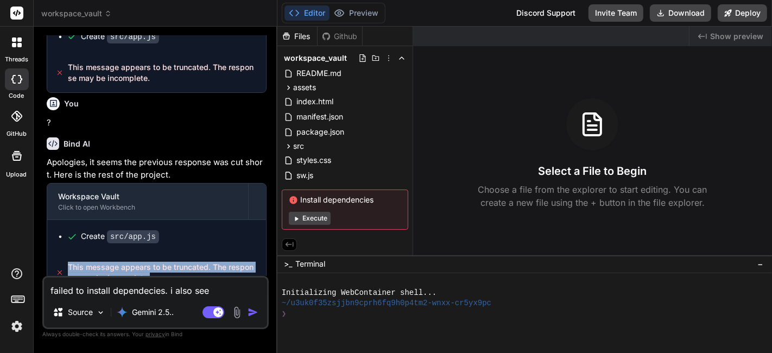
drag, startPoint x: 68, startPoint y: 251, endPoint x: 154, endPoint y: 258, distance: 86.7
click at [154, 262] on span "This message appears to be truncated. The response may be incomplete." at bounding box center [163, 273] width 190 height 22
copy span "This message appears to be truncated. The response may be incomplete."
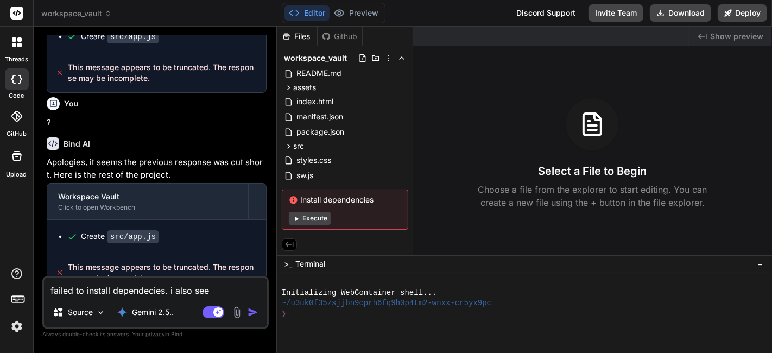
click at [218, 294] on textarea "failed to install dependecies. i also see" at bounding box center [155, 287] width 223 height 20
type textarea "x"
type textarea "failed to install dependecies. i also see s"
type textarea "x"
type textarea "failed to install dependecies. i also see so"
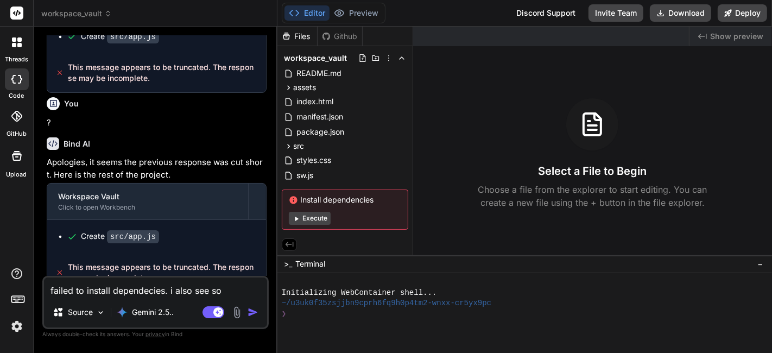
type textarea "x"
type textarea "failed to install dependecies. i also see som"
type textarea "x"
type textarea "failed to install dependecies. i also see somw"
type textarea "x"
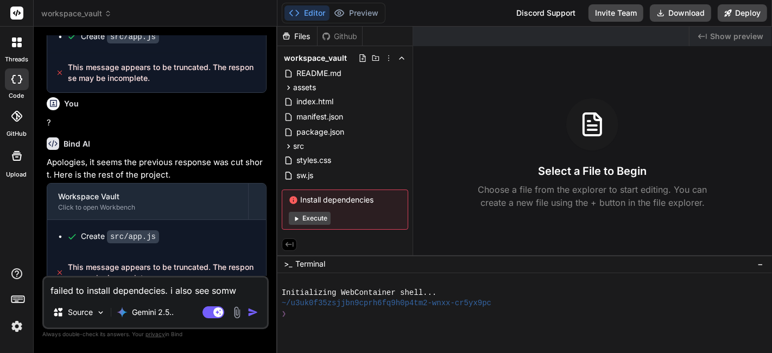
type textarea "failed to install dependecies. i also see som"
type textarea "x"
type textarea "failed to install dependecies. i also see some"
type textarea "x"
type textarea "failed to install dependecies. i also see some"
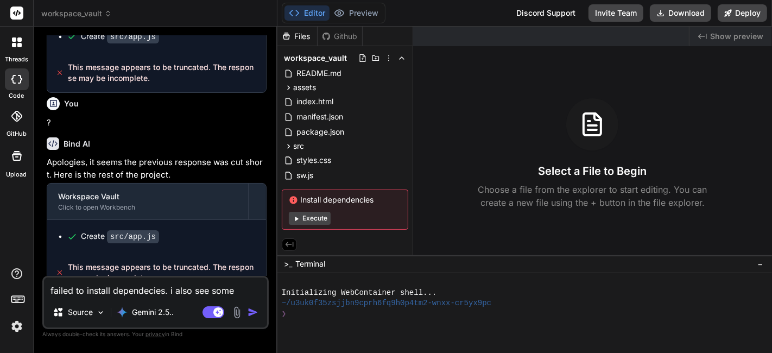
type textarea "x"
type textarea "failed to install dependecies. i also see some e"
type textarea "x"
type textarea "failed to install dependecies. i also see some er"
type textarea "x"
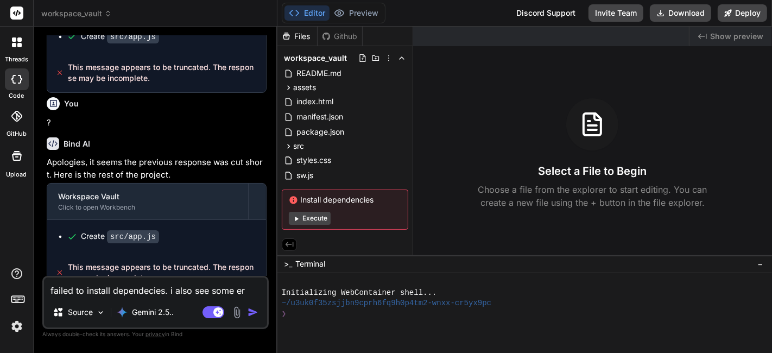
type textarea "failed to install dependecies. i also see some err"
type textarea "x"
type textarea "failed to install dependecies. i also see some erro"
type textarea "x"
type textarea "failed to install dependecies. i also see some error"
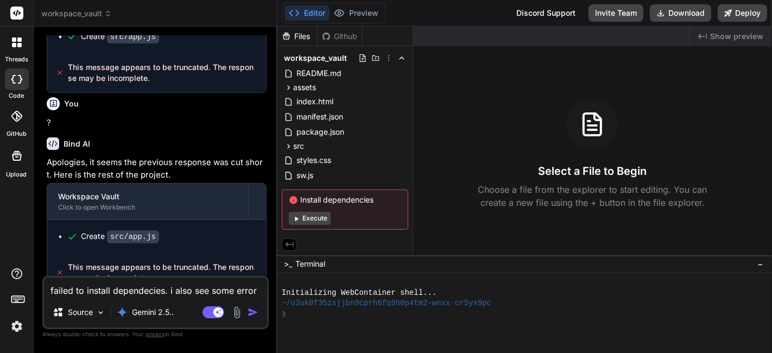
type textarea "x"
type textarea "failed to install dependecies. i also see some errors"
click at [689, 135] on div "Select a File to Begin Choose a file from the explorer to start editing. You ca…" at bounding box center [592, 153] width 359 height 111
click at [262, 291] on textarea "failed to install dependecies. i also see some errors" at bounding box center [155, 287] width 223 height 20
type textarea "x"
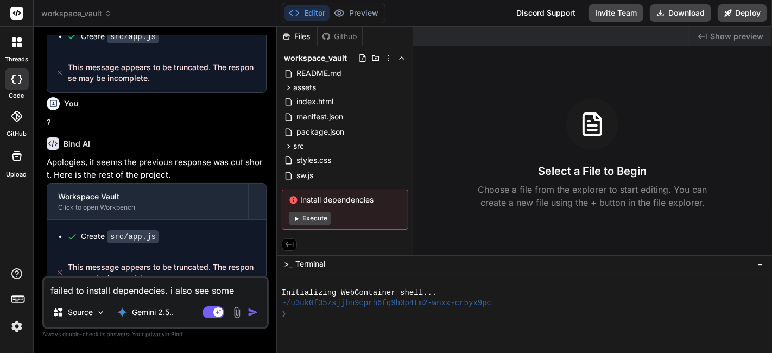
type textarea "failed to install dependecies. i also see some errors."
type textarea "x"
type textarea "failed to install dependecies. i also see some errors.."
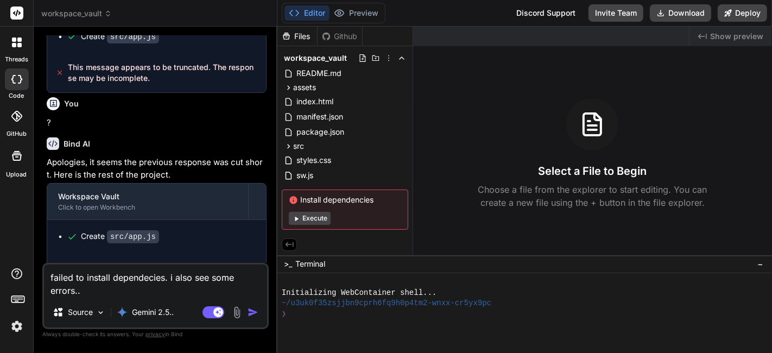
type textarea "x"
type textarea "failed to install dependecies. i also see some errors..."
type textarea "x"
type textarea "failed to install dependecies. i also see some errors..."
type textarea "x"
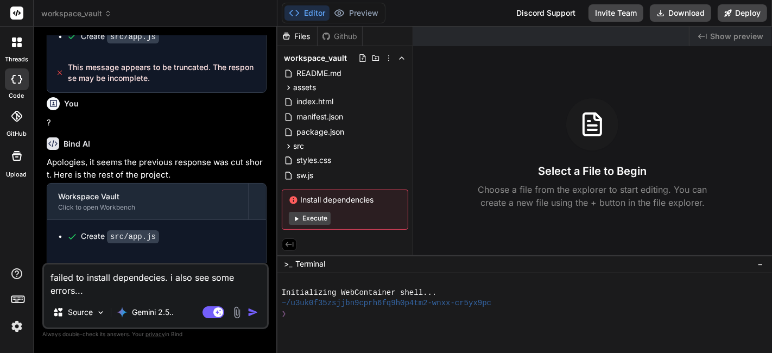
type textarea "failed to install dependecies. i also see some errors... a"
type textarea "x"
type textarea "failed to install dependecies. i also see some errors... an"
type textarea "x"
type textarea "failed to install dependecies. i also see some errors... and"
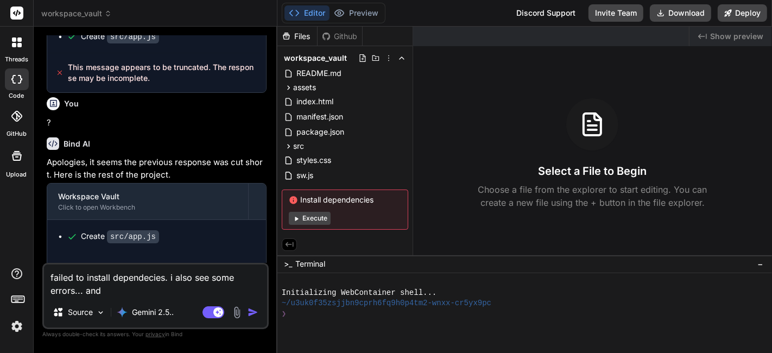
type textarea "x"
type textarea "failed to install dependecies. i also see some errors... and"
type textarea "x"
type textarea "failed to install dependecies. i also see some errors... and ""
paste textarea "This message appears to be truncated. The response may be incomplete."
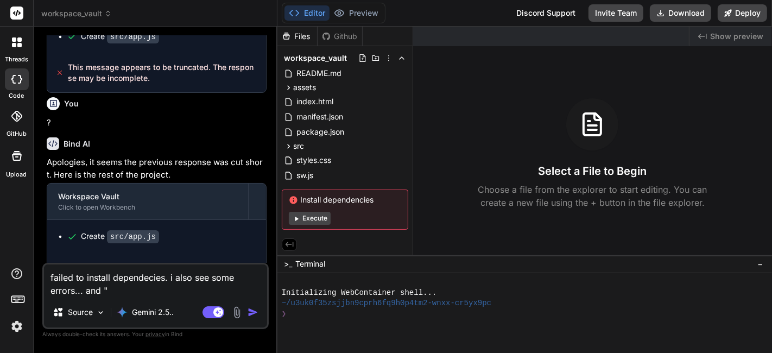
type textarea "x"
type textarea "failed to install dependecies. i also see some errors... and "This message appe…"
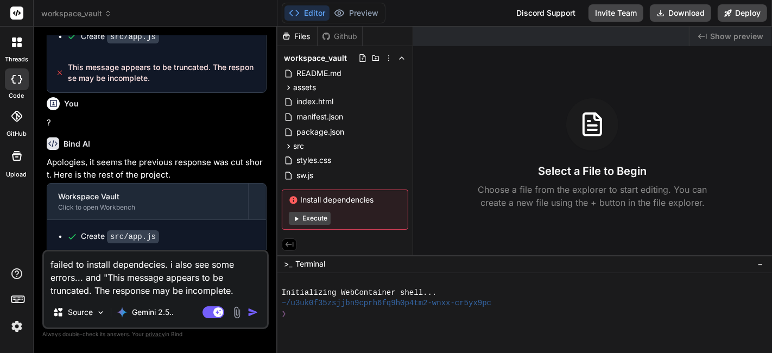
type textarea "x"
type textarea "failed to install dependecies. i also see some errors... and "This message appe…"
type textarea "x"
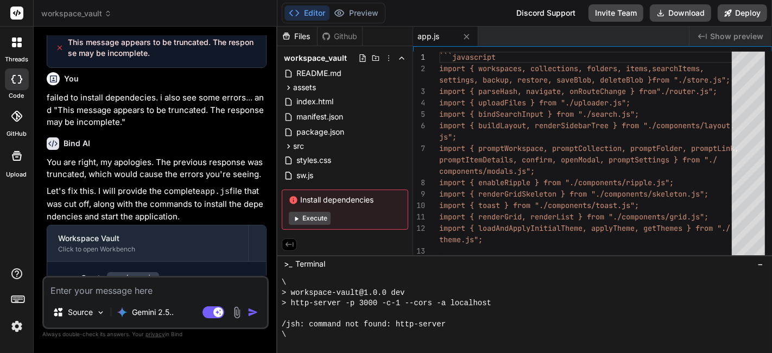
scroll to position [438, 0]
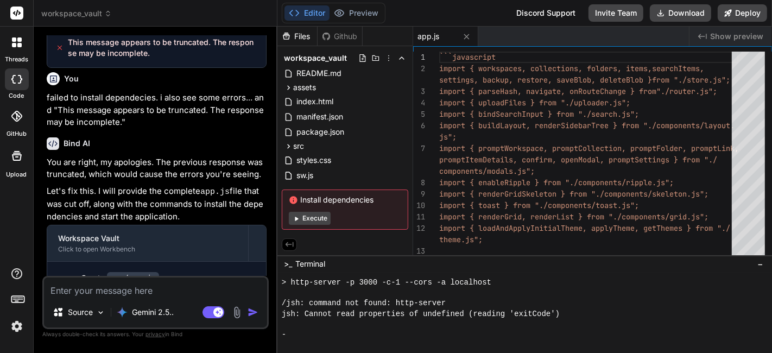
type textarea "x"
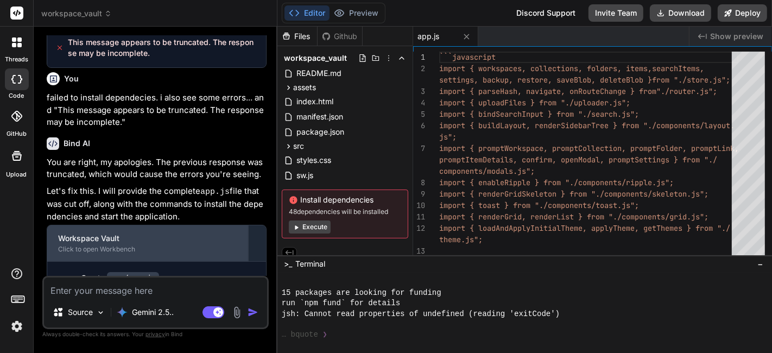
scroll to position [1562, 0]
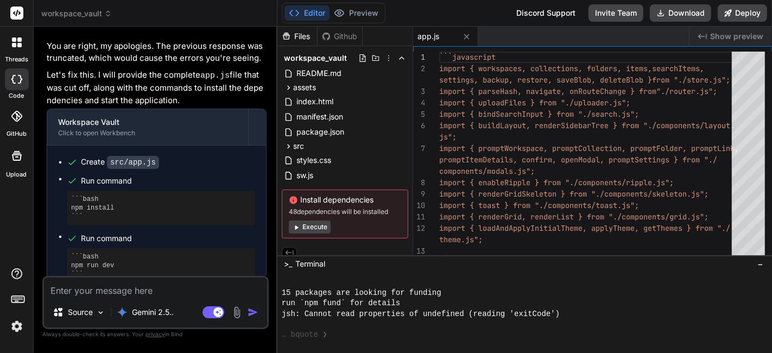
click at [314, 227] on button "Execute" at bounding box center [310, 226] width 42 height 13
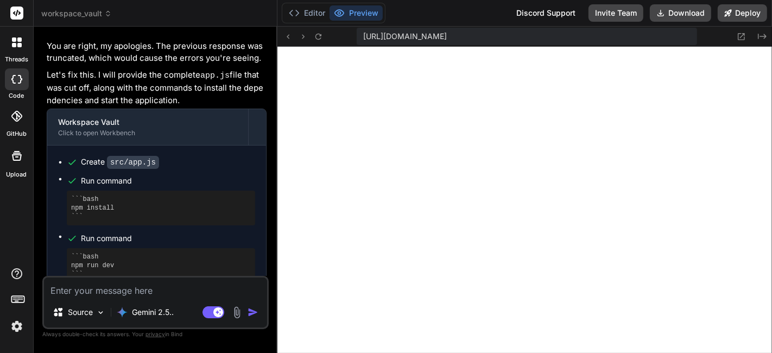
scroll to position [1202, 0]
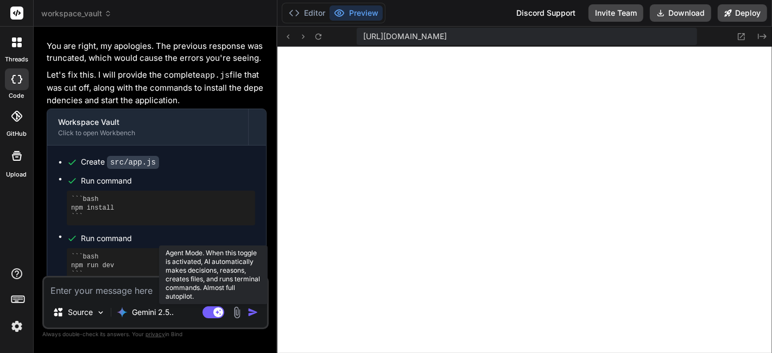
click at [211, 315] on rect at bounding box center [214, 312] width 22 height 12
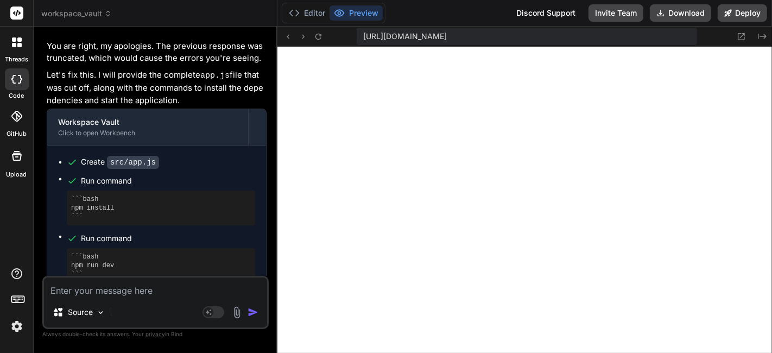
click at [150, 300] on div "Source Agent Mode. When this toggle is activated, AI automatically makes decisi…" at bounding box center [155, 302] width 226 height 53
click at [150, 273] on div "Create src/app.js Run command ```bash npm install ``` Run command ```bash npm r…" at bounding box center [156, 220] width 219 height 148
click at [152, 282] on textarea at bounding box center [155, 287] width 223 height 20
type textarea "x"
type textarea "i"
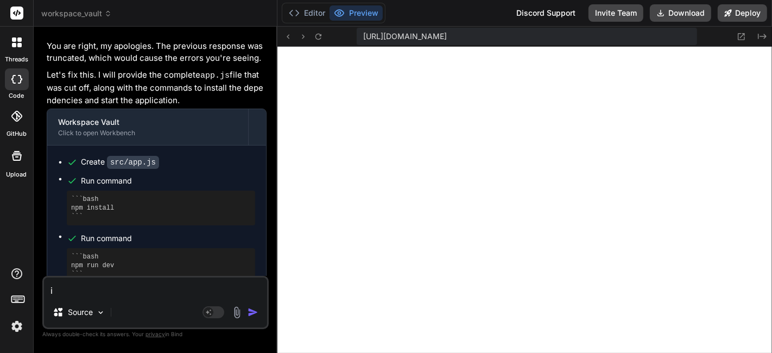
type textarea "x"
type textarea "it"
type textarea "x"
type textarea "its"
type textarea "x"
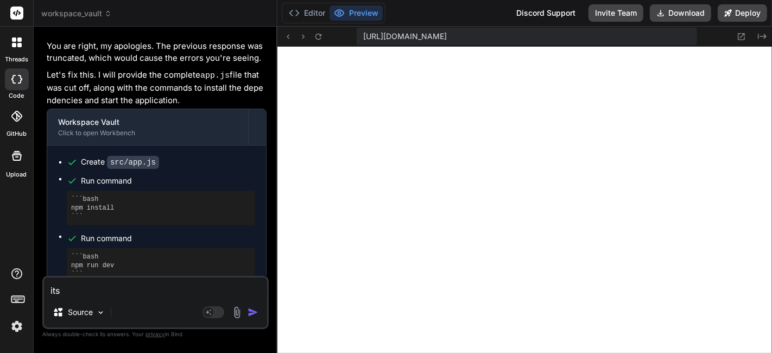
type textarea "its"
type textarea "x"
type textarea "its"
type textarea "x"
type textarea "it"
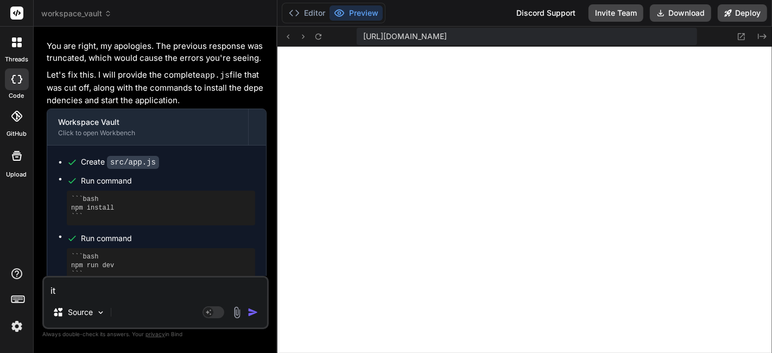
type textarea "x"
type textarea "i"
type textarea "x"
type textarea "i"
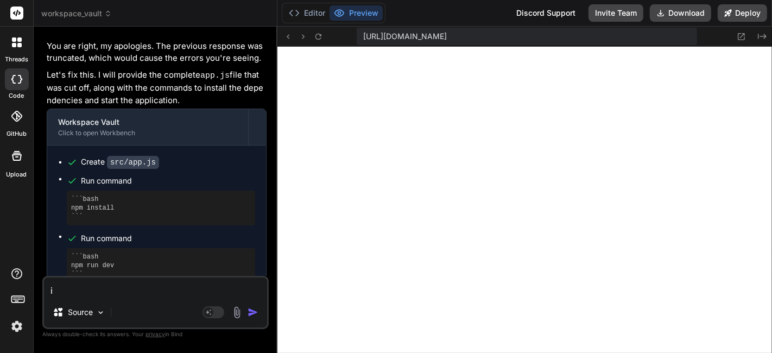
type textarea "x"
type textarea "i"
type textarea "x"
type textarea "i o"
type textarea "x"
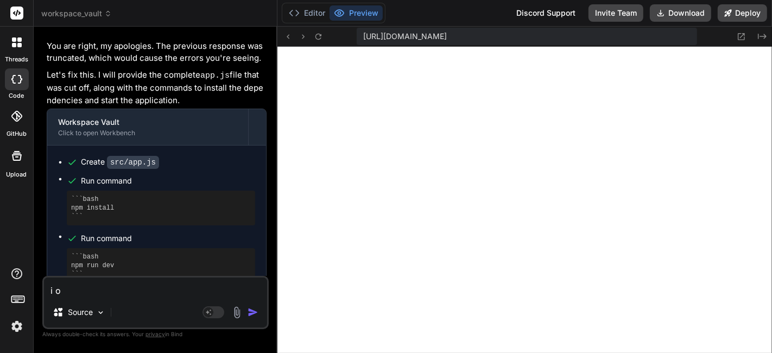
type textarea "i on"
type textarea "x"
type textarea "i onl"
type textarea "x"
type textarea "i only"
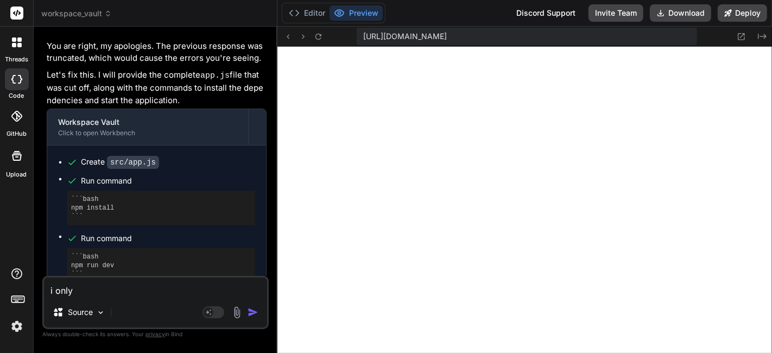
type textarea "x"
type textarea "i only"
type textarea "x"
type textarea "i only s"
type textarea "x"
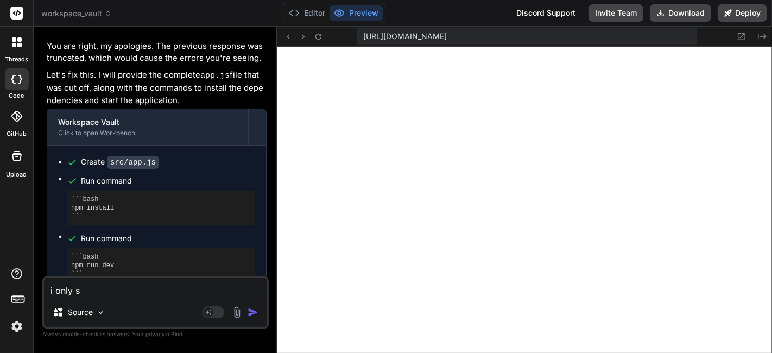
type textarea "i only se"
type textarea "x"
type textarea "i only see"
type textarea "x"
type textarea "i only see"
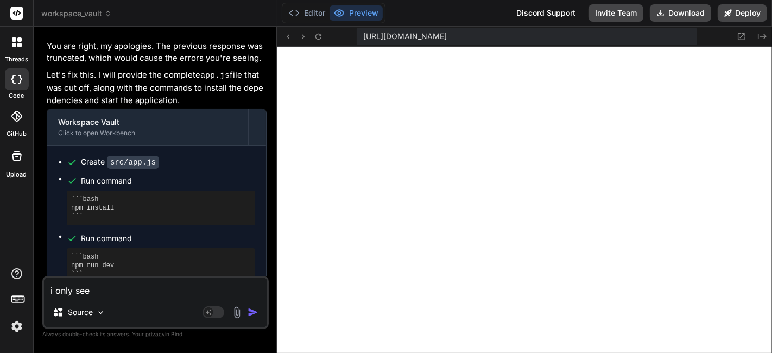
type textarea "x"
type textarea "i only see a"
type textarea "x"
type textarea "i only see a"
type textarea "x"
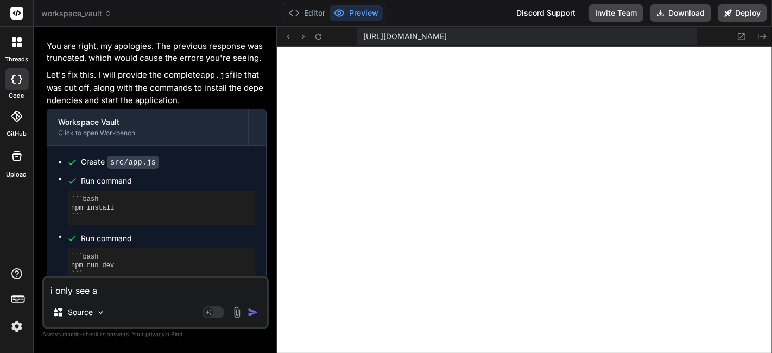
type textarea "i only see a b"
type textarea "x"
type textarea "i only see a bl"
type textarea "x"
type textarea "i only see a bla"
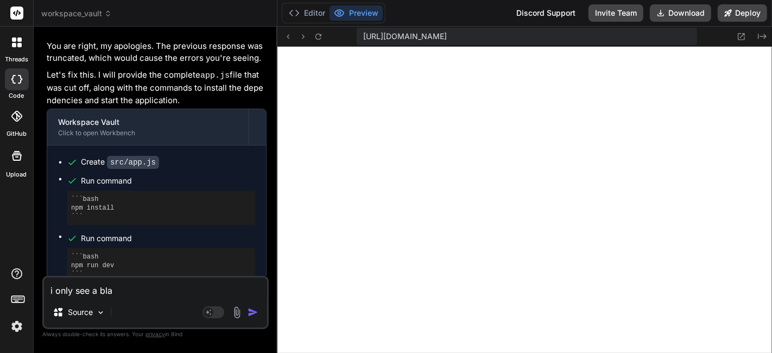
type textarea "x"
type textarea "i only see a [PERSON_NAME]"
type textarea "x"
type textarea "i only see a blanl"
type textarea "x"
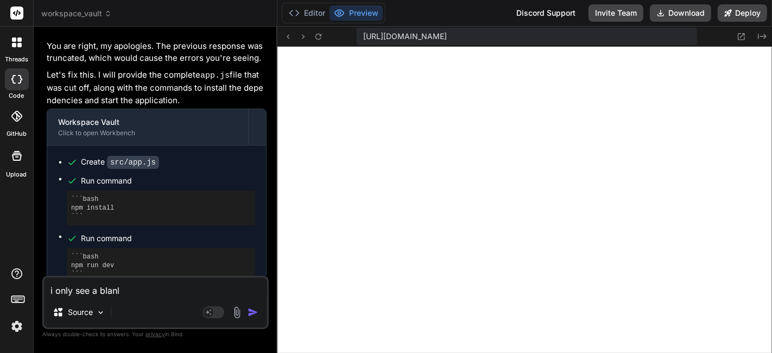
type textarea "i only see a [PERSON_NAME]"
type textarea "x"
type textarea "i only see a blank"
type textarea "x"
type textarea "i only see a blank"
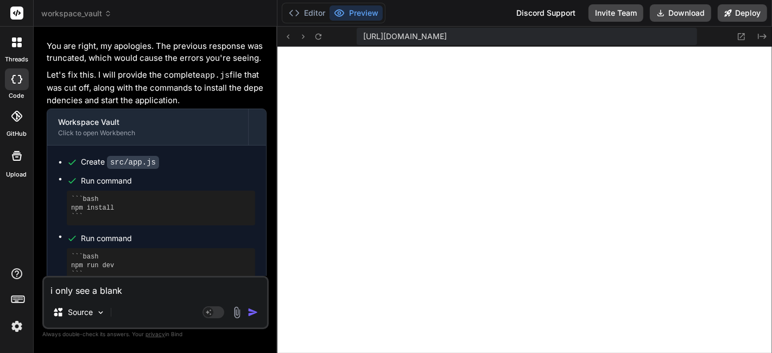
type textarea "x"
type textarea "i only see a blank d"
type textarea "x"
type textarea "i only see a blank da"
type textarea "x"
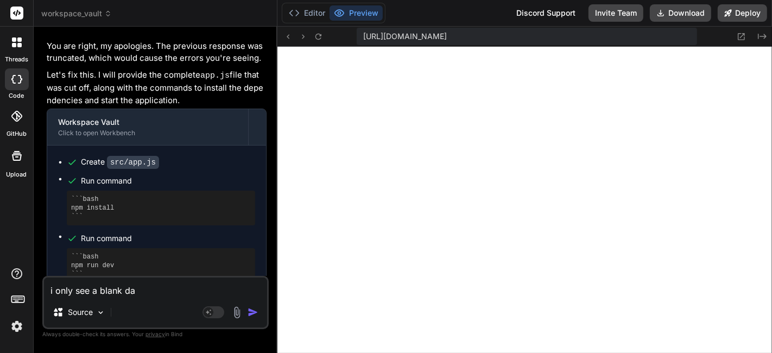
type textarea "i only see a blank dar"
type textarea "x"
type textarea "i only see a blank dark"
type textarea "x"
type textarea "i only see a blank dark"
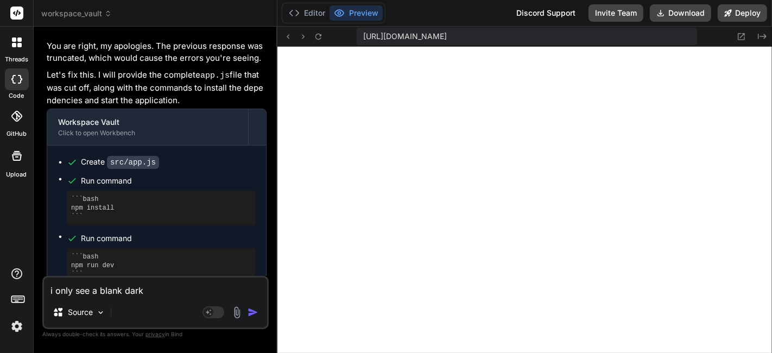
type textarea "x"
type textarea "i only see a blank dark s"
type textarea "x"
type textarea "i only see a blank dark sc"
type textarea "x"
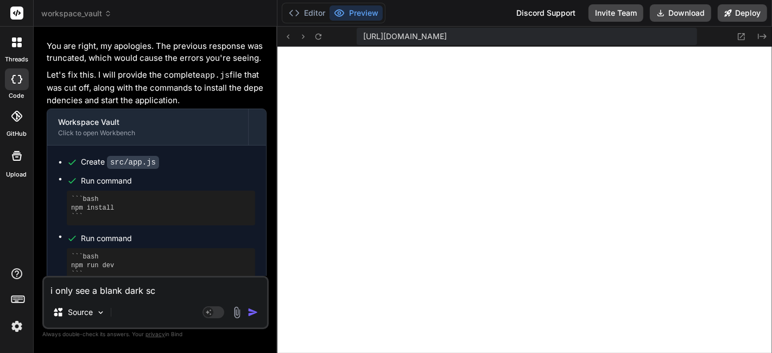
type textarea "i only see a blank dark sce"
type textarea "x"
type textarea "i only see a blank dark scee"
type textarea "x"
type textarea "i only see a blank dark sceen"
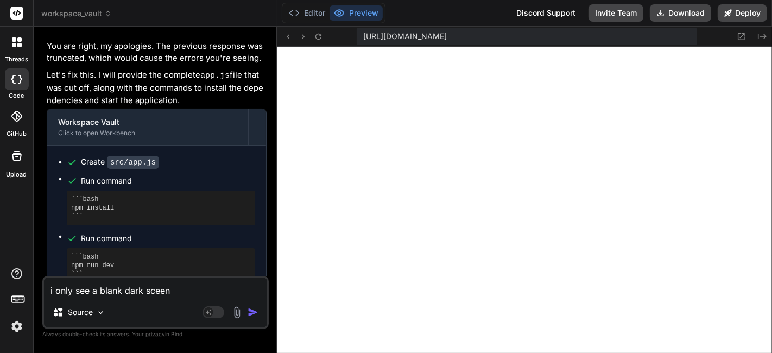
type textarea "x"
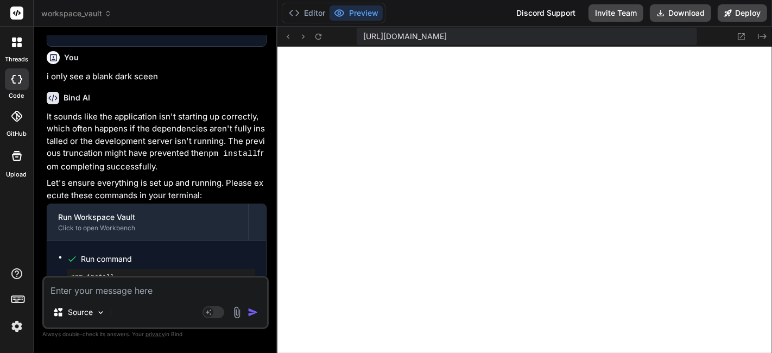
scroll to position [1932, 0]
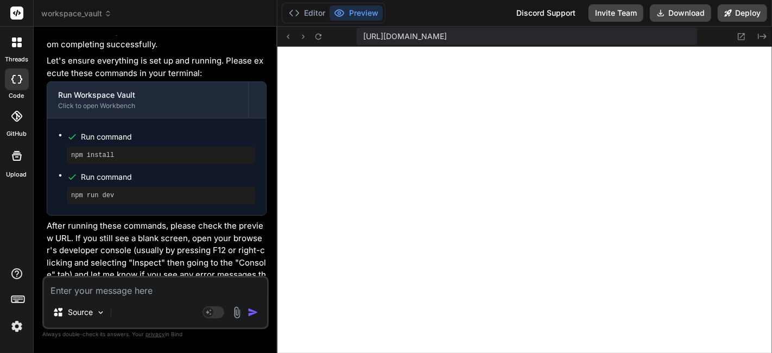
click at [343, 11] on icon at bounding box center [339, 13] width 11 height 11
click at [166, 287] on textarea at bounding box center [155, 287] width 223 height 20
type textarea "x"
type textarea "n"
type textarea "x"
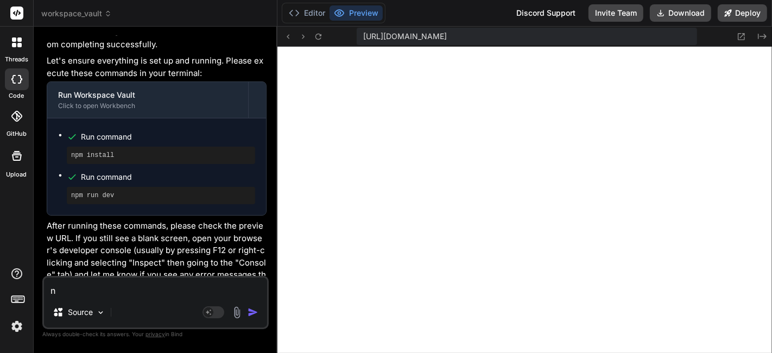
type textarea "no"
type textarea "x"
type textarea "no"
type textarea "x"
type textarea "no i"
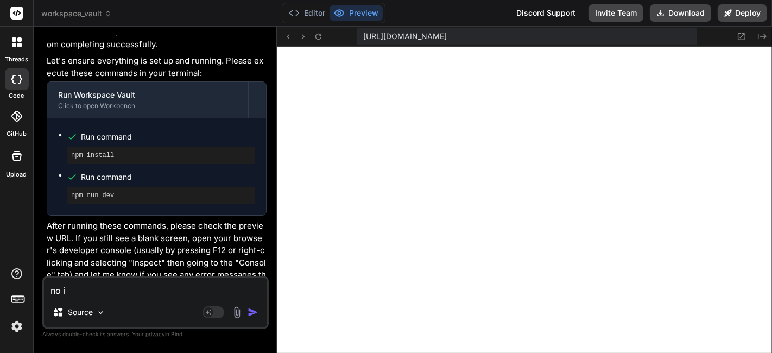
type textarea "x"
type textarea "no it"
type textarea "x"
type textarea "no its"
type textarea "x"
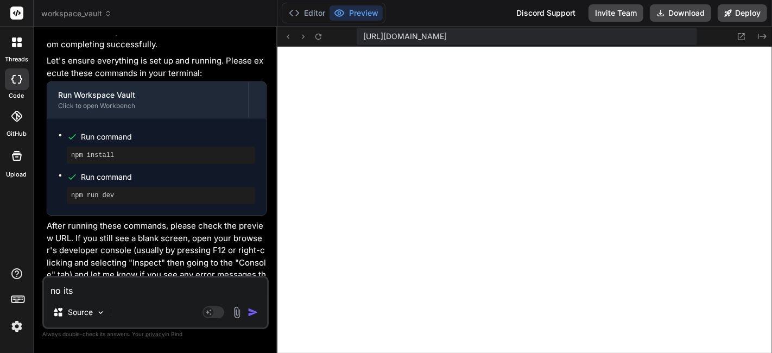
type textarea "no its"
type textarea "x"
type textarea "no its b"
type textarea "x"
type textarea "no its bl"
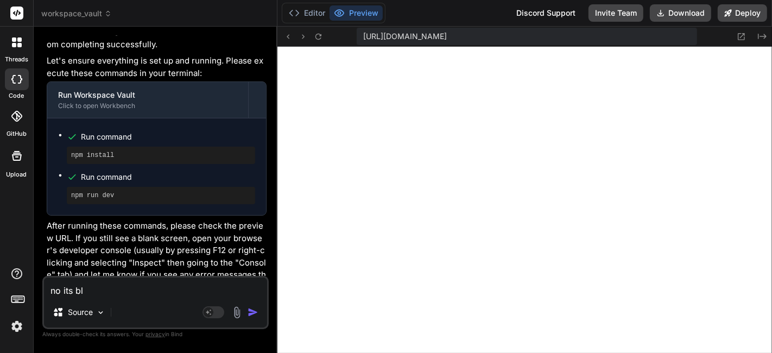
type textarea "x"
type textarea "no its bla"
type textarea "x"
type textarea "no its [PERSON_NAME]"
type textarea "x"
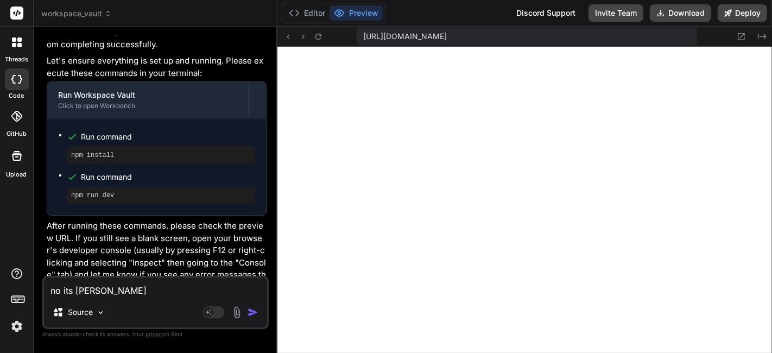
type textarea "no its blank"
type textarea "x"
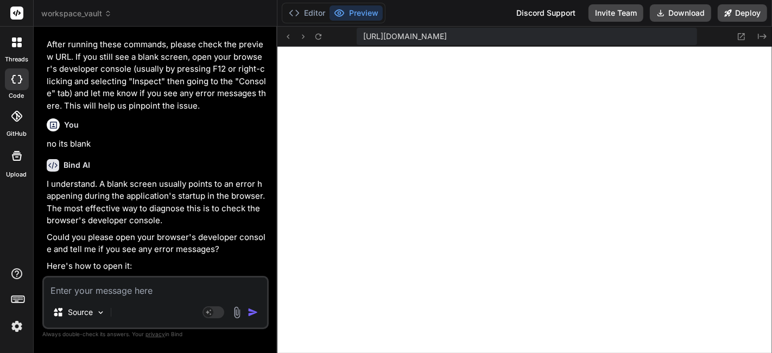
scroll to position [1991, 0]
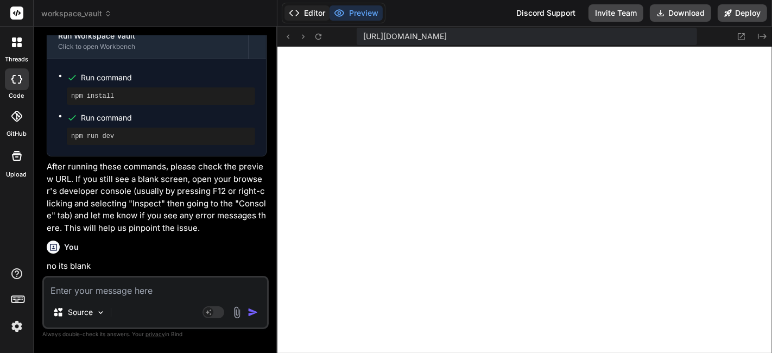
click at [312, 12] on button "Editor" at bounding box center [307, 12] width 45 height 15
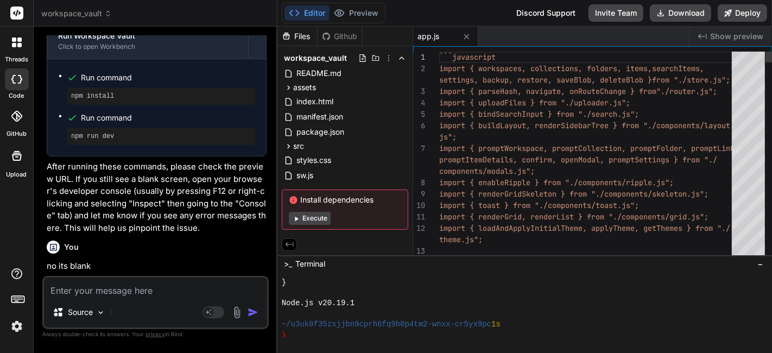
type textarea "x"
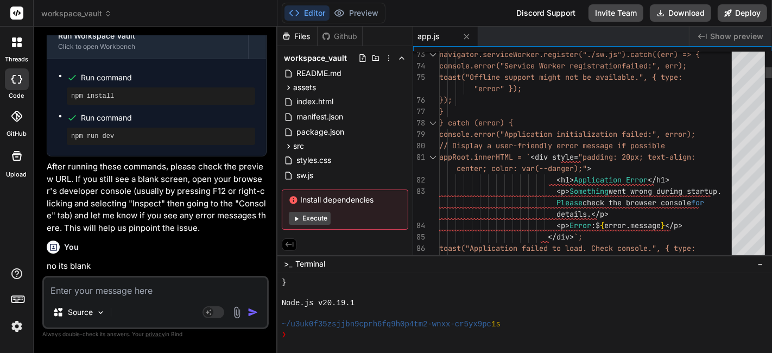
drag, startPoint x: 450, startPoint y: 50, endPoint x: 522, endPoint y: 106, distance: 92.1
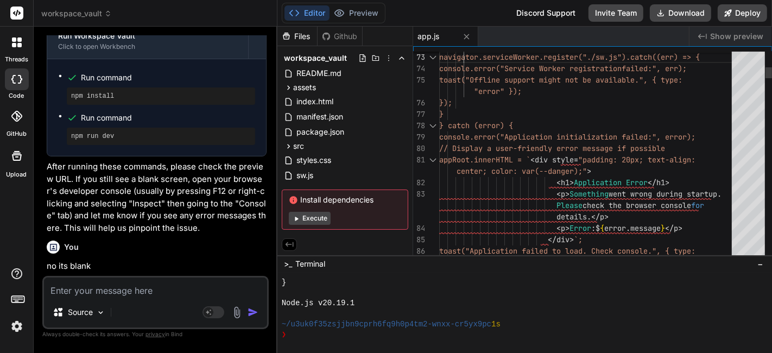
scroll to position [0, 0]
drag, startPoint x: 463, startPoint y: 55, endPoint x: 576, endPoint y: 210, distance: 191.6
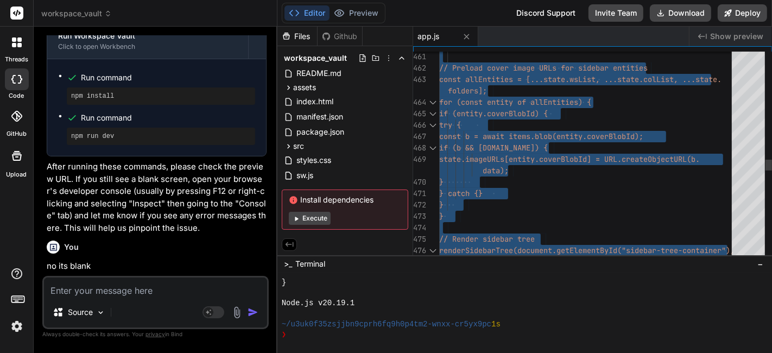
type textarea "// Register SW (optional) if ("serviceWorker" in navigator) { navigator.service…"
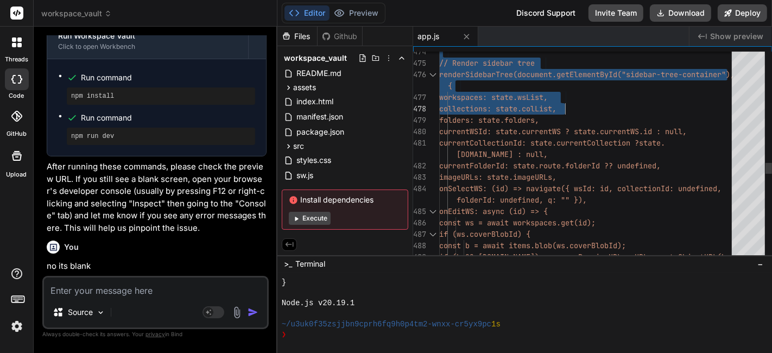
drag, startPoint x: 468, startPoint y: 55, endPoint x: 571, endPoint y: 108, distance: 115.6
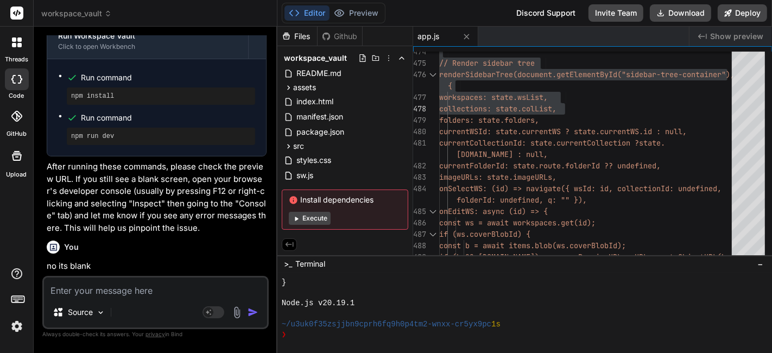
click at [188, 286] on textarea at bounding box center [155, 287] width 223 height 20
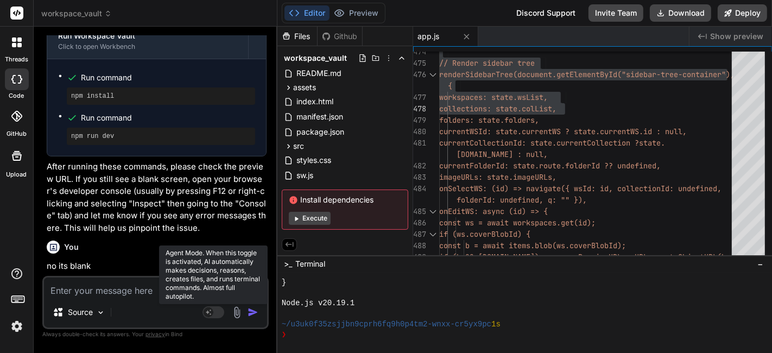
click at [217, 312] on rect at bounding box center [214, 312] width 22 height 12
type textarea "x"
click at [200, 306] on button "Agent Mode. When this toggle is activated, AI automatically makes decisions, re…" at bounding box center [213, 312] width 26 height 13
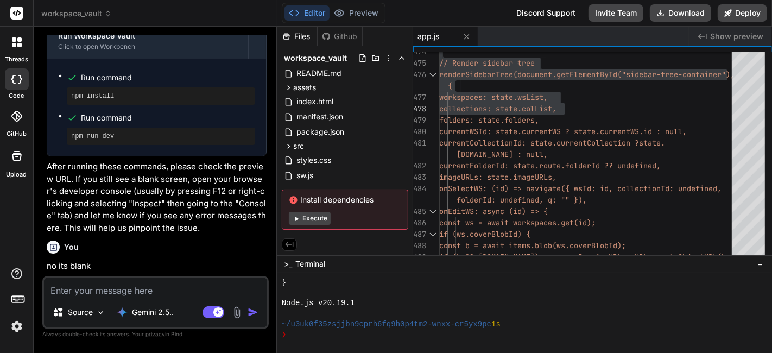
click at [150, 289] on textarea at bounding box center [155, 287] width 223 height 20
type textarea "x"
type textarea "y"
type textarea "x"
type textarea "yo"
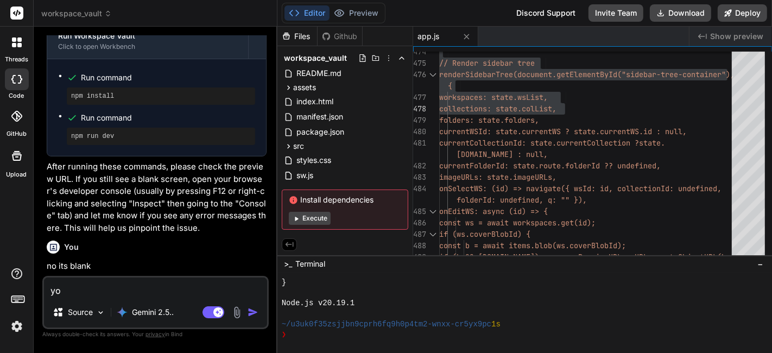
type textarea "x"
type textarea "you"
type textarea "x"
type textarea "you"
type textarea "x"
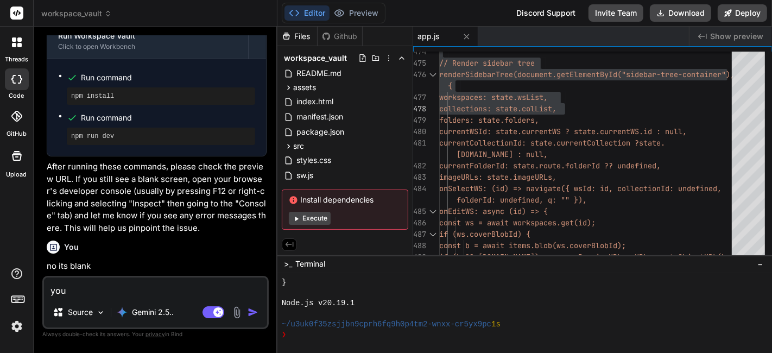
type textarea "you f"
type textarea "x"
type textarea "you fi"
type textarea "x"
type textarea "you fin"
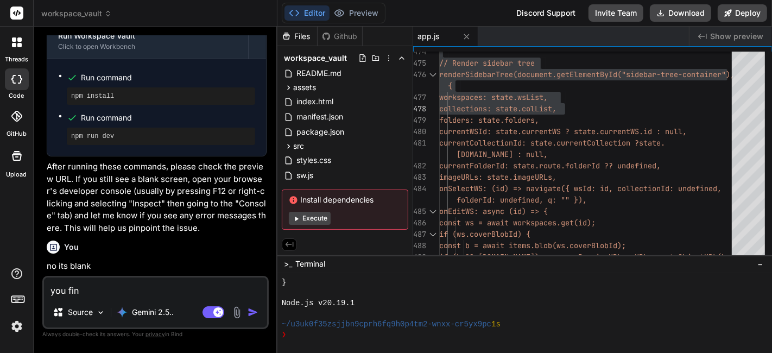
type textarea "x"
type textarea "you find"
type textarea "x"
type textarea "you find"
type textarea "x"
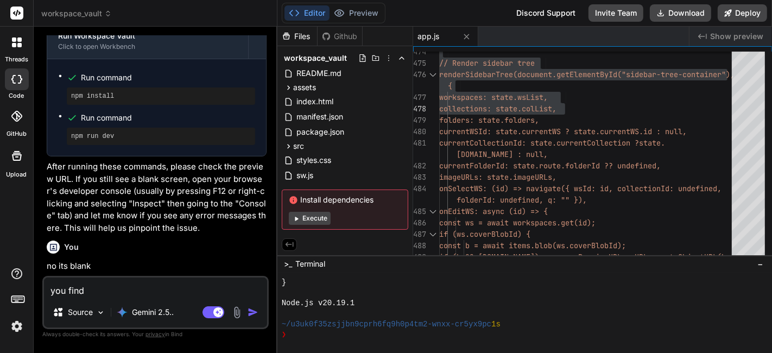
type textarea "you find i"
type textarea "x"
type textarea "you find it"
type textarea "x"
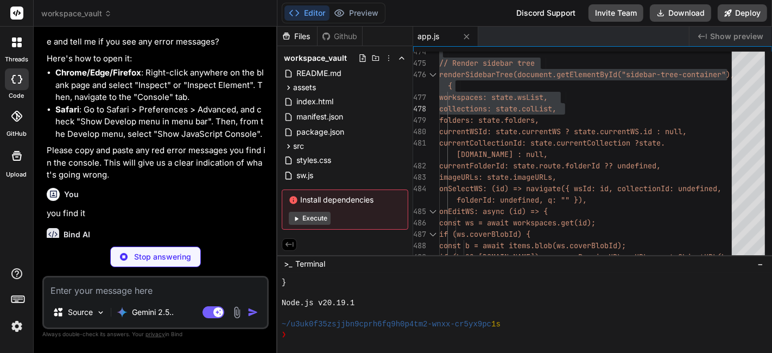
scroll to position [2476, 0]
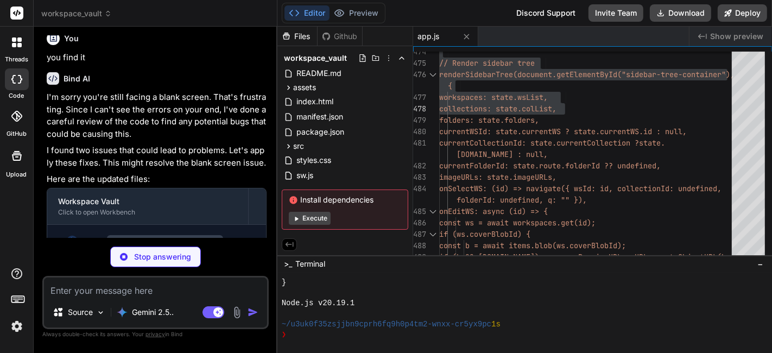
type textarea "x"
type textarea "} function escapeHTML(s) { return (s || "").replace(/[&<>"']/g, (c) => ({ "&": …"
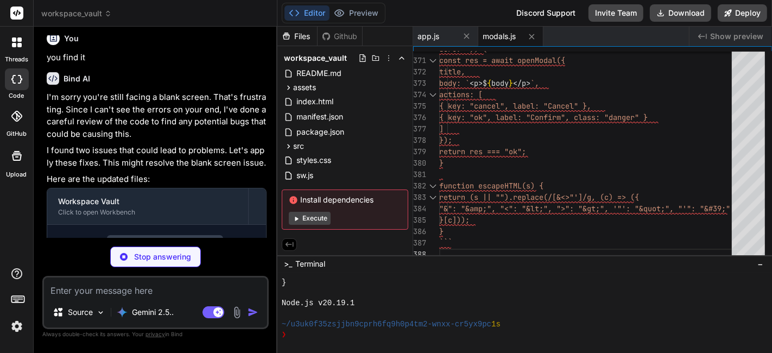
scroll to position [2492, 0]
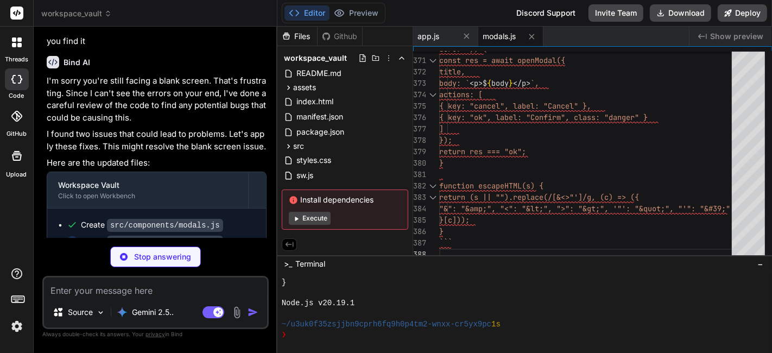
type textarea "x"
type textarea "function escapeHTML(s) { return (s || "").replace(/[&<>"']/g, (c) => ({ "&": "&…"
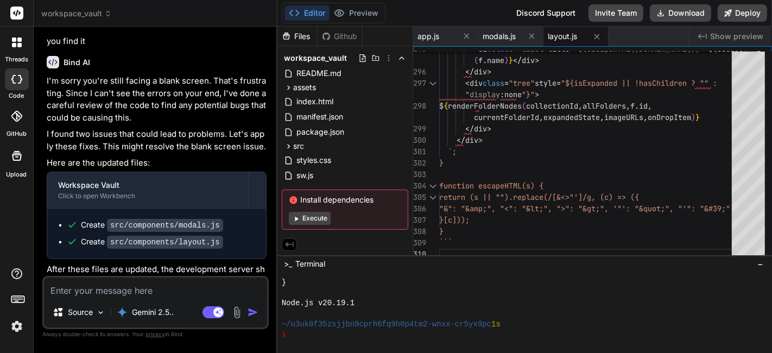
type textarea "x"
type textarea "j"
click at [15, 221] on div "threads code GitHub Upload" at bounding box center [17, 176] width 34 height 353
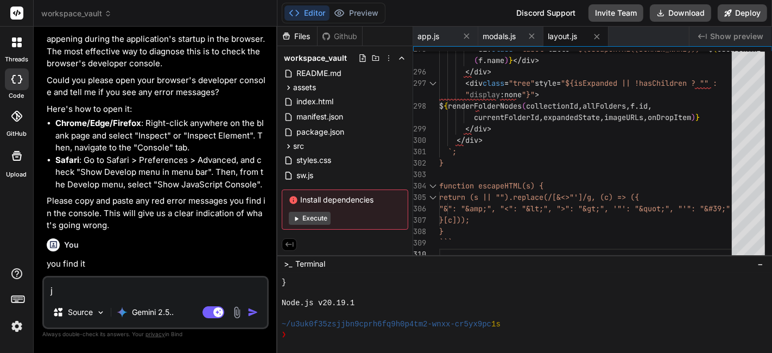
scroll to position [2267, 0]
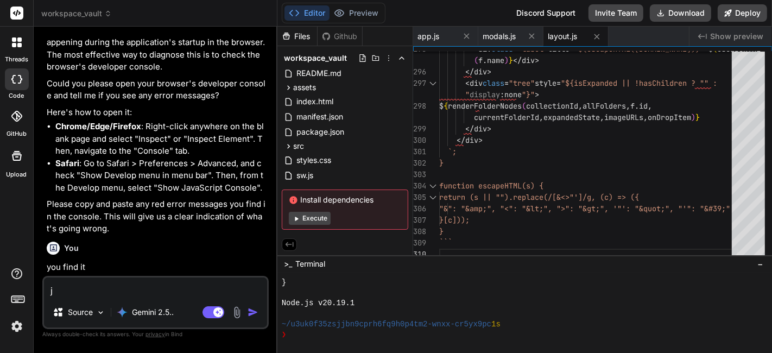
click at [305, 217] on button "Execute" at bounding box center [310, 218] width 42 height 13
type textarea "x"
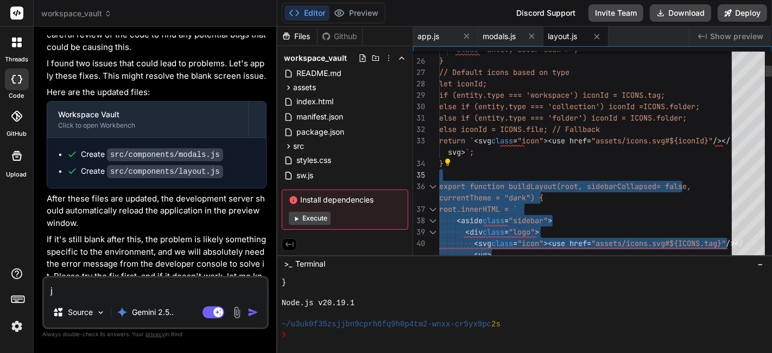
drag, startPoint x: 509, startPoint y: 134, endPoint x: 447, endPoint y: 165, distance: 68.7
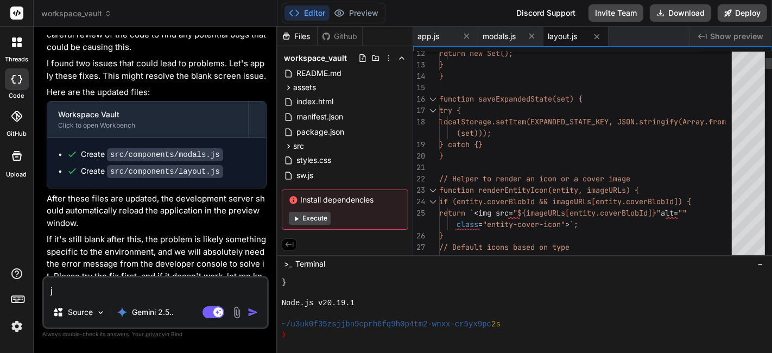
click at [431, 165] on div "21" at bounding box center [426, 167] width 26 height 11
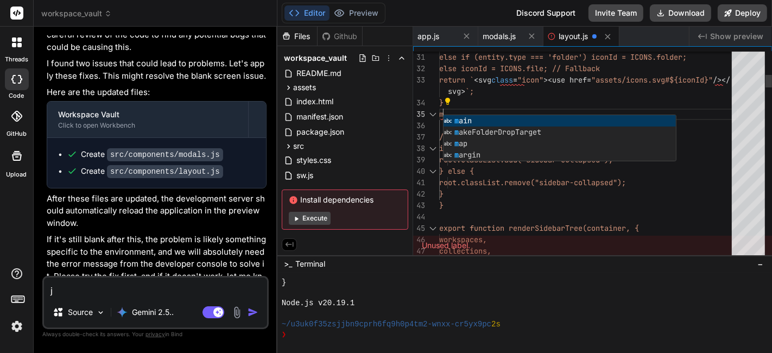
scroll to position [91, 0]
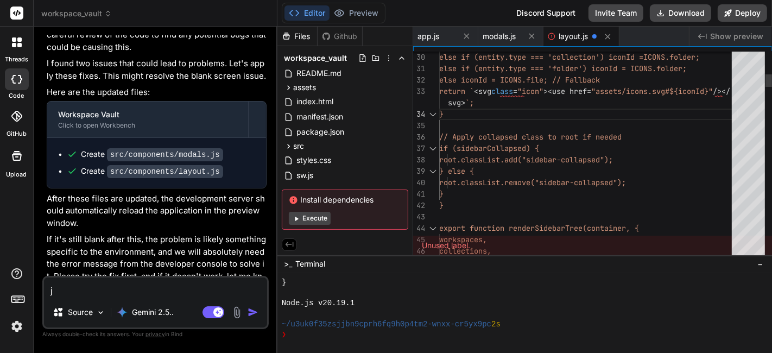
type textarea "let iconId; if (entity.type === 'workspace') iconId = ICONS.tag; else if (entit…"
click at [96, 294] on textarea "j" at bounding box center [155, 287] width 223 height 20
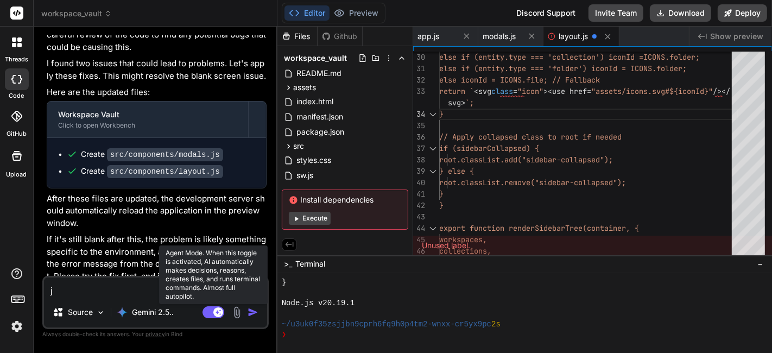
click at [214, 316] on rect at bounding box center [214, 312] width 22 height 12
click at [200, 306] on button "Agent Mode. When this toggle is activated, AI automatically makes decisions, re…" at bounding box center [213, 312] width 26 height 13
click at [210, 316] on rect at bounding box center [214, 312] width 22 height 12
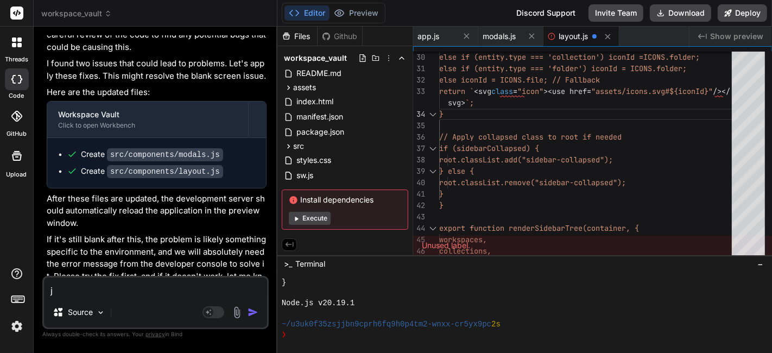
click at [64, 293] on textarea "j" at bounding box center [155, 287] width 223 height 20
type textarea "x"
type textarea "m"
type textarea "x"
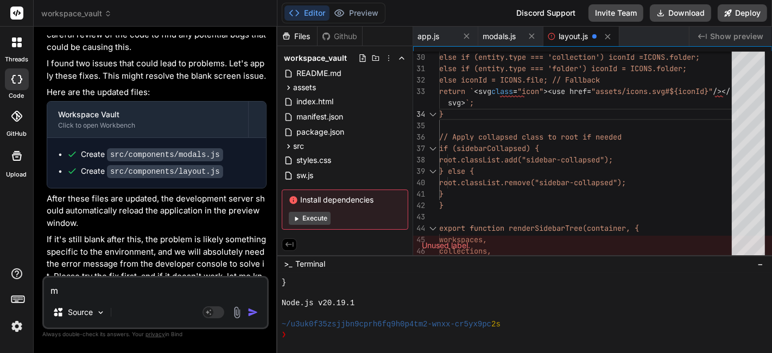
type textarea "mo"
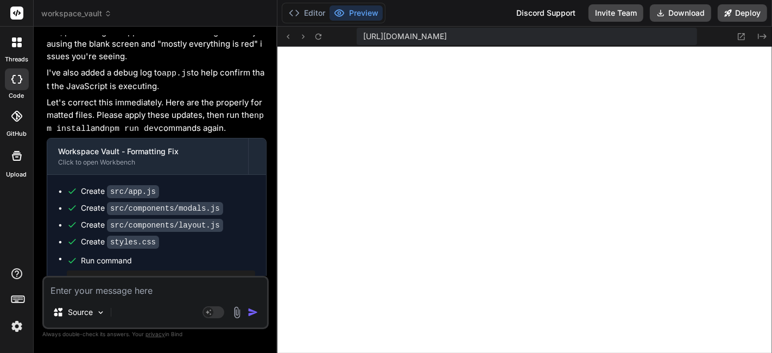
scroll to position [3089, 0]
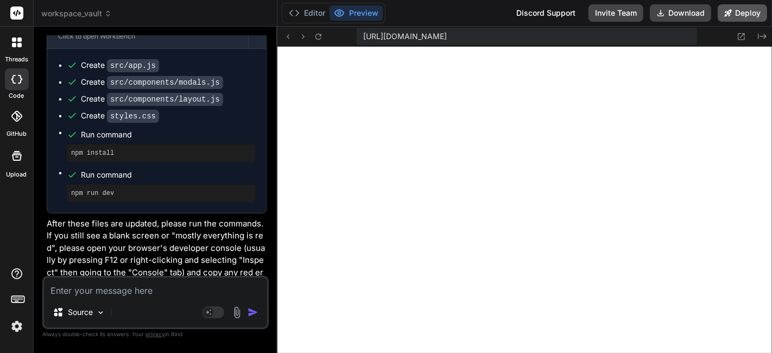
click at [732, 14] on button "Deploy" at bounding box center [742, 12] width 49 height 17
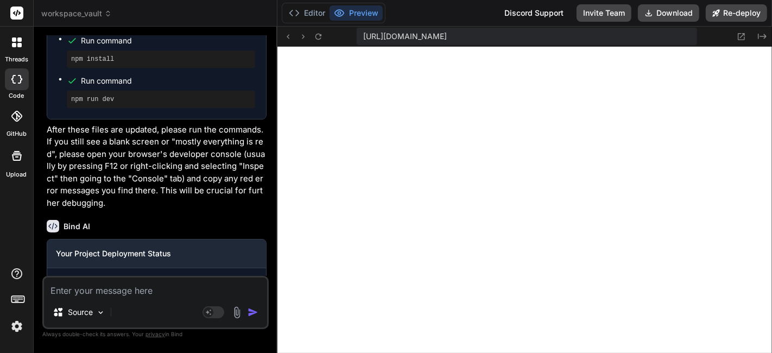
scroll to position [3248, 0]
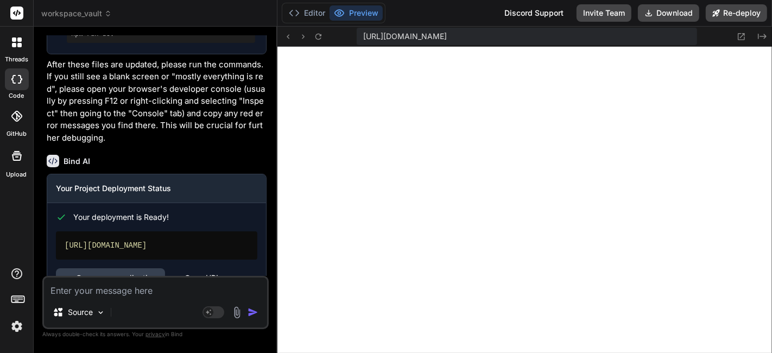
click at [16, 301] on rect at bounding box center [17, 301] width 4 height 1
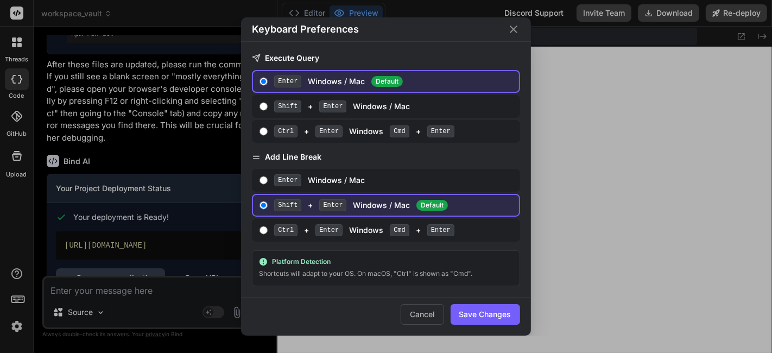
click at [16, 299] on div "Keyboard Preferences Execute Query Enter Windows / Mac Default Shift + Enter Wi…" at bounding box center [386, 176] width 772 height 353
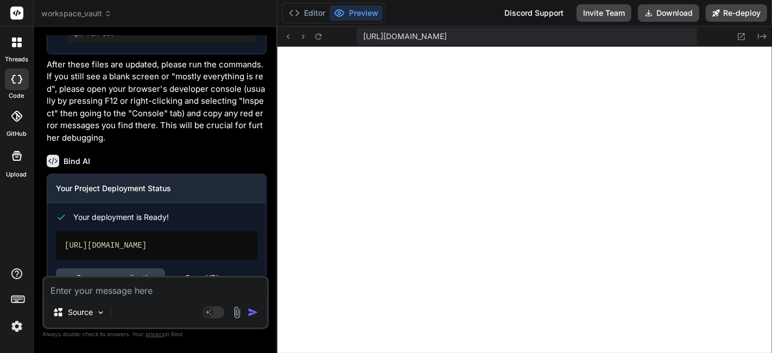
click at [13, 330] on img at bounding box center [17, 326] width 18 height 18
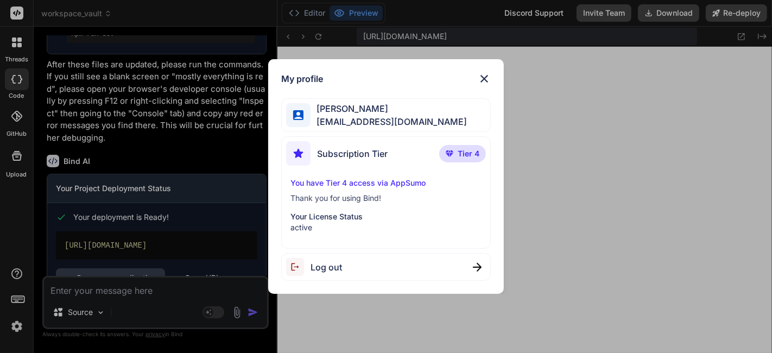
click at [12, 333] on div "My profile [PERSON_NAME] [EMAIL_ADDRESS][DOMAIN_NAME] Subscription Tier Tier 4 …" at bounding box center [386, 176] width 772 height 353
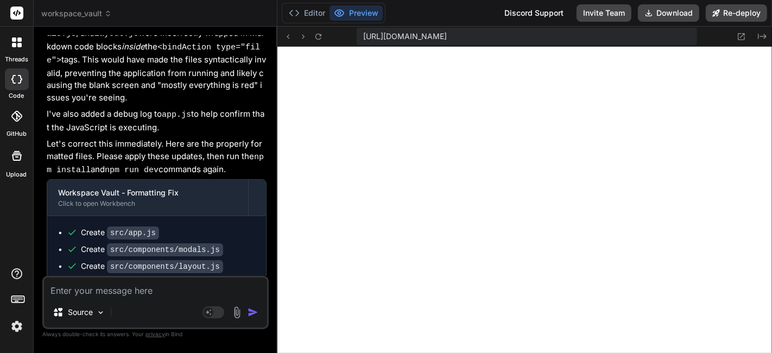
scroll to position [2914, 0]
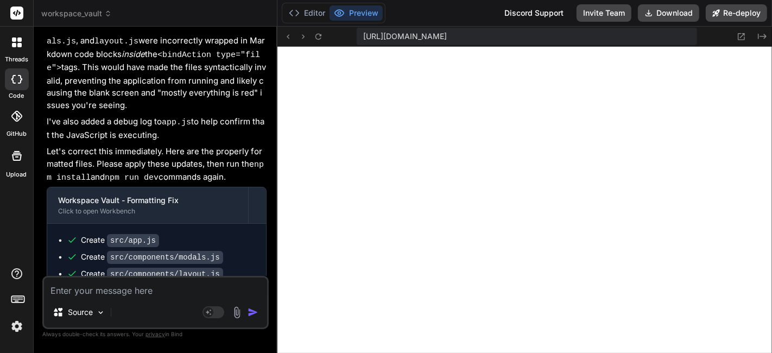
click at [13, 327] on img at bounding box center [17, 326] width 18 height 18
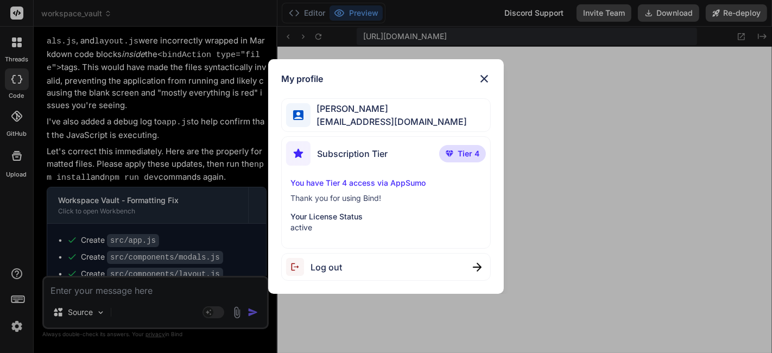
click at [383, 119] on span "[EMAIL_ADDRESS][DOMAIN_NAME]" at bounding box center [389, 121] width 157 height 13
click at [17, 226] on div "My profile [PERSON_NAME] [EMAIL_ADDRESS][DOMAIN_NAME] Subscription Tier Tier 4 …" at bounding box center [386, 176] width 772 height 353
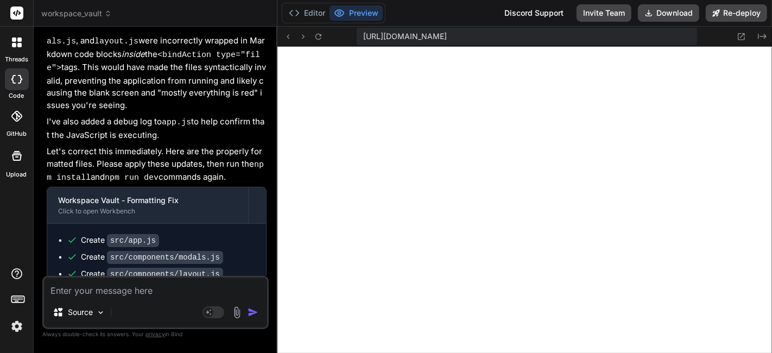
click at [18, 276] on icon at bounding box center [16, 273] width 13 height 13
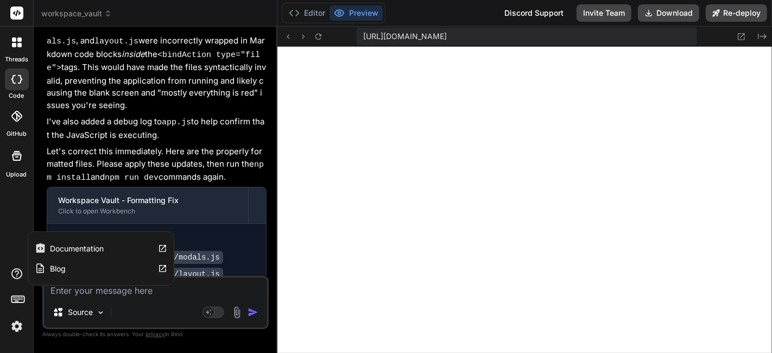
click at [7, 253] on div "threads code GitHub Upload Documentation Blog" at bounding box center [17, 176] width 34 height 353
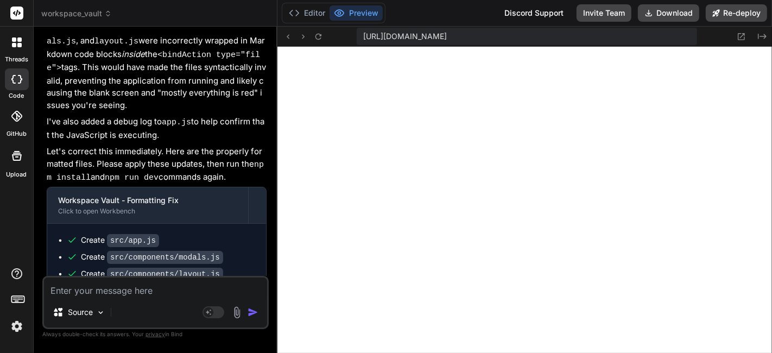
click at [3, 198] on div "threads code GitHub Upload" at bounding box center [17, 176] width 34 height 353
click at [7, 205] on div "threads code GitHub Upload" at bounding box center [17, 176] width 34 height 353
click at [0, 220] on div "threads code GitHub Upload" at bounding box center [17, 176] width 34 height 353
click at [762, 39] on icon "Created with Pixso." at bounding box center [762, 36] width 9 height 9
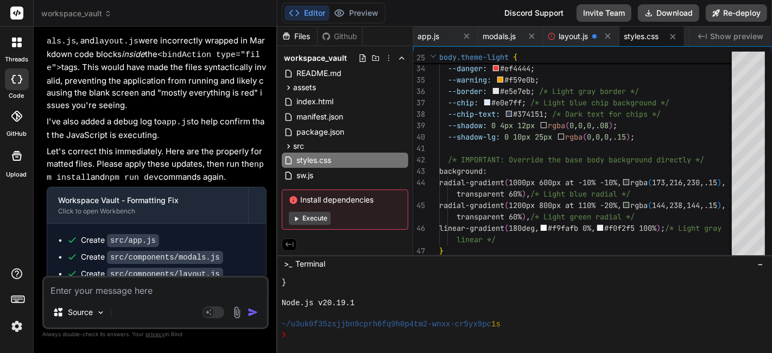
click at [323, 220] on button "Execute" at bounding box center [310, 218] width 42 height 13
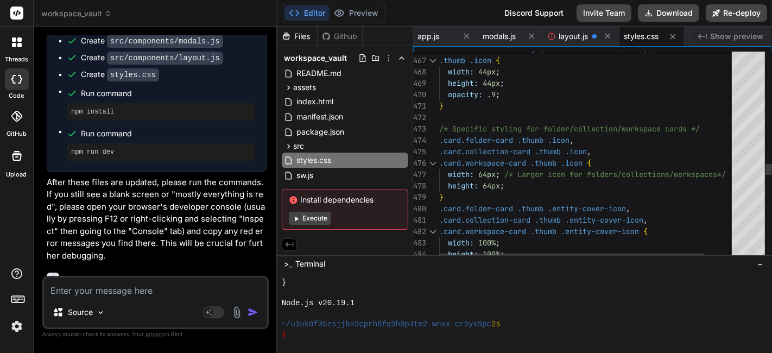
scroll to position [3248, 0]
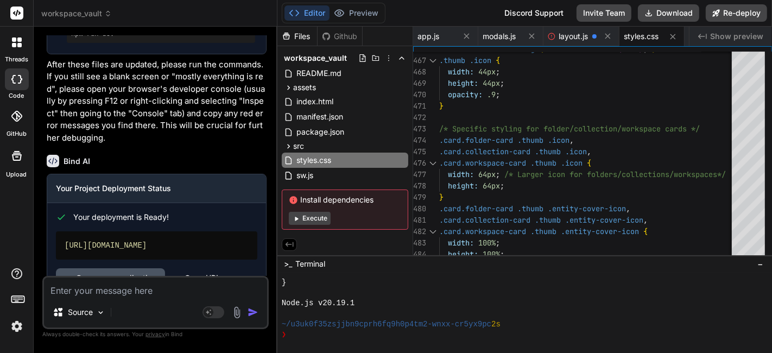
click at [137, 268] on link "Open your application" at bounding box center [110, 278] width 109 height 20
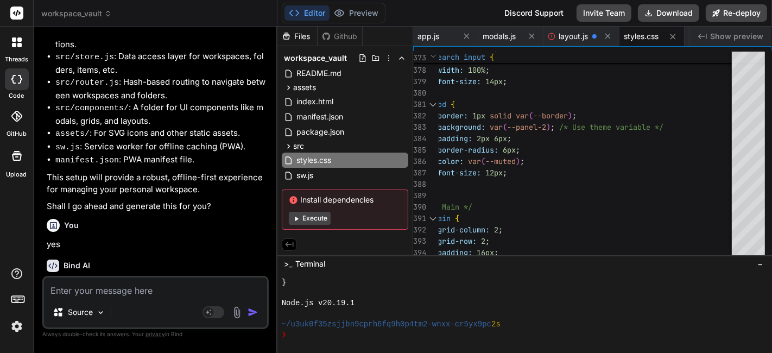
scroll to position [389, 0]
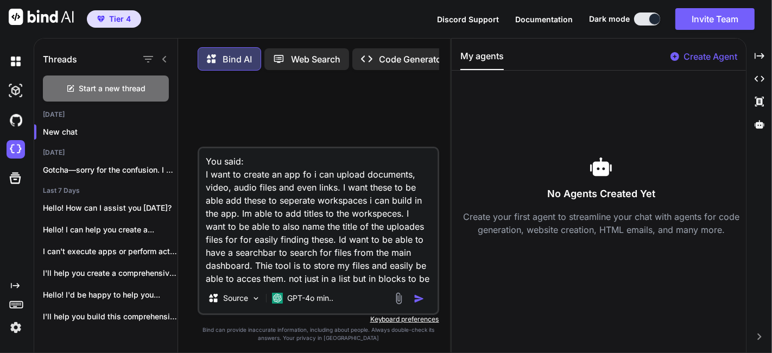
scroll to position [27, 0]
